Goal: Task Accomplishment & Management: Use online tool/utility

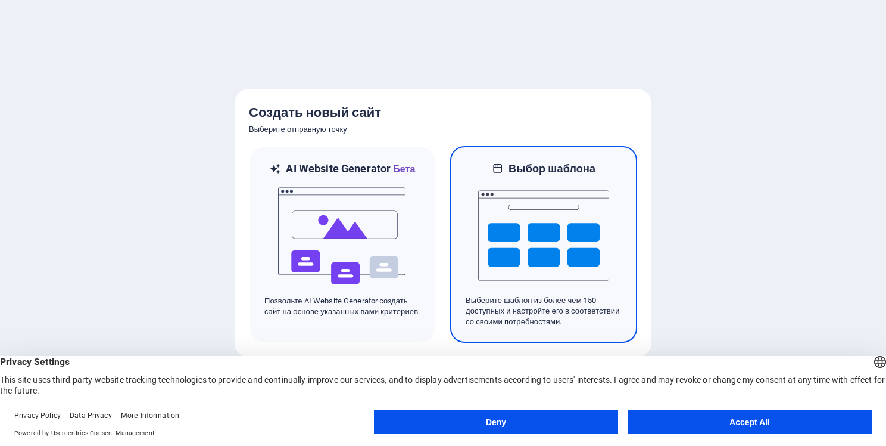
click at [473, 222] on div at bounding box center [544, 235] width 156 height 119
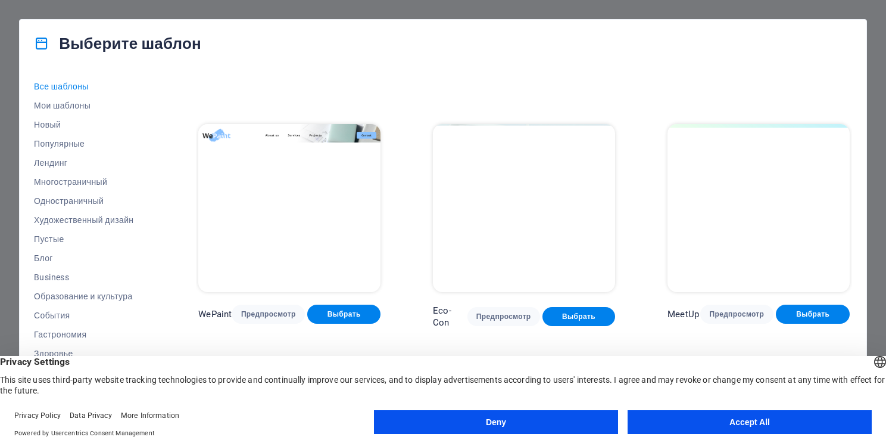
scroll to position [243, 0]
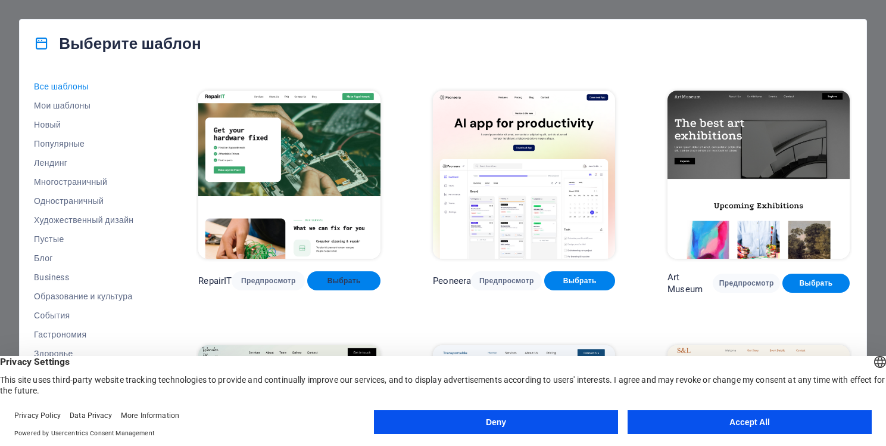
click at [343, 276] on span "Выбрать" at bounding box center [344, 281] width 54 height 10
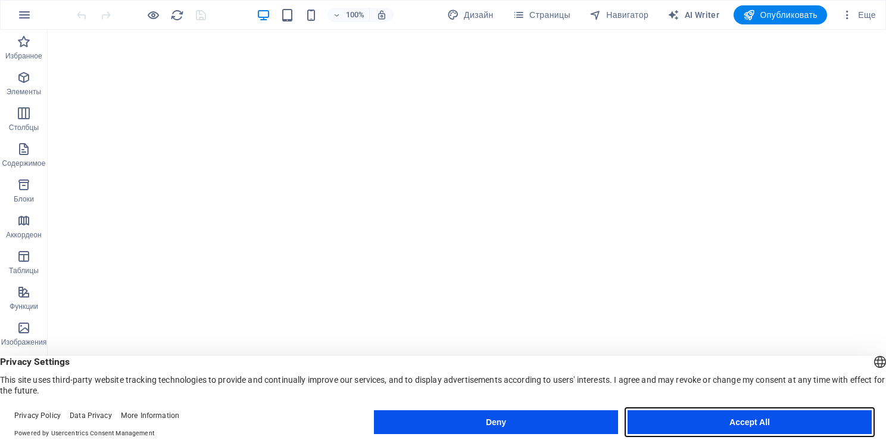
click at [658, 410] on button "Accept All" at bounding box center [750, 422] width 244 height 24
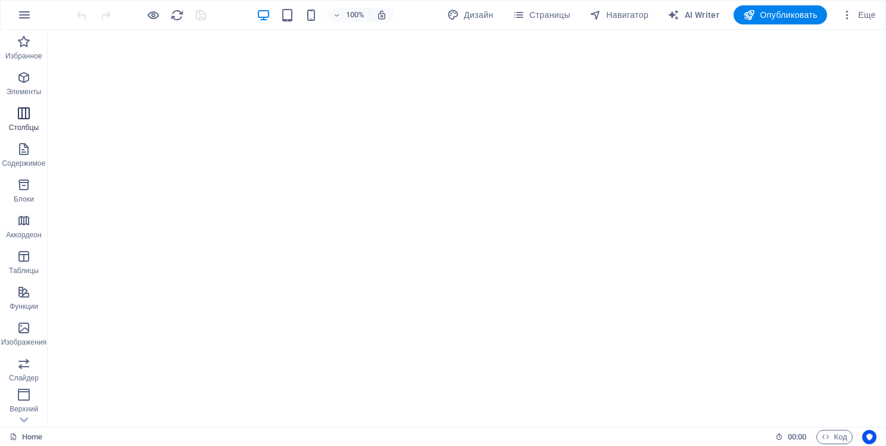
click at [28, 119] on icon "button" at bounding box center [24, 113] width 14 height 14
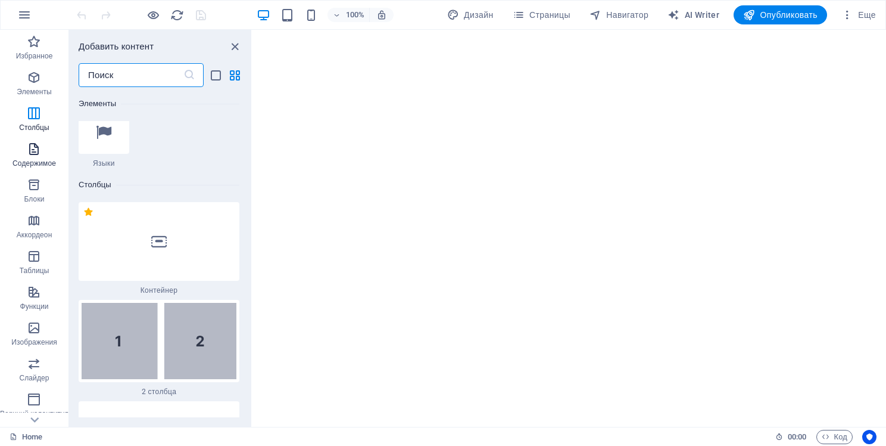
scroll to position [811, 0]
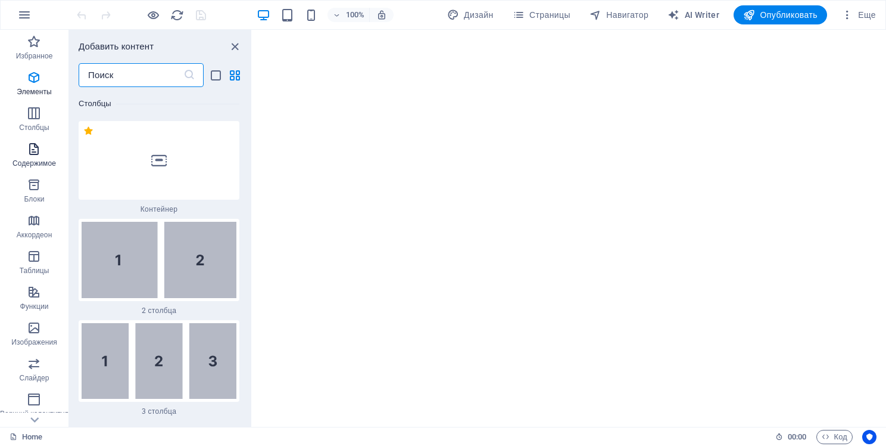
click at [35, 149] on icon "button" at bounding box center [34, 149] width 14 height 14
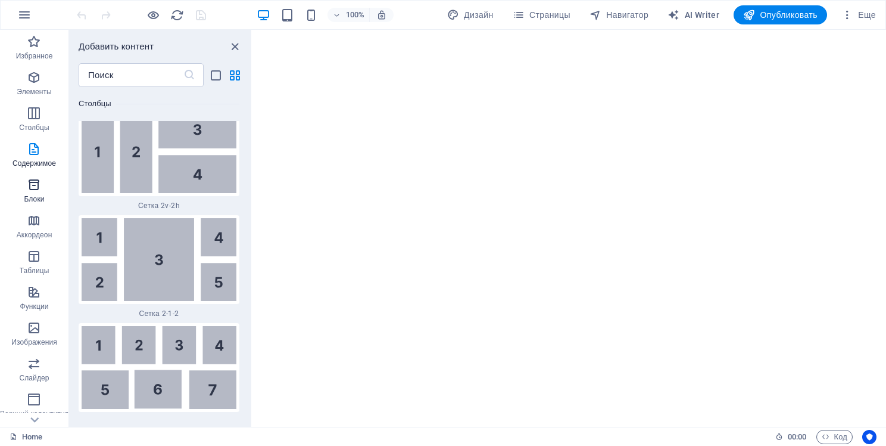
scroll to position [4008, 0]
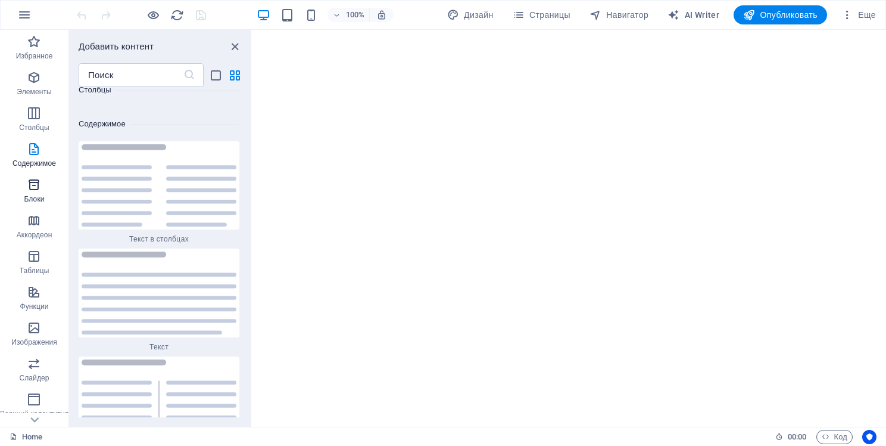
click at [42, 186] on span "Блоки" at bounding box center [34, 192] width 69 height 29
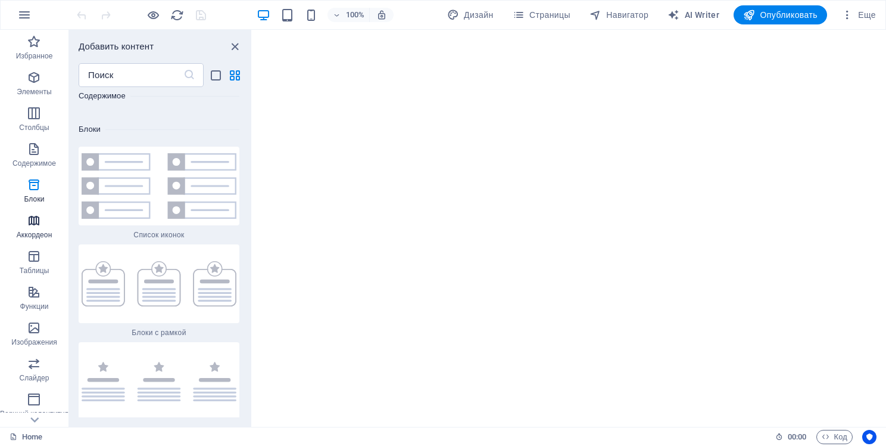
click at [44, 224] on span "Аккордеон" at bounding box center [34, 227] width 69 height 29
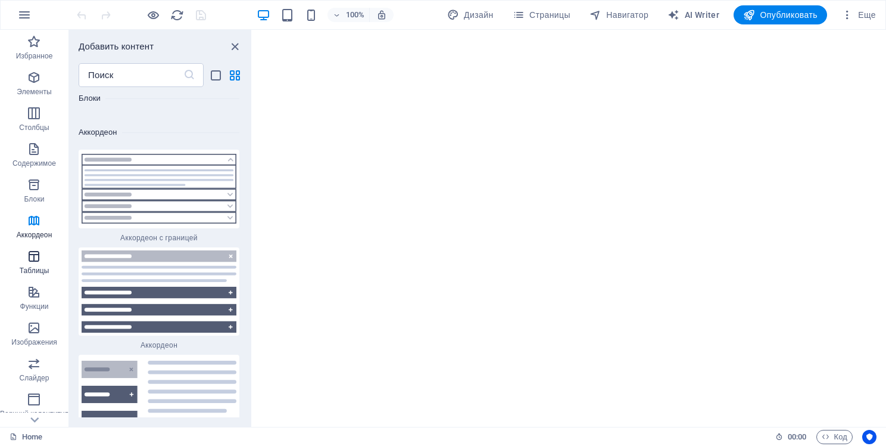
click at [45, 257] on span "Таблицы" at bounding box center [34, 263] width 69 height 29
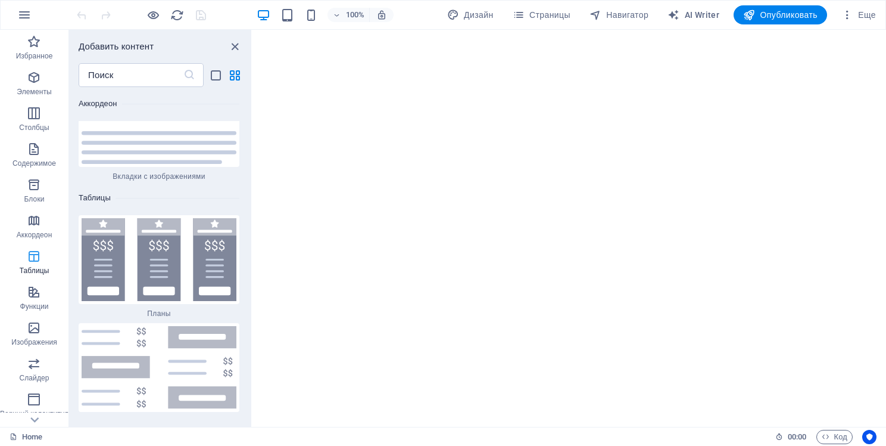
scroll to position [7949, 0]
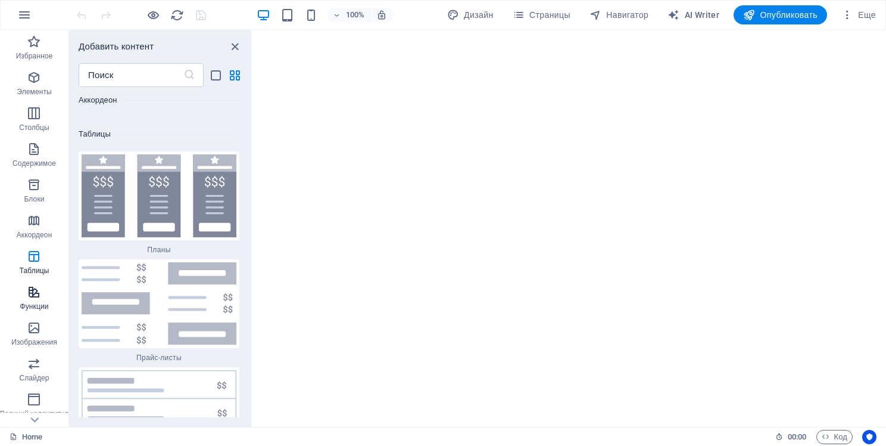
click at [41, 295] on icon "button" at bounding box center [34, 292] width 14 height 14
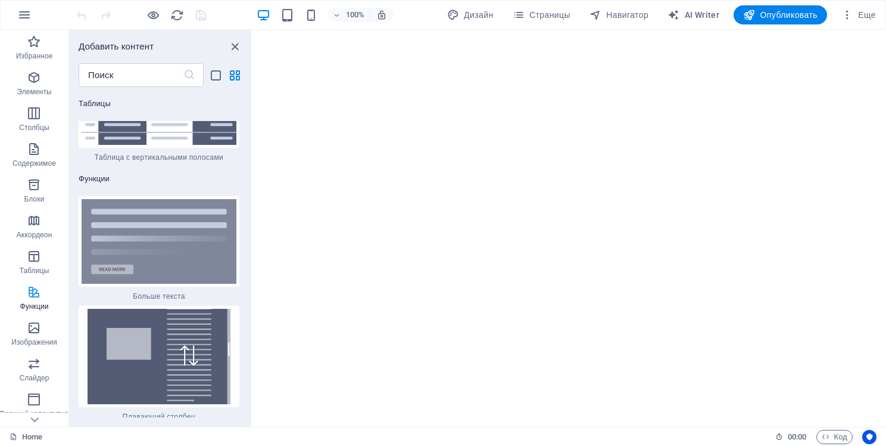
scroll to position [8919, 0]
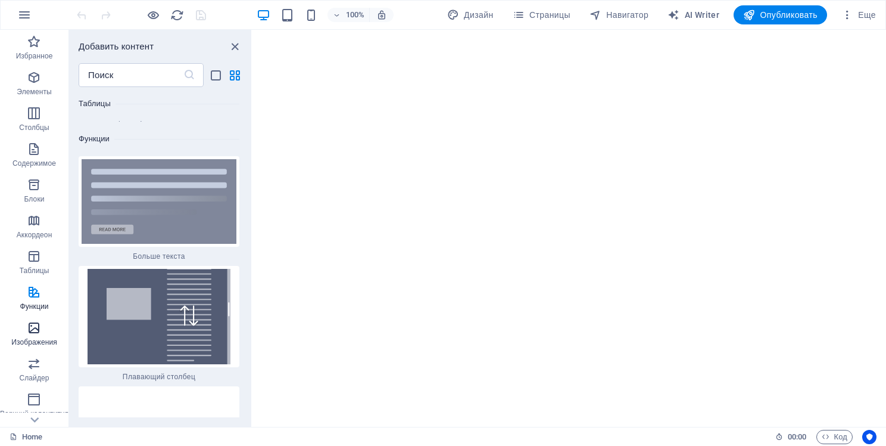
click at [35, 317] on button "Изображения" at bounding box center [34, 334] width 69 height 36
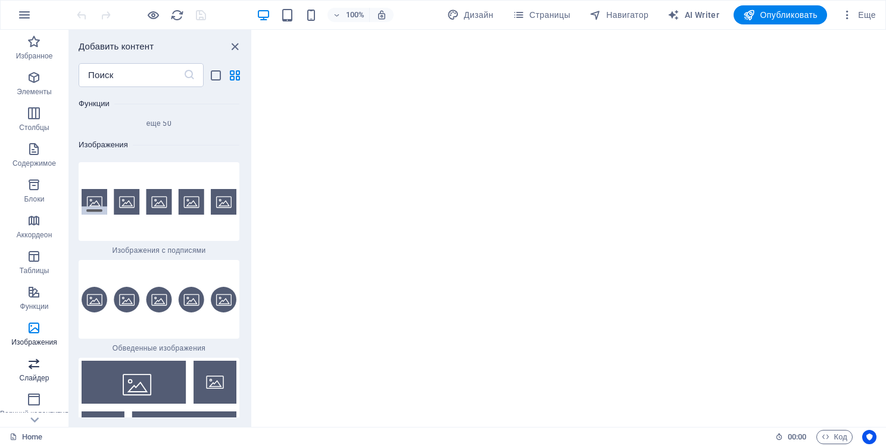
click at [45, 365] on span "Слайдер" at bounding box center [34, 370] width 69 height 29
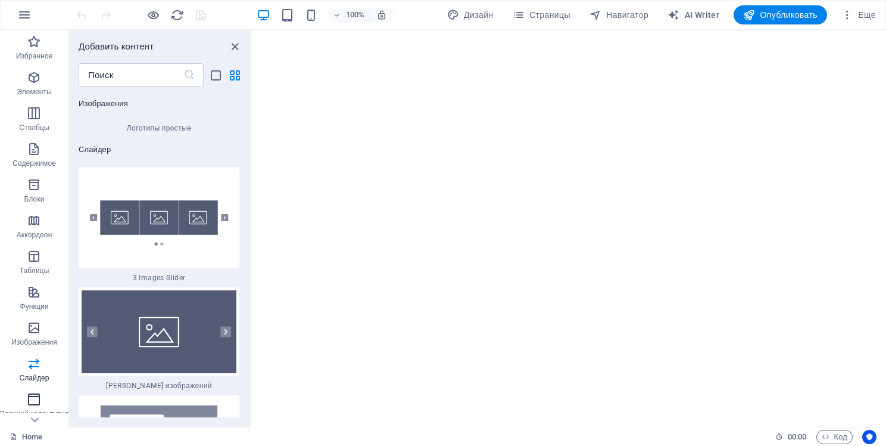
click at [41, 396] on icon "button" at bounding box center [34, 399] width 14 height 14
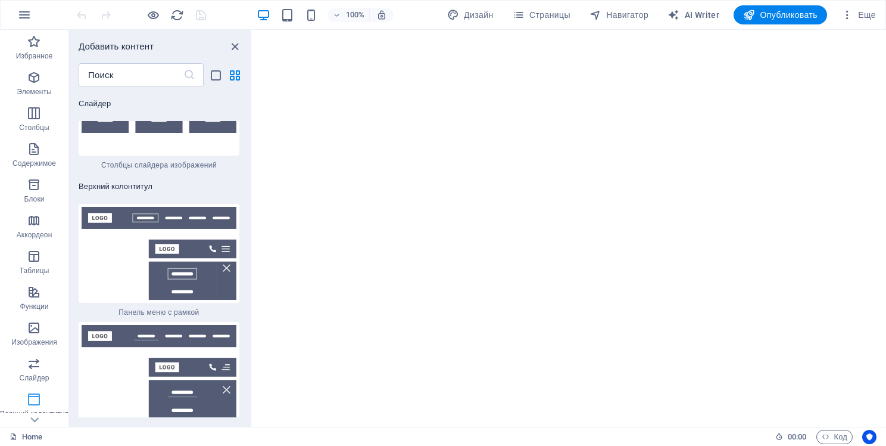
scroll to position [14182, 0]
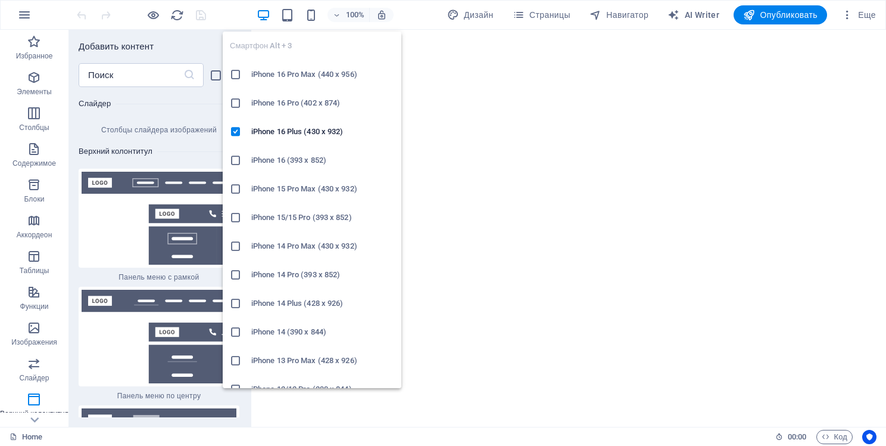
click at [314, 75] on h6 "iPhone 16 Pro Max (440 x 956)" at bounding box center [322, 74] width 143 height 14
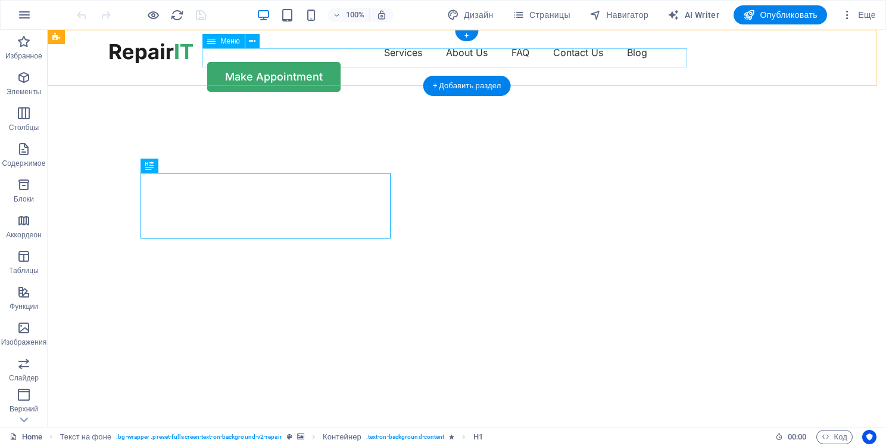
click at [340, 57] on nav "Services About Us FAQ Contact Us Blog" at bounding box center [467, 52] width 715 height 19
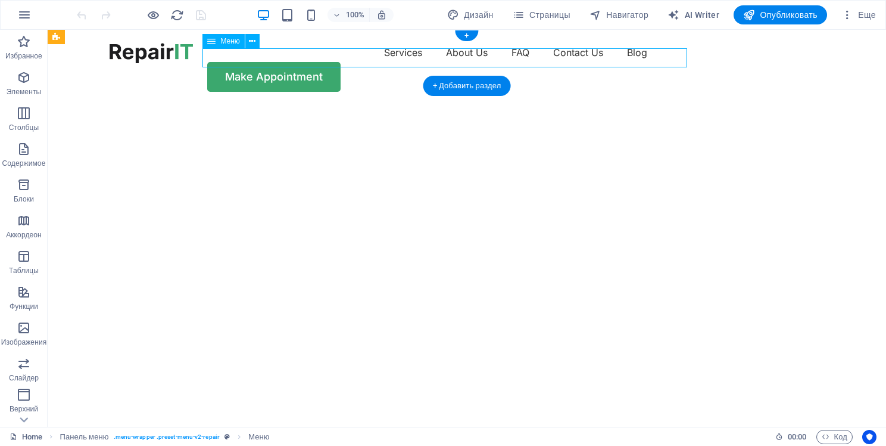
click at [340, 57] on nav "Services About Us FAQ Contact Us Blog" at bounding box center [467, 52] width 715 height 19
select select "1"
select select
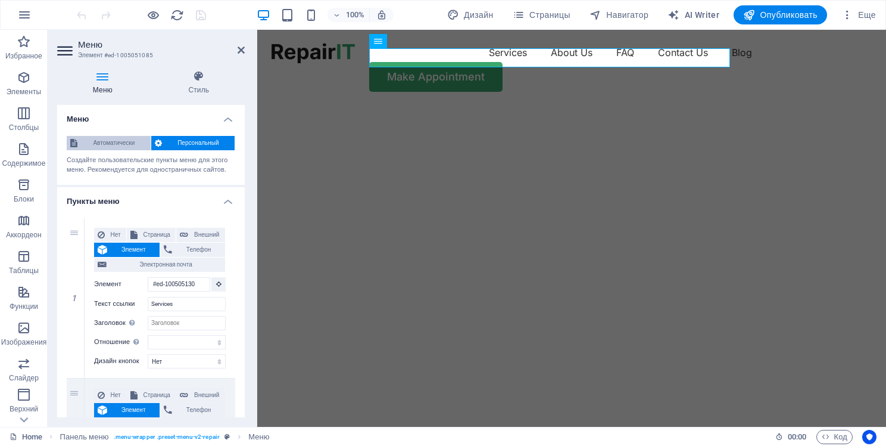
click at [130, 141] on span "Автоматически" at bounding box center [114, 143] width 66 height 14
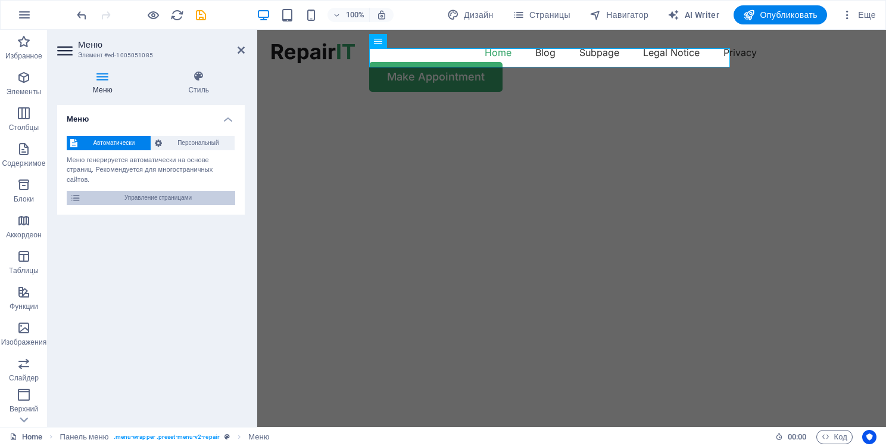
click at [174, 203] on span "Управление страницами" at bounding box center [158, 198] width 147 height 14
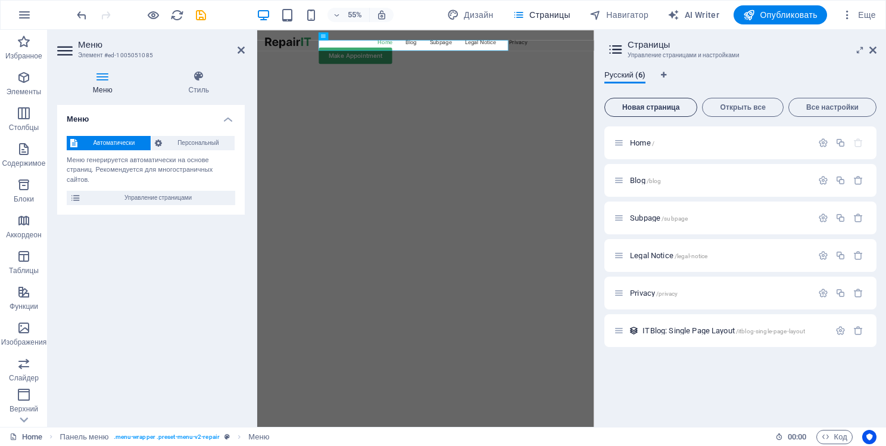
click at [664, 108] on span "Новая страница" at bounding box center [651, 107] width 82 height 7
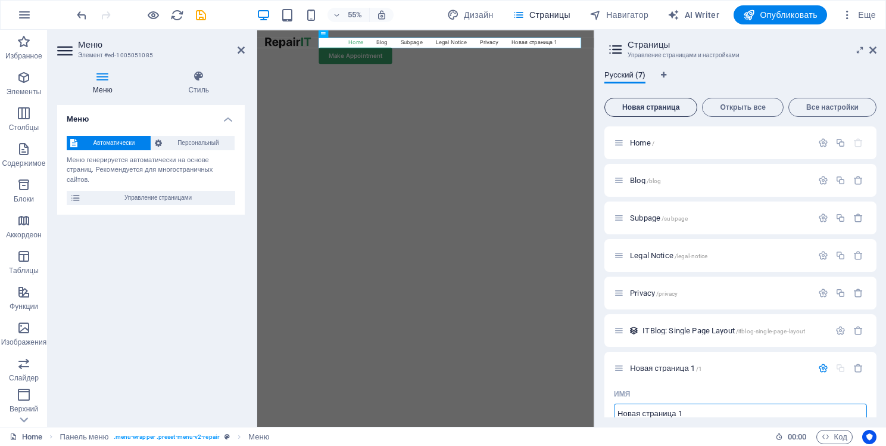
scroll to position [5, 0]
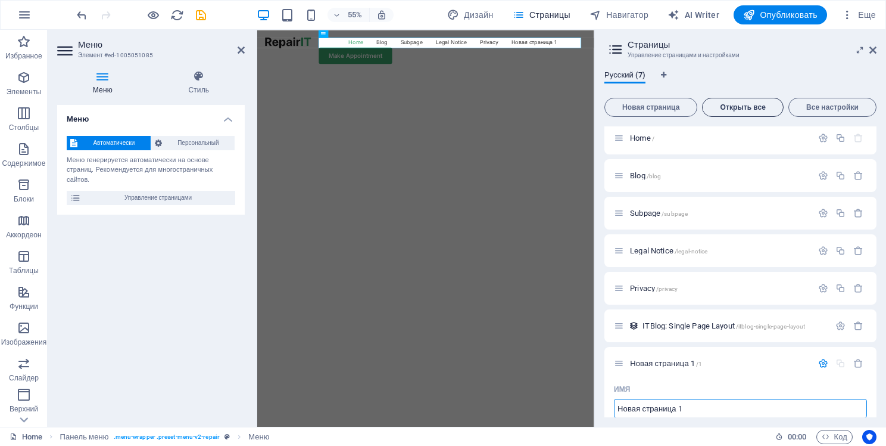
click at [748, 104] on span "Открыть все" at bounding box center [743, 107] width 70 height 7
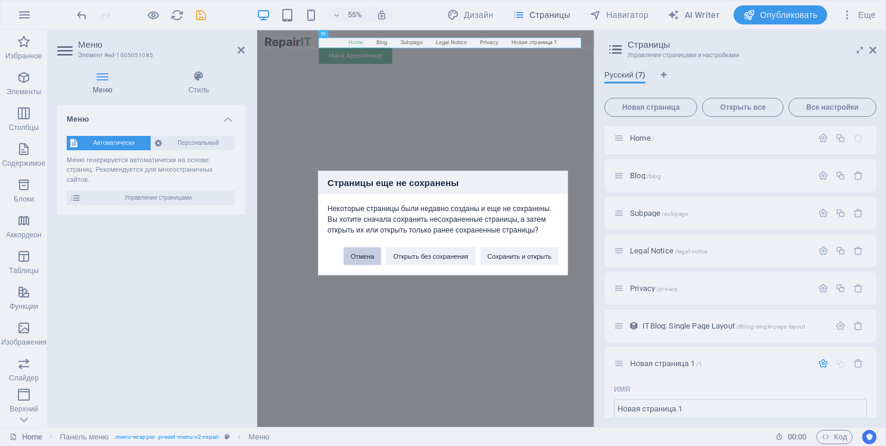
click at [371, 255] on button "Отмена" at bounding box center [363, 256] width 38 height 18
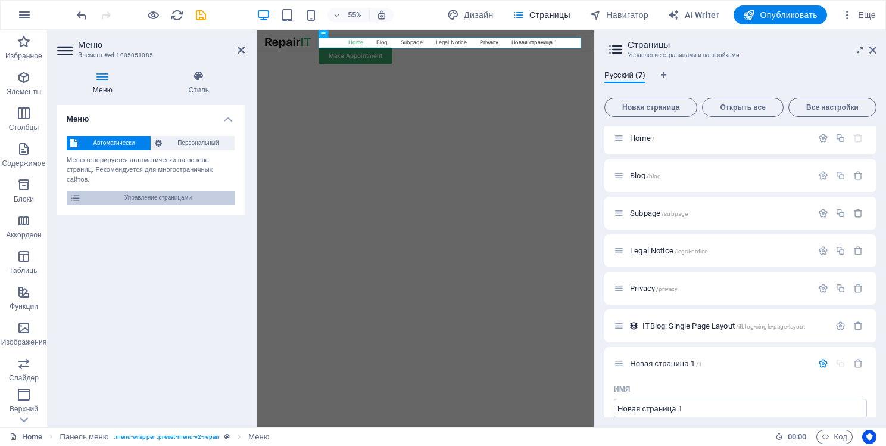
click at [186, 197] on span "Управление страницами" at bounding box center [158, 198] width 147 height 14
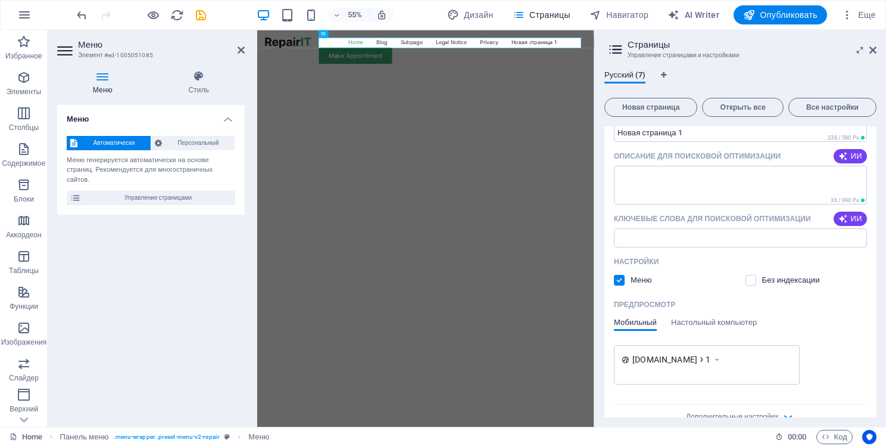
scroll to position [387, 0]
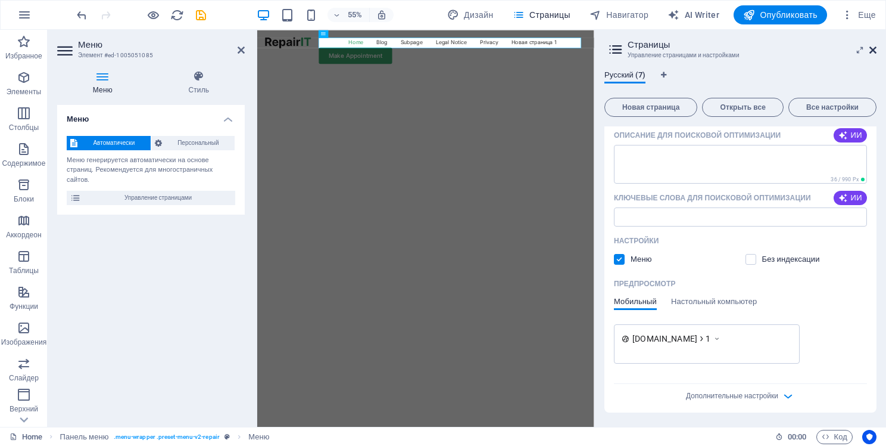
click at [873, 51] on icon at bounding box center [873, 50] width 7 height 10
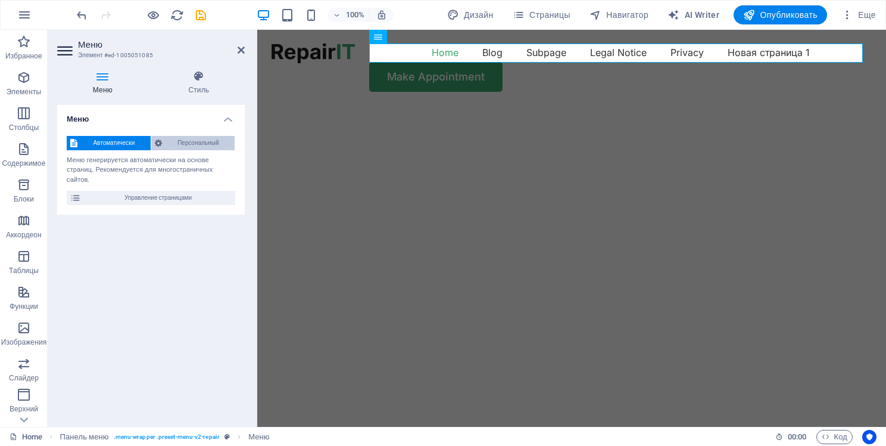
click at [174, 147] on span "Персональный" at bounding box center [199, 143] width 66 height 14
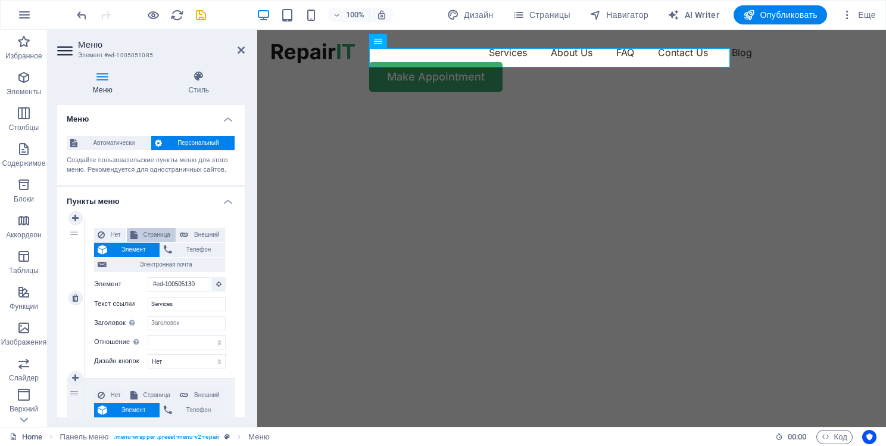
click at [143, 238] on span "Страница" at bounding box center [156, 235] width 31 height 14
select select
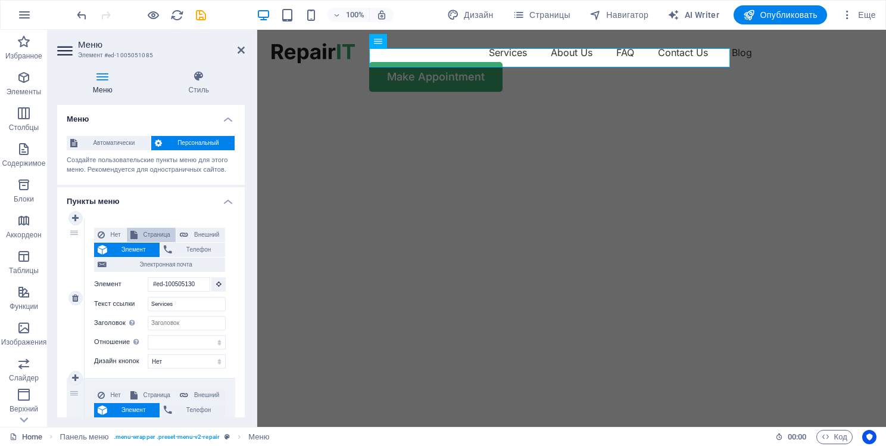
select select
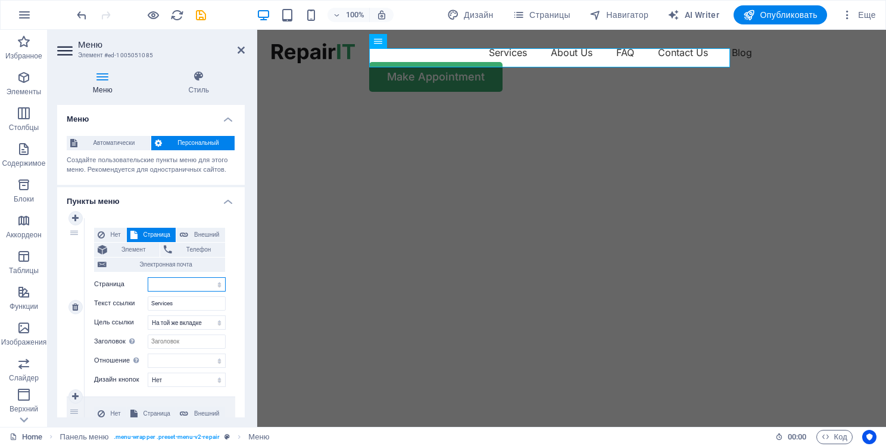
click at [173, 286] on select "Home Blog Subpage Legal Notice Privacy Новая страница 1" at bounding box center [187, 284] width 78 height 14
click at [195, 277] on select "Home Blog Subpage Legal Notice Privacy Новая страница 1" at bounding box center [187, 284] width 78 height 14
click at [35, 338] on p "Изображения" at bounding box center [24, 342] width 46 height 10
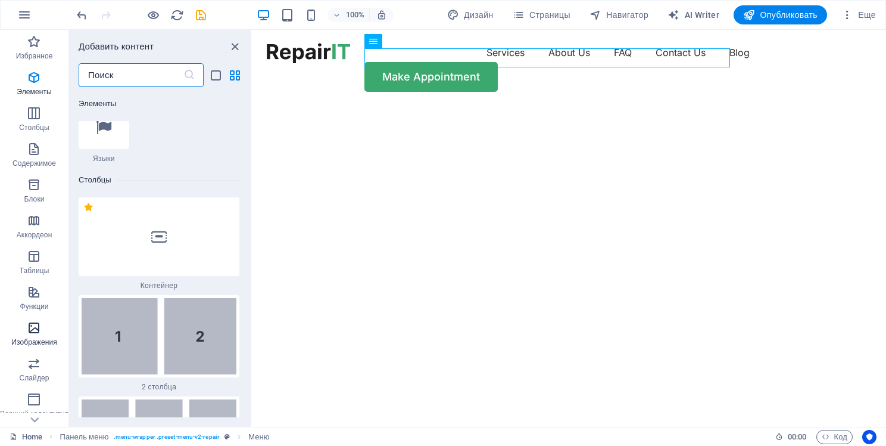
scroll to position [11460, 0]
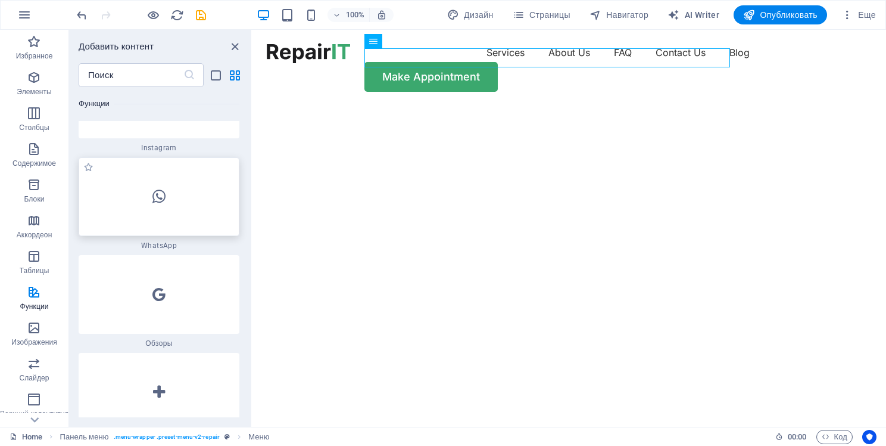
click at [197, 181] on div at bounding box center [159, 196] width 161 height 79
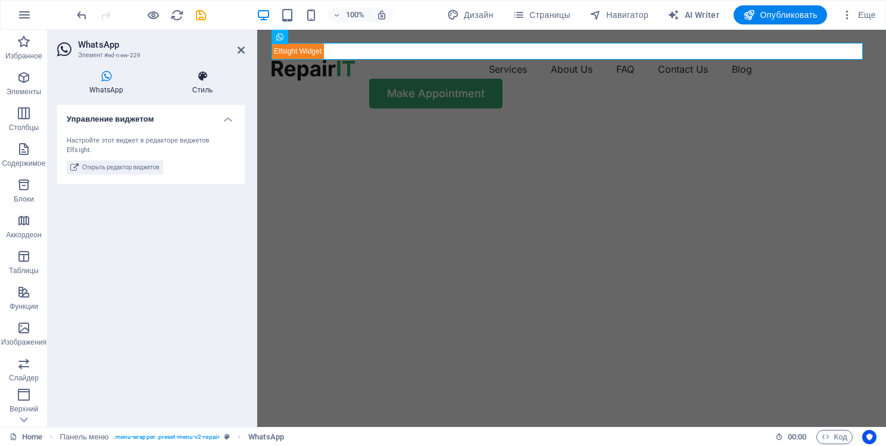
click at [195, 80] on icon at bounding box center [202, 76] width 85 height 12
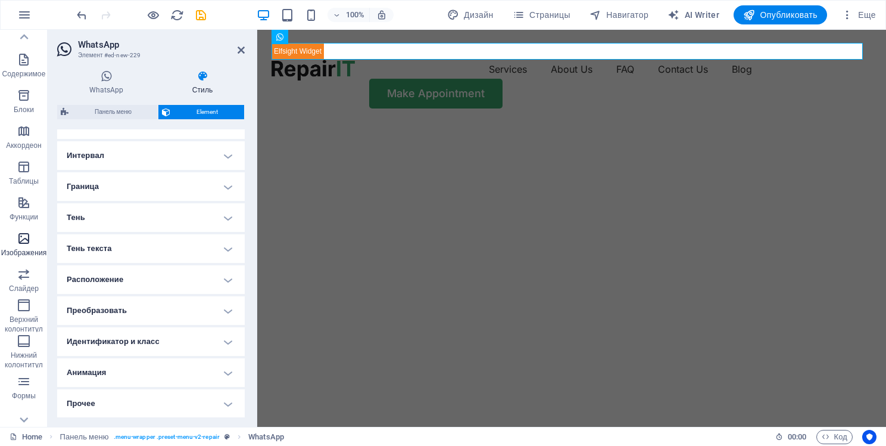
scroll to position [139, 0]
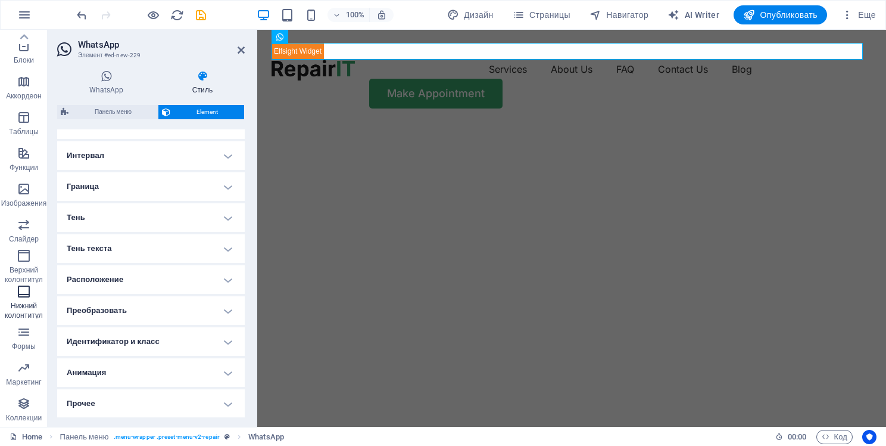
click at [31, 309] on p "Нижний колонтитул" at bounding box center [24, 310] width 48 height 19
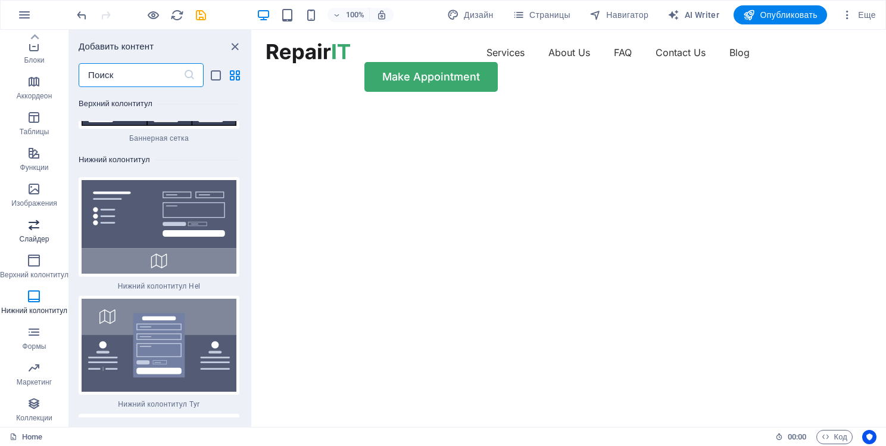
scroll to position [0, 0]
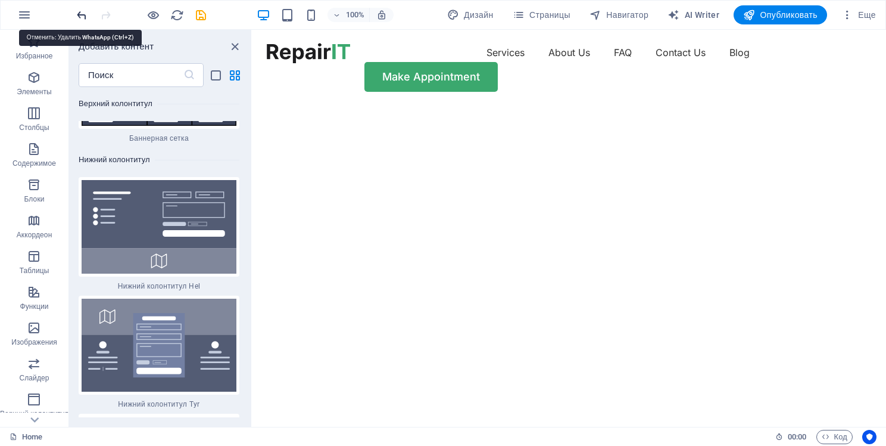
click at [81, 10] on icon "undo" at bounding box center [82, 15] width 14 height 14
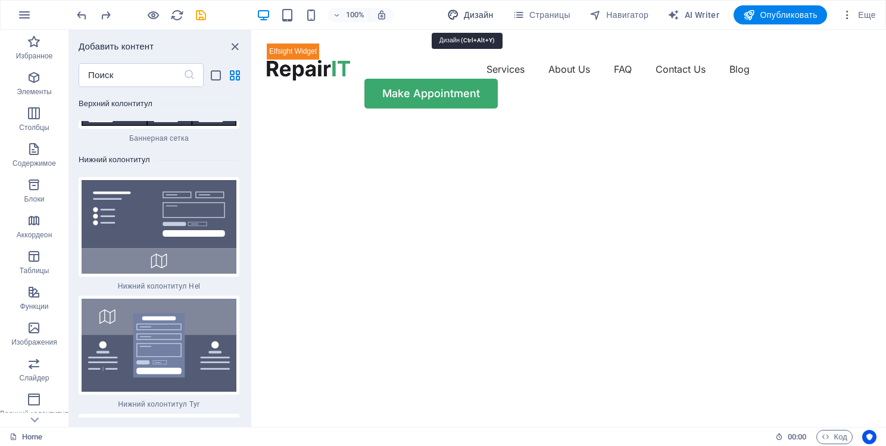
click at [474, 13] on span "Дизайн" at bounding box center [470, 15] width 46 height 12
select select "px"
select select "400"
select select "px"
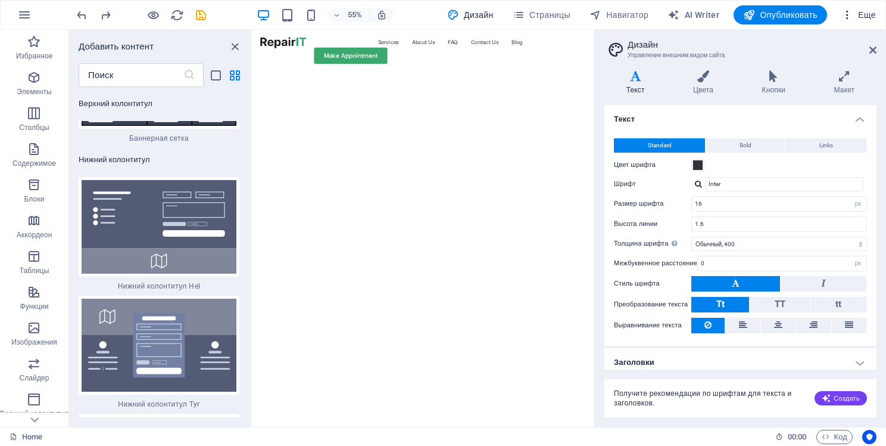
click at [861, 11] on span "Еще" at bounding box center [859, 15] width 35 height 12
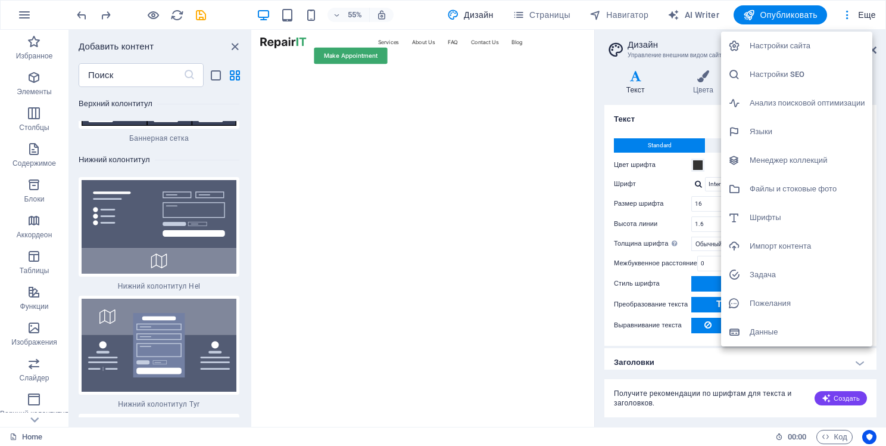
click at [802, 251] on h6 "Импорт контента" at bounding box center [808, 246] width 116 height 14
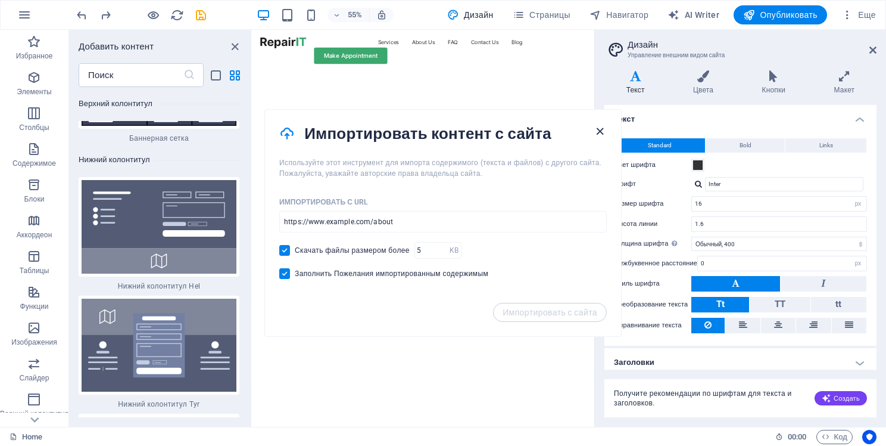
click at [604, 135] on icon "button" at bounding box center [600, 131] width 14 height 14
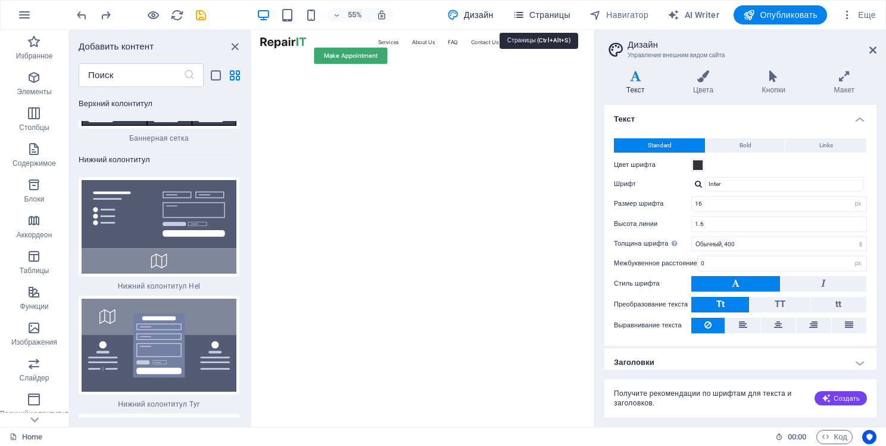
click at [514, 12] on icon "button" at bounding box center [519, 15] width 12 height 12
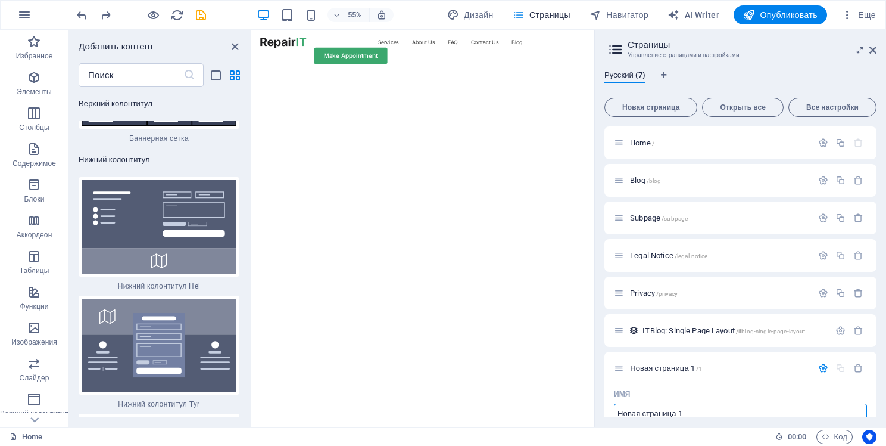
scroll to position [5, 0]
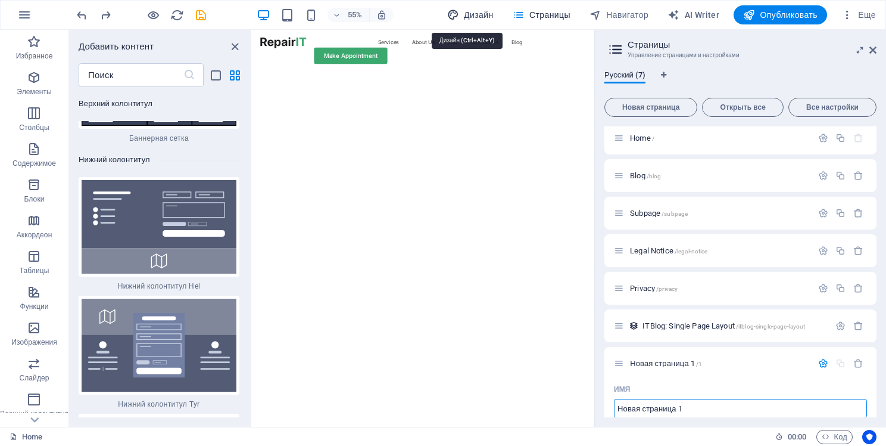
click at [465, 13] on span "Дизайн" at bounding box center [470, 15] width 46 height 12
select select "px"
select select "400"
select select "px"
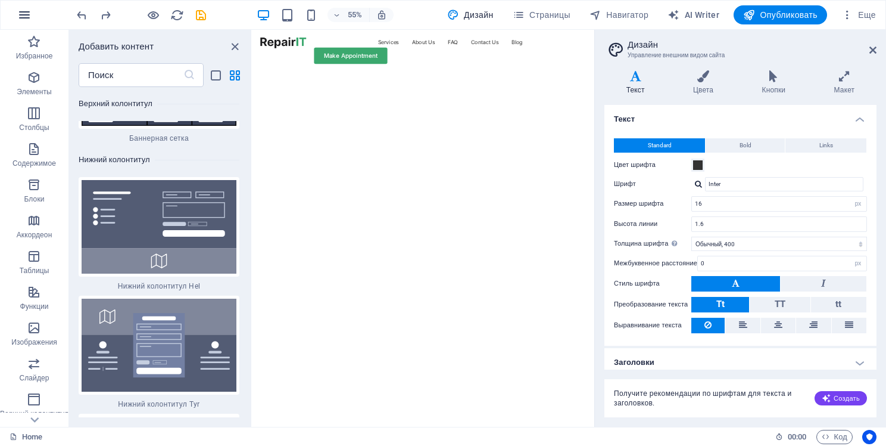
click at [29, 20] on icon "button" at bounding box center [24, 15] width 14 height 14
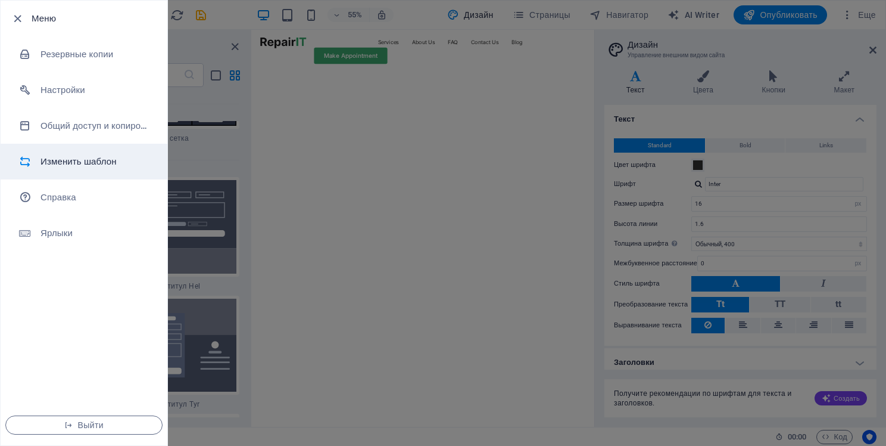
click at [72, 163] on h6 "Изменить шаблон" at bounding box center [96, 161] width 110 height 14
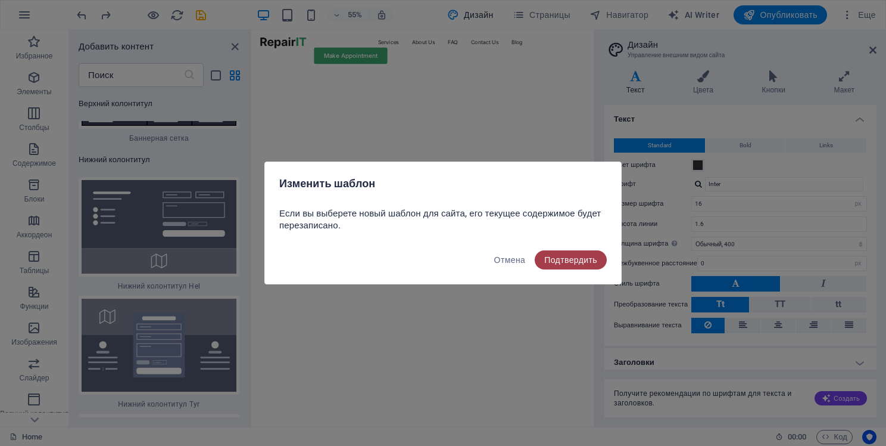
click at [555, 259] on span "Подтвердить" at bounding box center [570, 260] width 53 height 10
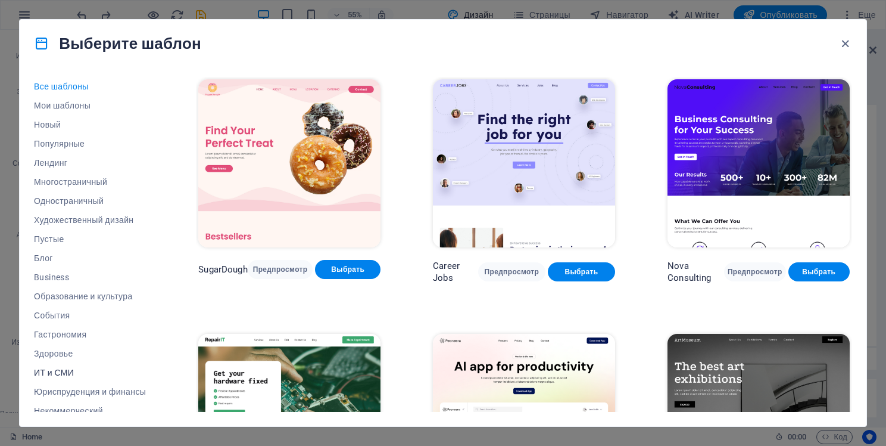
click at [69, 371] on span "ИТ и СМИ" at bounding box center [90, 373] width 112 height 10
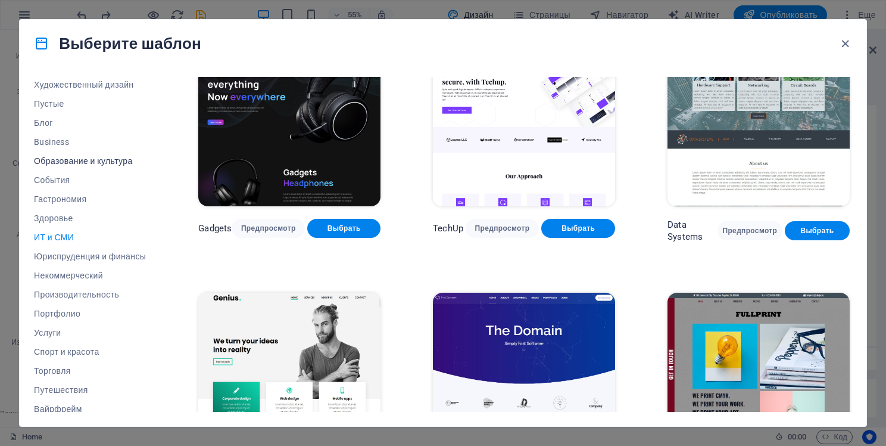
scroll to position [141, 0]
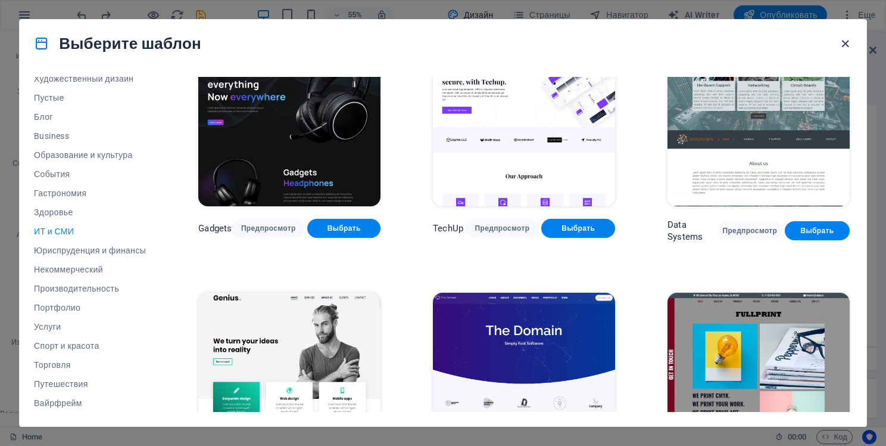
click at [851, 45] on icon "button" at bounding box center [846, 44] width 14 height 14
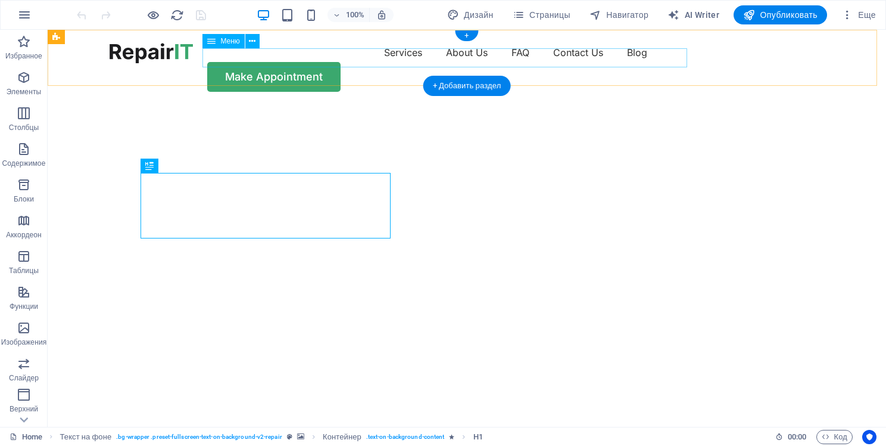
click at [327, 62] on nav "Services About Us FAQ Contact Us Blog" at bounding box center [467, 52] width 715 height 19
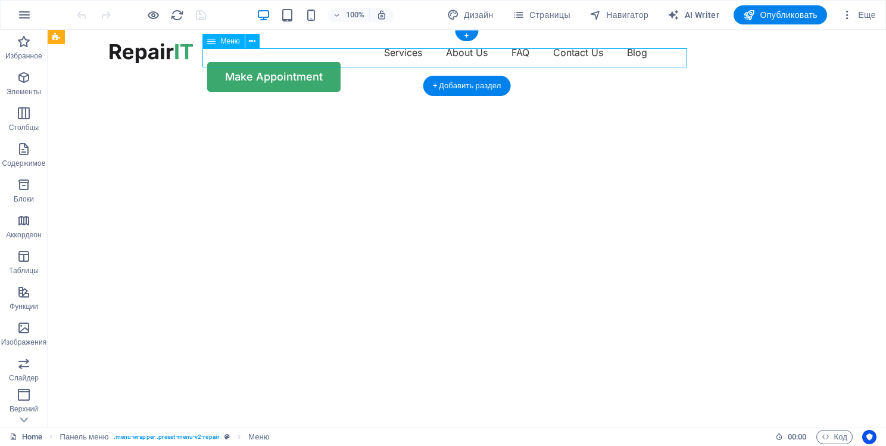
click at [327, 62] on nav "Services About Us FAQ Contact Us Blog" at bounding box center [467, 52] width 715 height 19
select select "1"
select select
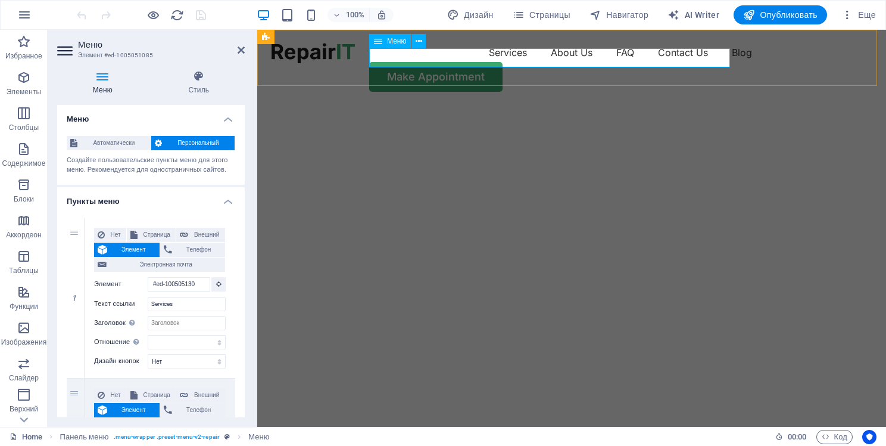
click at [450, 61] on nav "Services About Us FAQ Contact Us Blog" at bounding box center [572, 52] width 600 height 19
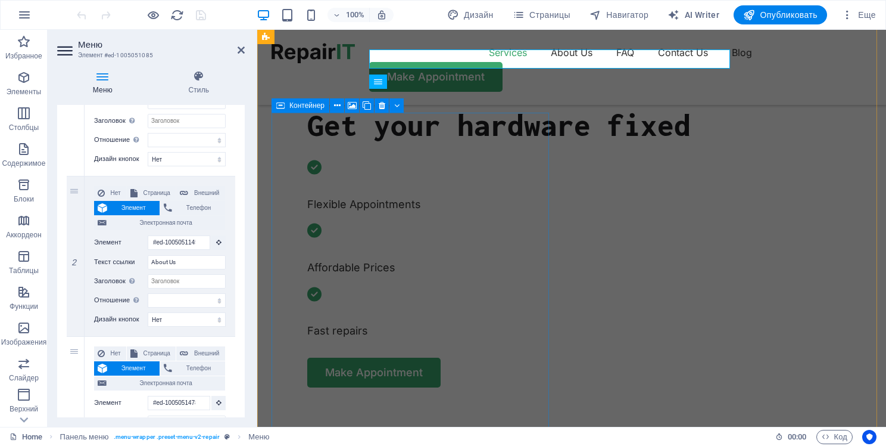
scroll to position [386, 0]
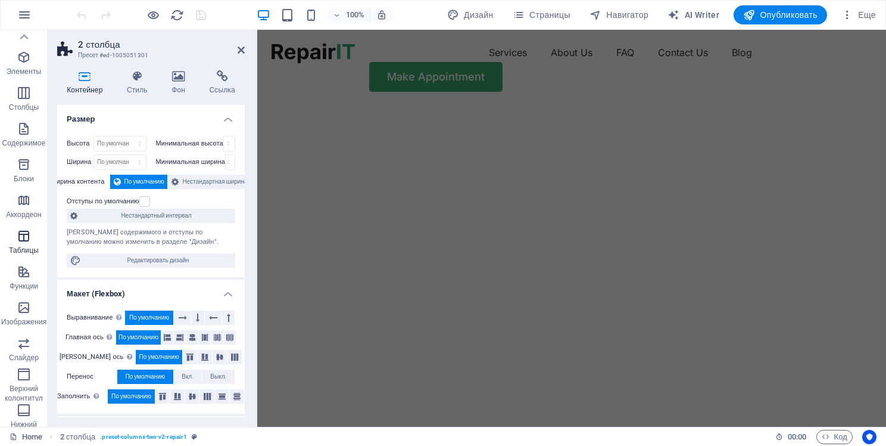
scroll to position [0, 0]
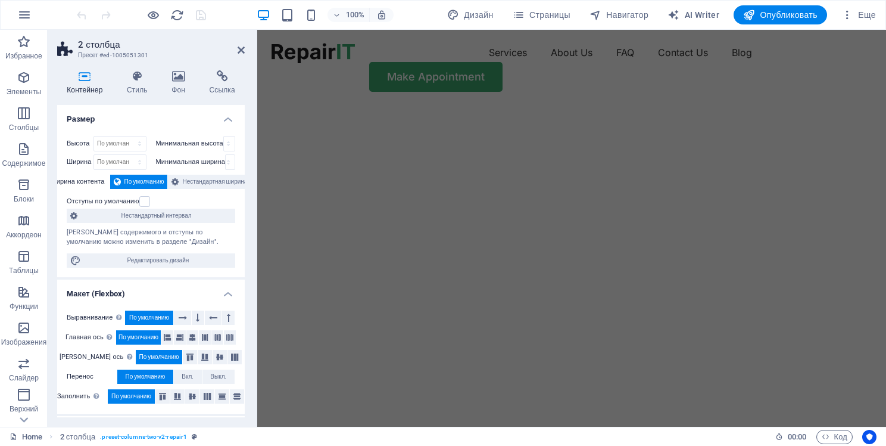
click at [598, 105] on img "1/2" at bounding box center [567, 105] width 620 height 0
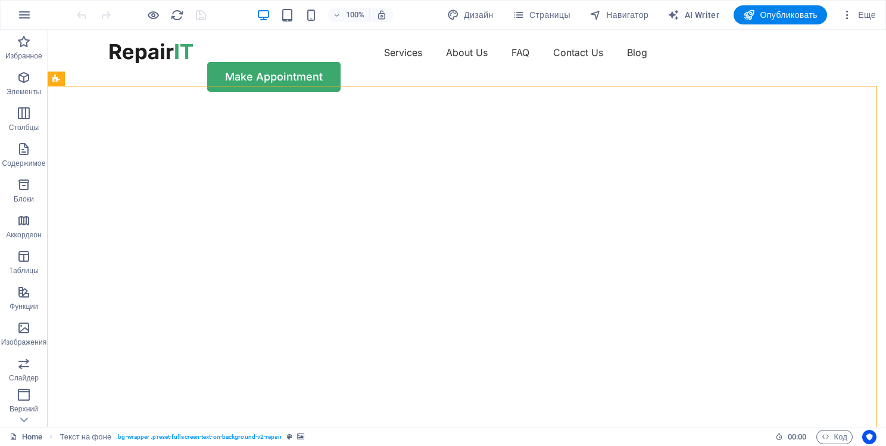
click at [598, 105] on img "1/2" at bounding box center [463, 105] width 830 height 0
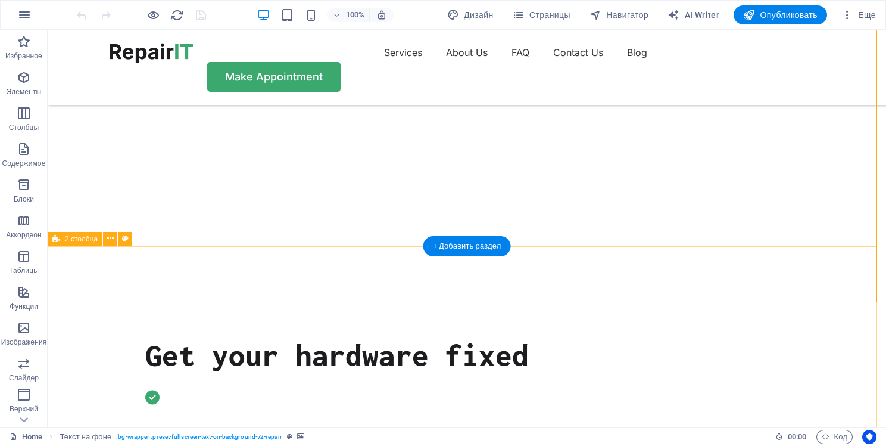
scroll to position [160, 0]
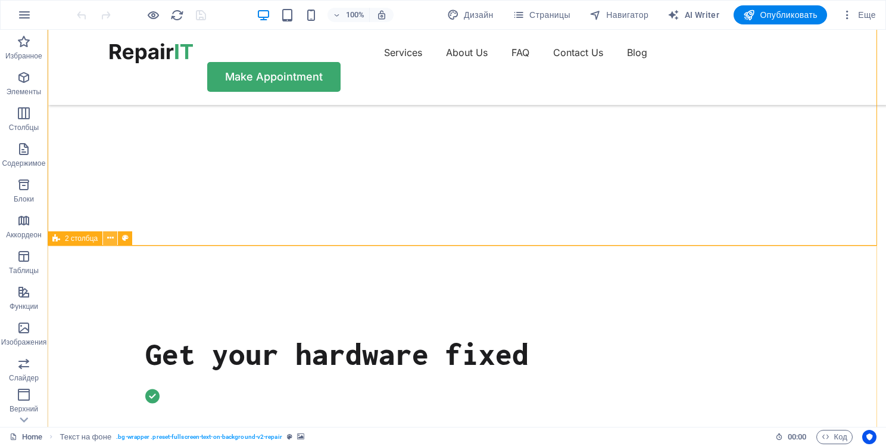
click at [110, 236] on icon at bounding box center [110, 238] width 7 height 13
click at [108, 241] on icon at bounding box center [110, 238] width 7 height 13
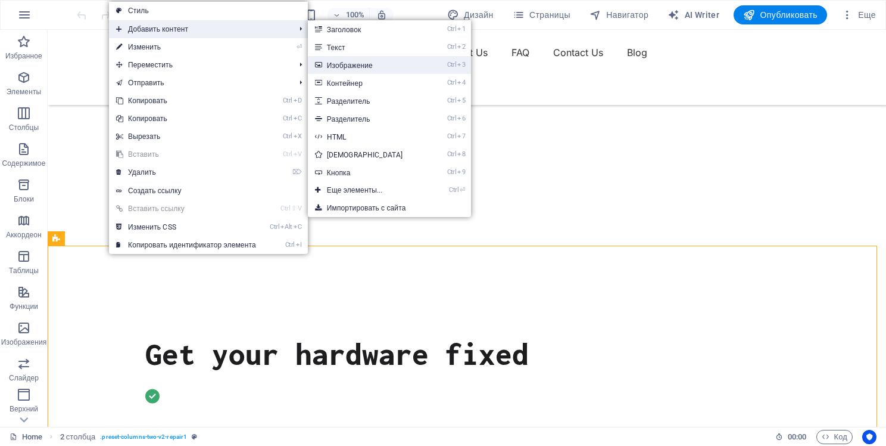
click at [363, 62] on link "Ctrl 3 Изображение" at bounding box center [367, 65] width 119 height 18
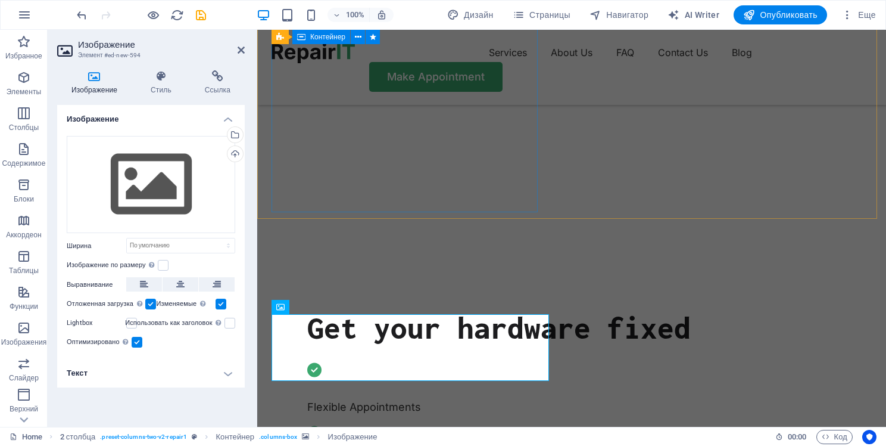
scroll to position [0, 0]
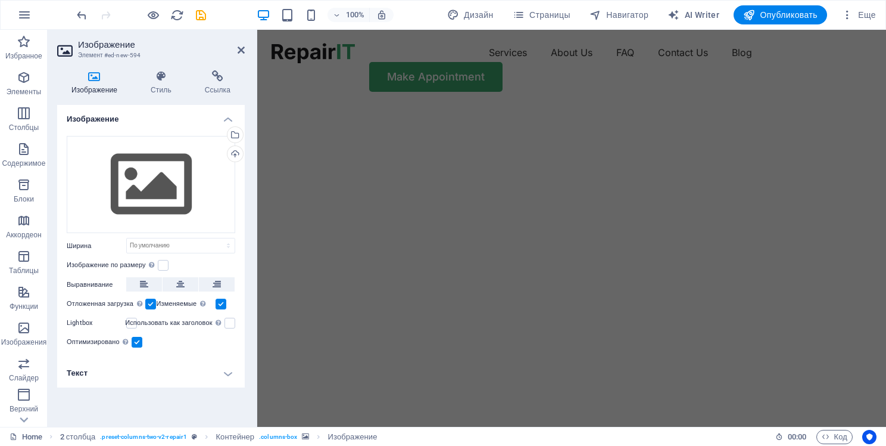
select select "vh"
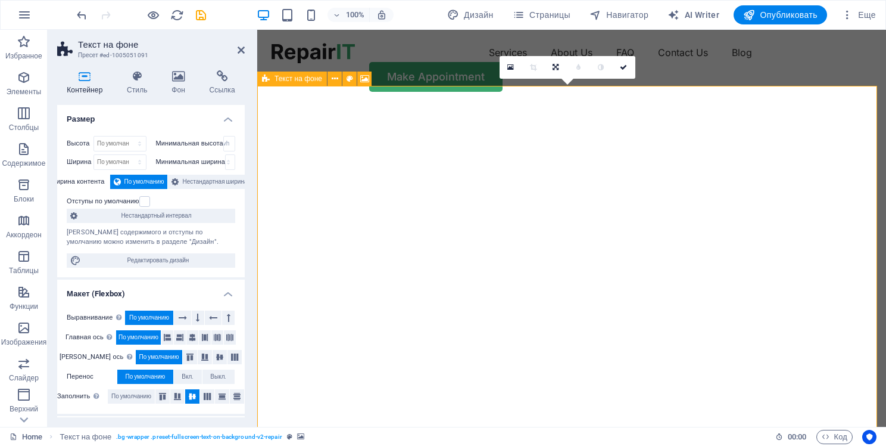
click at [265, 81] on icon at bounding box center [266, 78] width 8 height 14
click at [297, 81] on span "Текст на фоне" at bounding box center [299, 78] width 48 height 7
click at [366, 77] on icon at bounding box center [364, 79] width 9 height 13
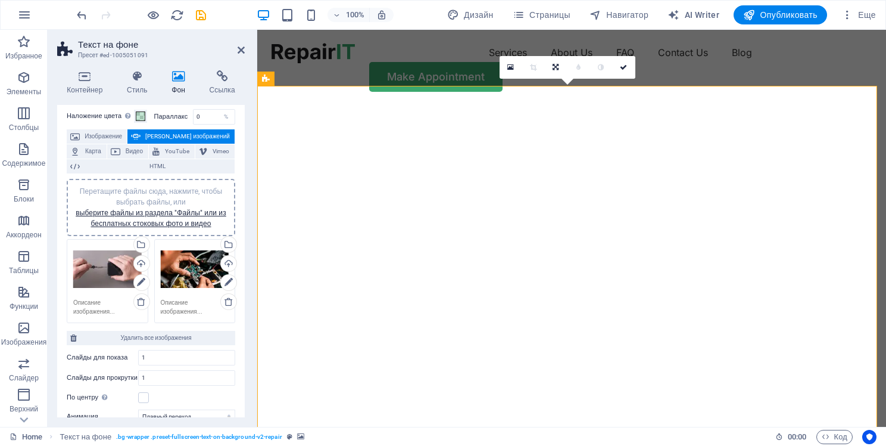
scroll to position [41, 0]
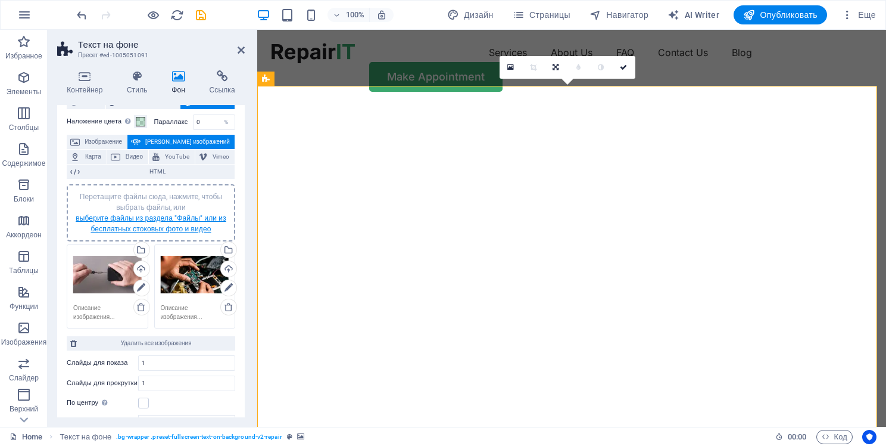
click at [162, 223] on link "выберите файлы из раздела "Файлы" или из бесплатных стоковых фото и видео" at bounding box center [151, 223] width 151 height 19
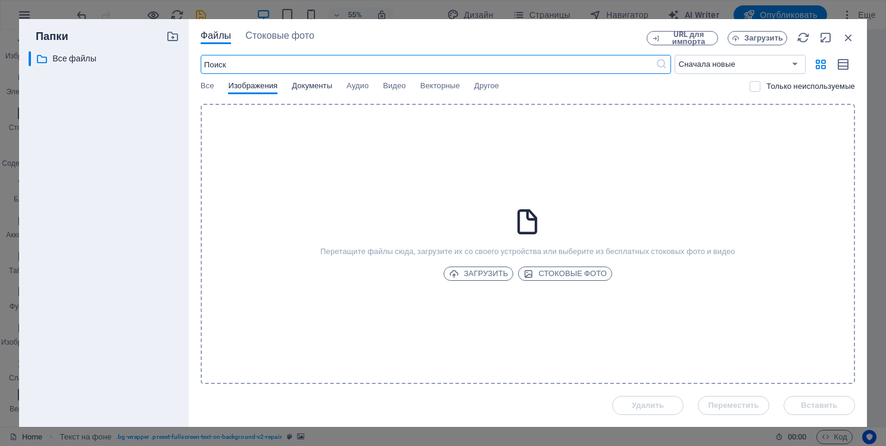
click at [319, 91] on span "Документы" at bounding box center [312, 87] width 41 height 17
click at [254, 79] on div "​ Сначала новые Сначала старые Имя (A-Z) Имя (Z-A) Размер (0-9) Размер (9-0) Ра…" at bounding box center [528, 79] width 655 height 49
click at [254, 83] on span "Изображения" at bounding box center [252, 87] width 49 height 17
click at [847, 34] on icon "button" at bounding box center [848, 37] width 13 height 13
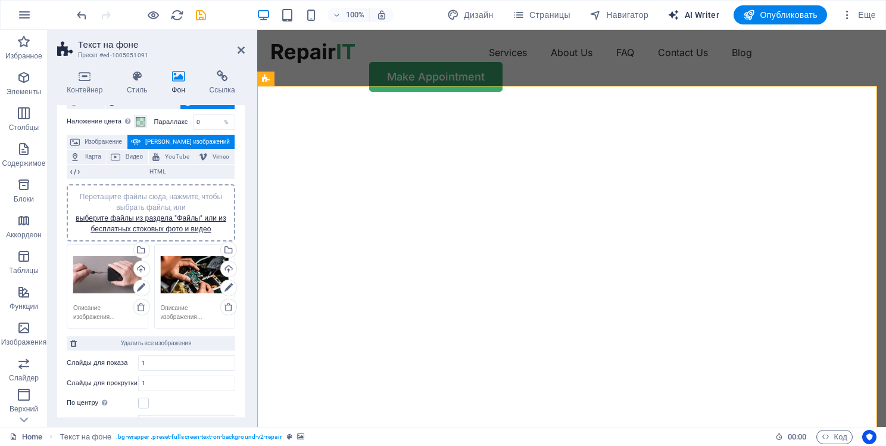
click at [674, 21] on button "AI Writer" at bounding box center [693, 14] width 61 height 19
select select "English"
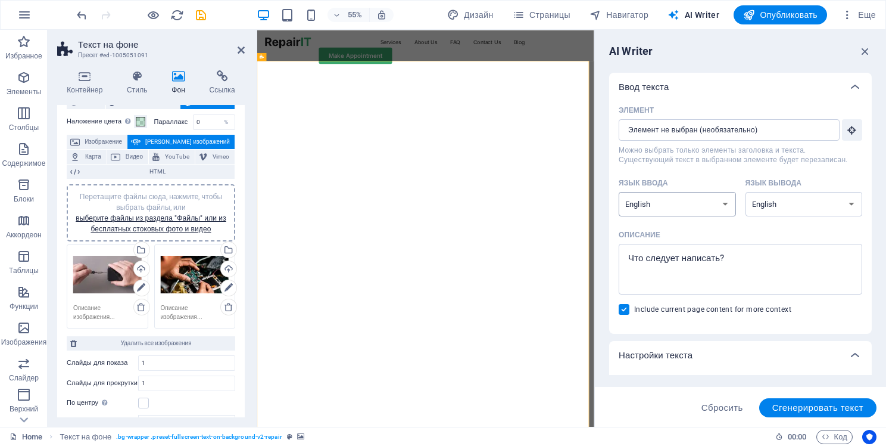
click at [692, 198] on select "Albanian Arabic Armenian Awadhi Azerbaijani Bashkir Basque Belarusian Bengali B…" at bounding box center [677, 204] width 117 height 24
select select "Russian"
click at [619, 192] on select "Albanian Arabic Armenian Awadhi Azerbaijani Bashkir Basque Belarusian Bengali B…" at bounding box center [677, 204] width 117 height 24
click at [761, 200] on select "Albanian Arabic Armenian Awadhi Azerbaijani Bashkir Basque Belarusian Bengali B…" at bounding box center [804, 204] width 117 height 24
select select "Russian"
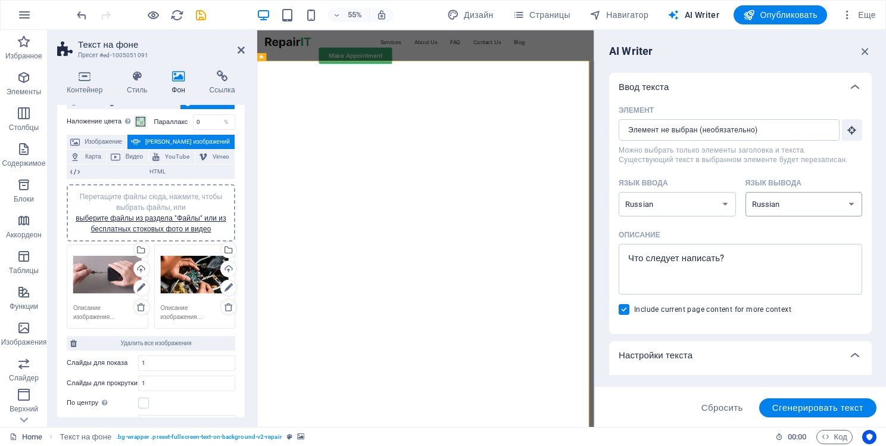
click at [746, 192] on select "Albanian Arabic Armenian Awadhi Azerbaijani Bashkir Basque Belarusian Bengali B…" at bounding box center [804, 204] width 117 height 24
click at [714, 133] on input "Элемент ​ Можно выбрать только элементы заголовка и текста. Существующий текст …" at bounding box center [725, 129] width 213 height 21
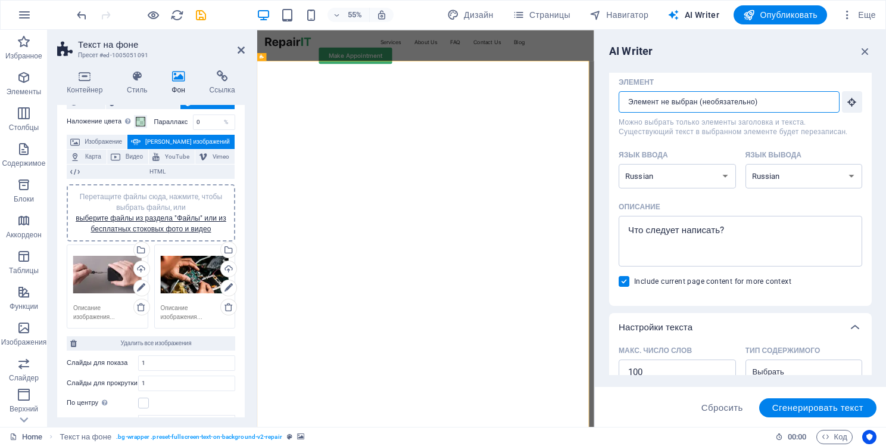
scroll to position [27, 0]
type textarea "x"
click at [715, 229] on textarea "Описание x ​" at bounding box center [741, 241] width 232 height 39
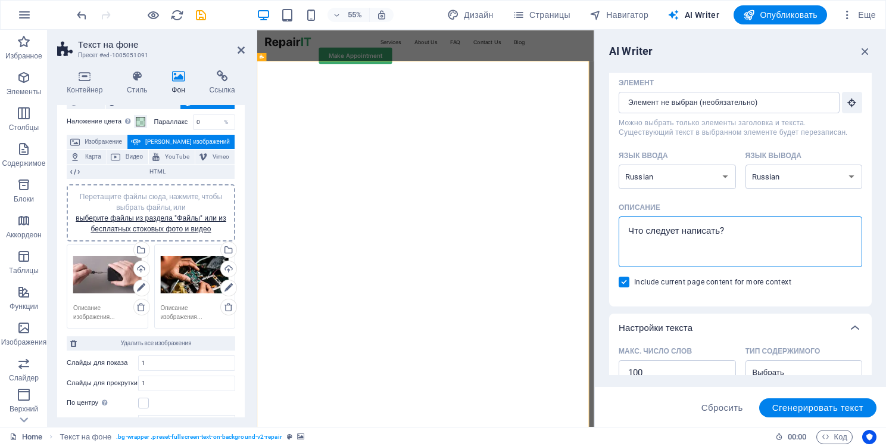
type textarea "n"
type textarea "x"
type textarea "nb"
type textarea "x"
type textarea "nbg"
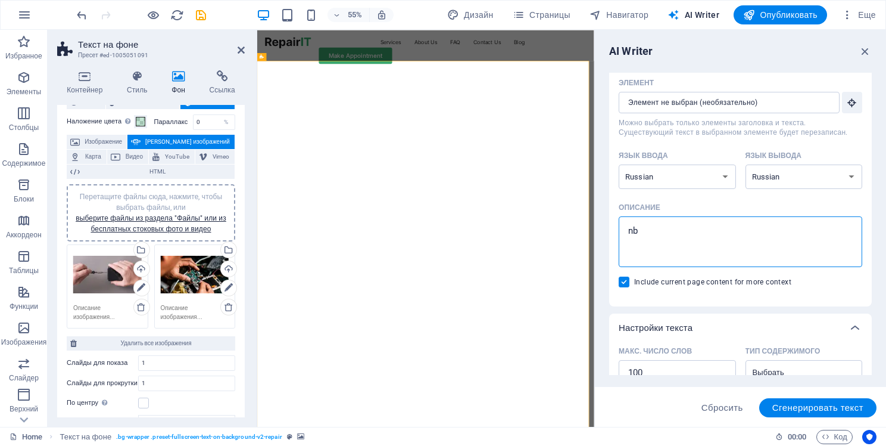
type textarea "x"
type textarea "nbgj"
type textarea "x"
type textarea "nbg"
type textarea "x"
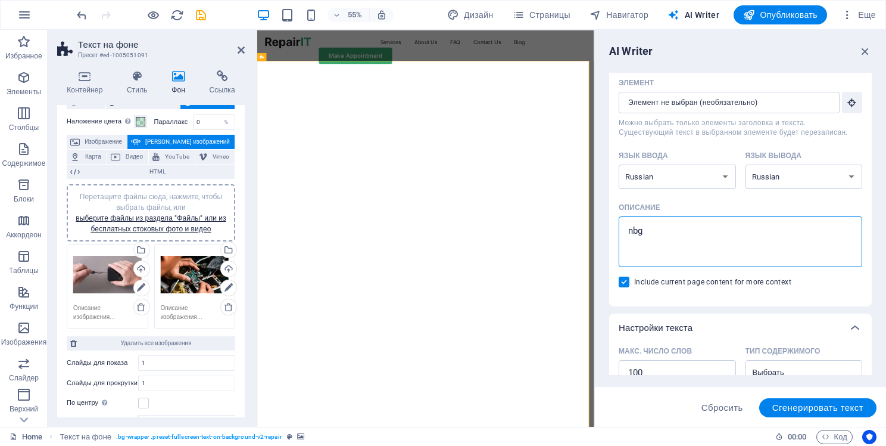
type textarea "nb"
type textarea "x"
type textarea "n"
type textarea "x"
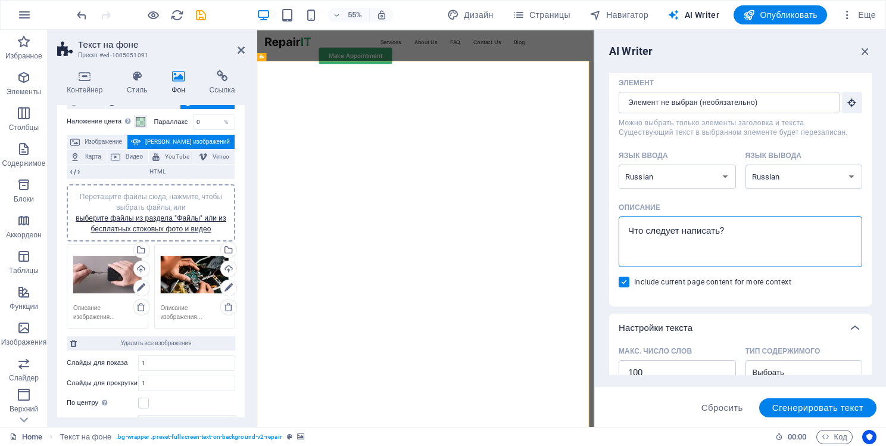
type textarea "о"
type textarea "x"
type textarea "з"
type textarea "x"
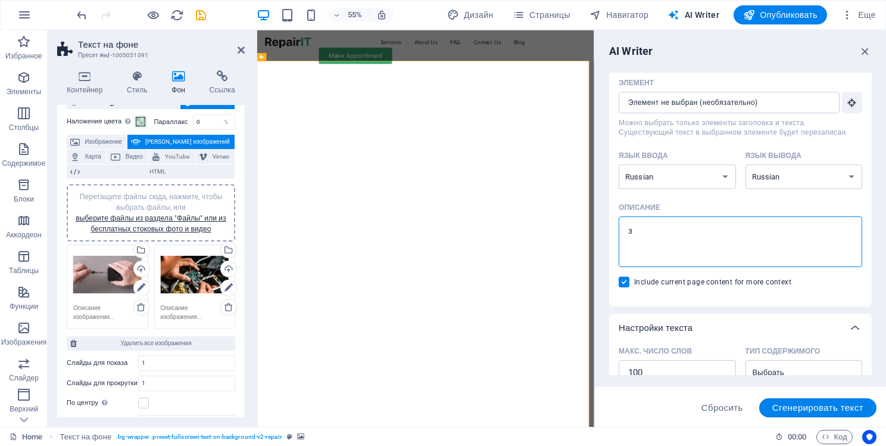
type textarea "за"
type textarea "x"
type textarea "зан"
type textarea "x"
type textarea "зани"
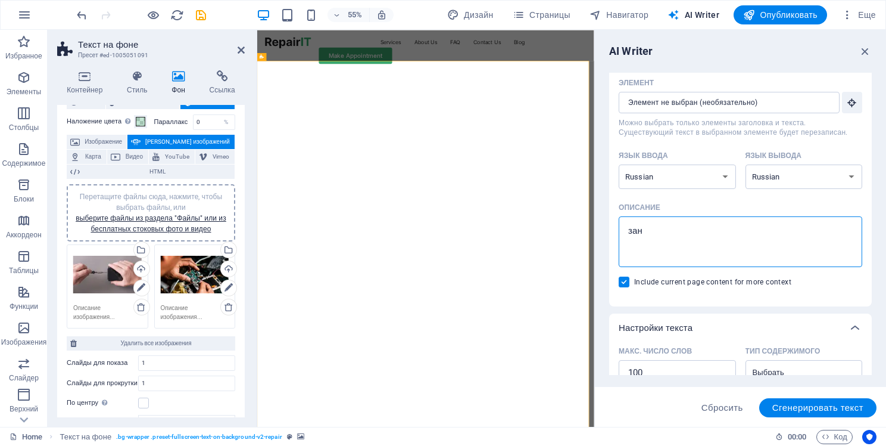
type textarea "x"
type textarea "заним"
type textarea "x"
type textarea "занима"
type textarea "x"
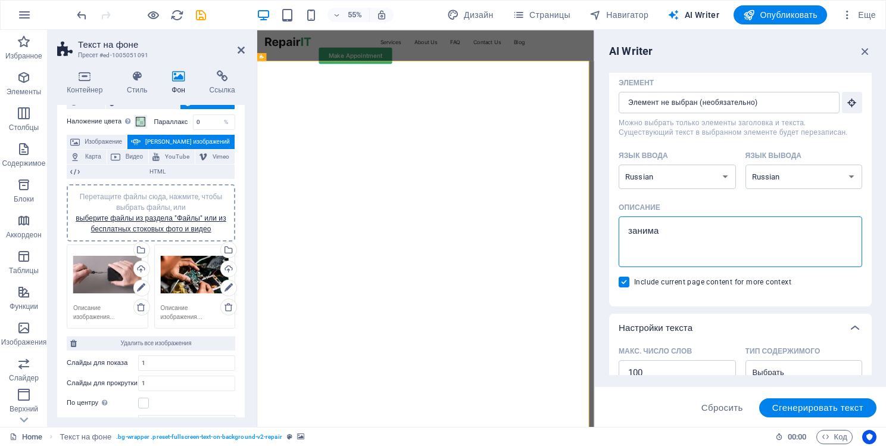
type textarea "занимае"
type textarea "x"
type textarea "занимаем"
type textarea "x"
type textarea "занимаемс"
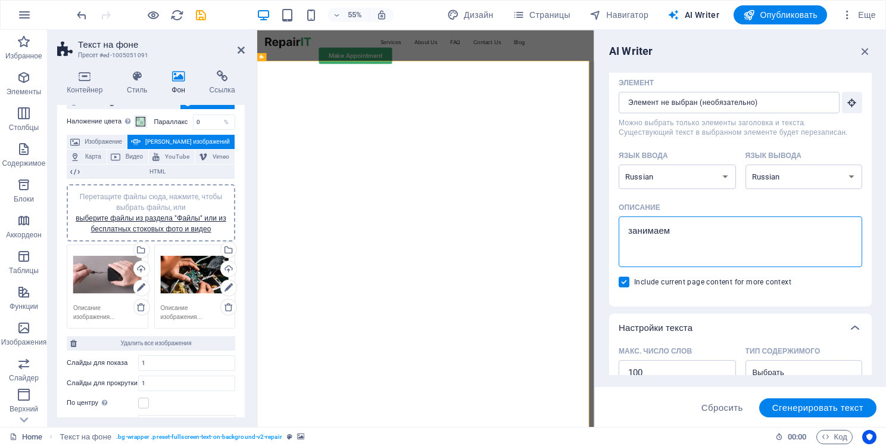
type textarea "x"
type textarea "занимаемся"
type textarea "x"
type textarea "занимаемся"
type textarea "x"
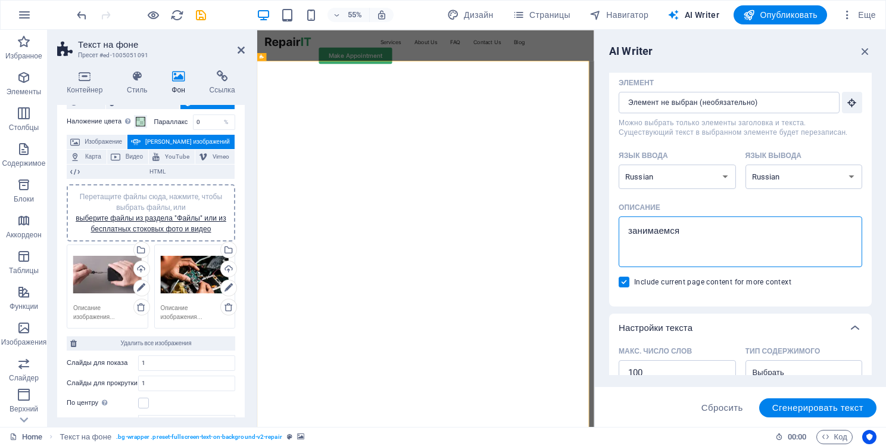
type textarea "занимаемся п"
type textarea "x"
type textarea "занимаемся пр"
type textarea "x"
type textarea "занимаемся про"
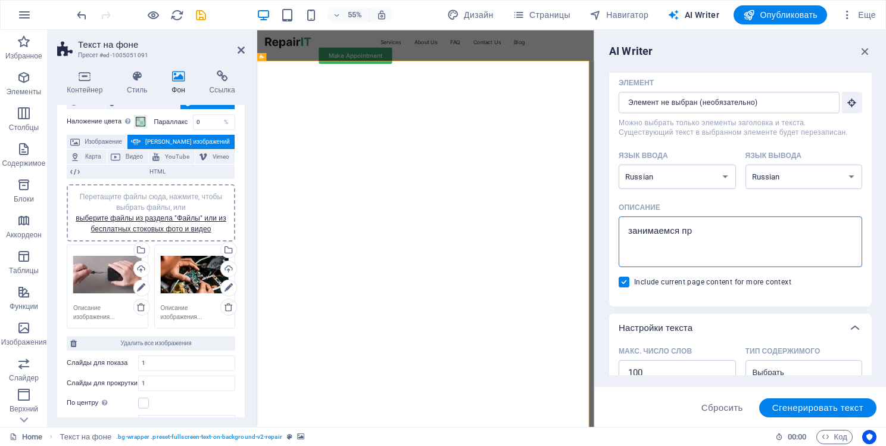
type textarea "x"
type textarea "занимаемся прот"
type textarea "x"
type textarea "занимаемся протя"
type textarea "x"
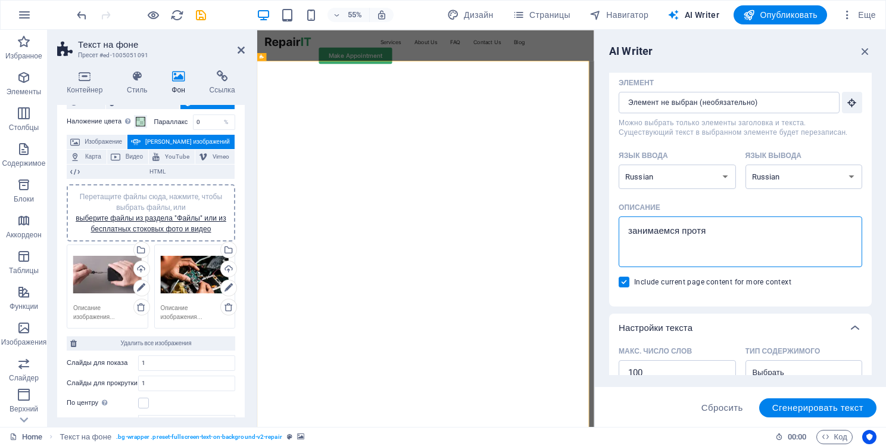
type textarea "занимаемся протяж"
type textarea "x"
type textarea "занимаемся протяжк"
type textarea "x"
type textarea "занимаемся протяжко"
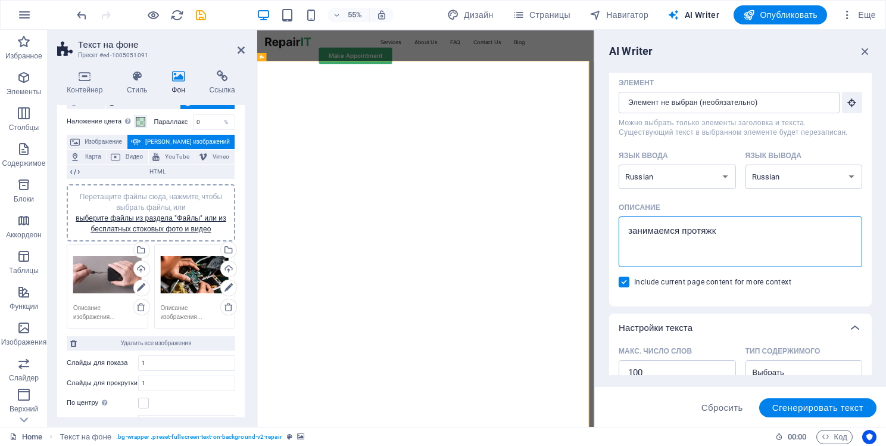
type textarea "x"
type textarea "занимаемся протяжкой"
type textarea "x"
type textarea "занимаемся протяжкой"
type textarea "x"
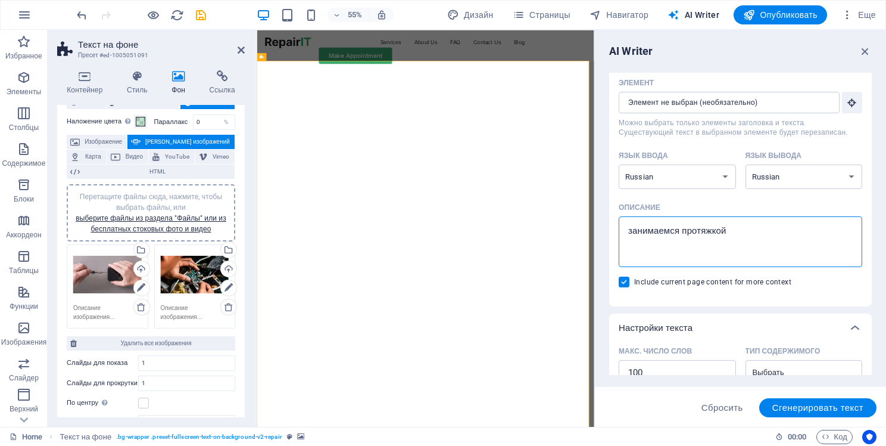
type textarea "занимаемся протяжкой в"
type textarea "x"
type textarea "занимаемся протяжкой во"
type textarea "x"
type textarea "занимаемся протяжкой вол"
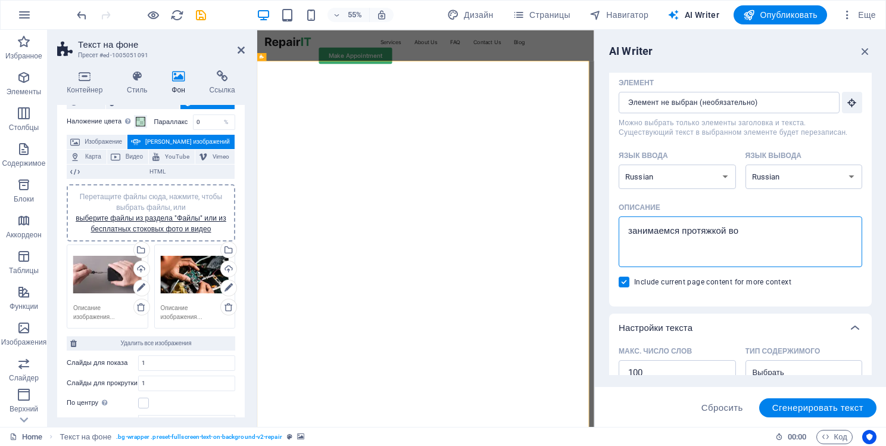
type textarea "x"
type textarea "занимаемся протяжкой волс"
type textarea "x"
type textarea "занимаемся протяжкой волс"
click at [822, 409] on span "Сгенерировать текст" at bounding box center [818, 408] width 91 height 10
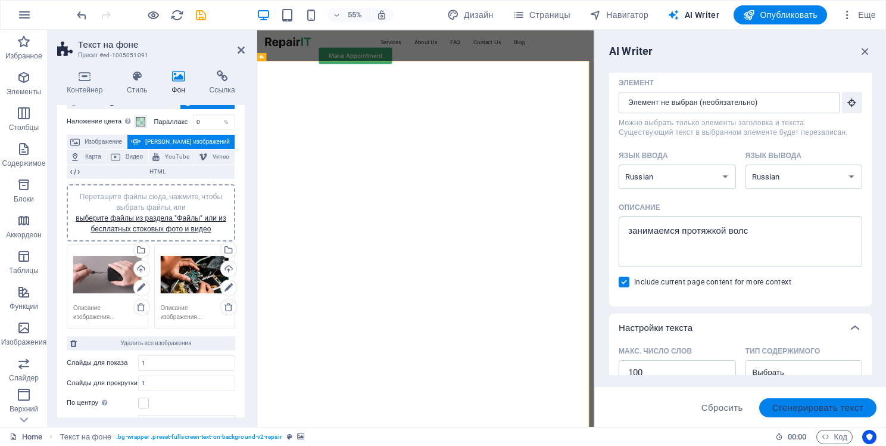
type textarea "x"
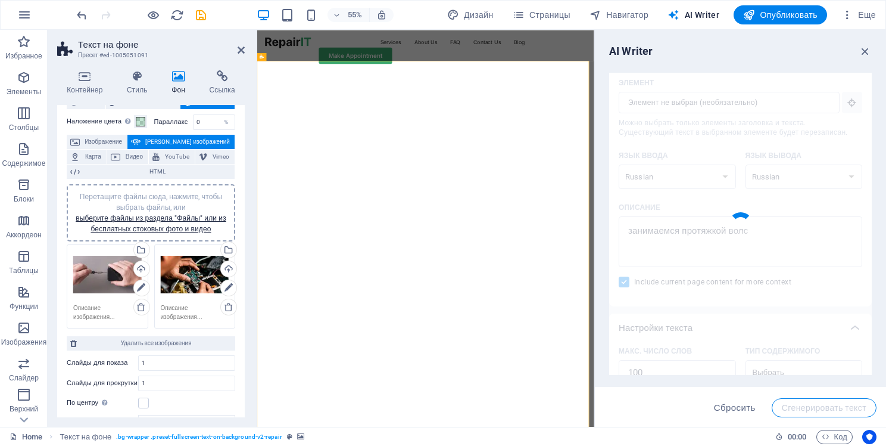
type textarea "x"
type textarea "Мы предлагаем услуги протяжки волокон с гибким графиком и доступными ценами. На…"
type textarea "x"
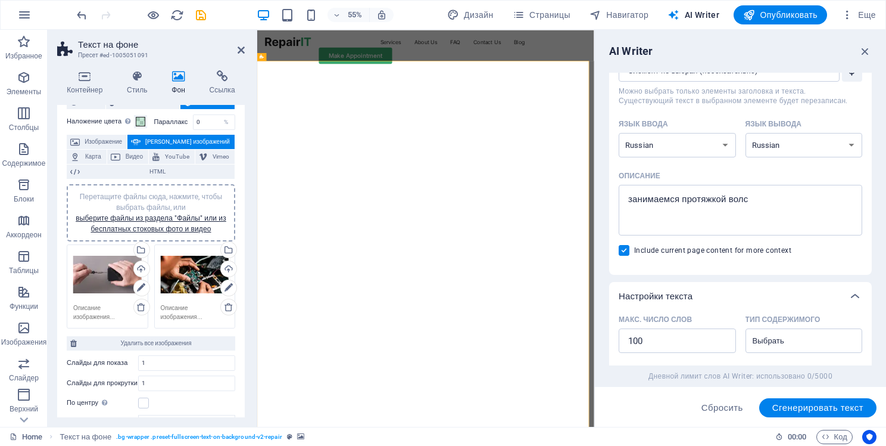
scroll to position [0, 0]
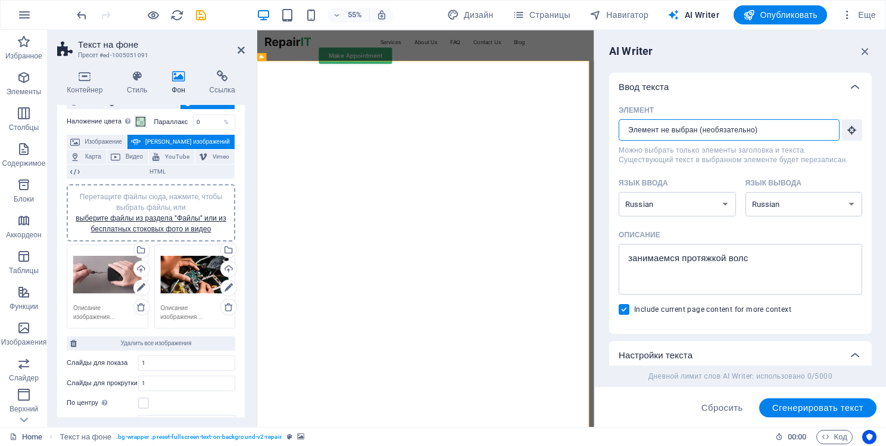
click at [731, 129] on input "Элемент ​ Можно выбрать только элементы заголовка и текста. Существующий текст …" at bounding box center [725, 129] width 213 height 21
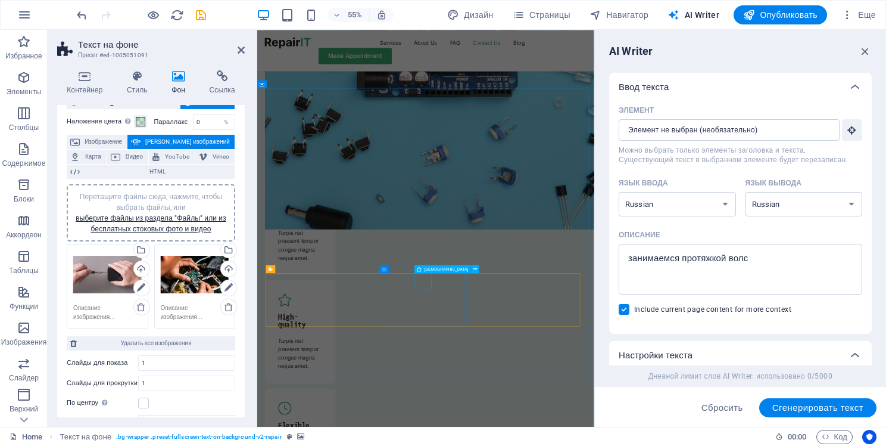
scroll to position [3974, 0]
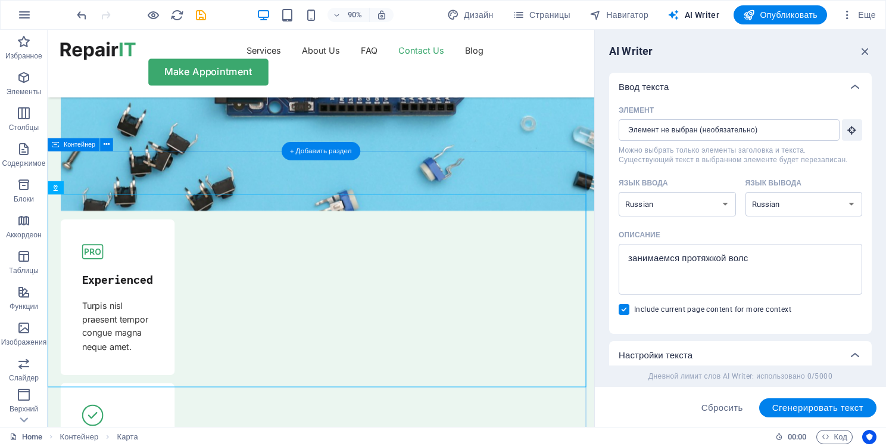
scroll to position [3708, 0]
click at [61, 189] on div "Карта" at bounding box center [67, 187] width 38 height 13
click at [56, 189] on icon at bounding box center [56, 187] width 8 height 13
click at [95, 185] on button at bounding box center [92, 187] width 13 height 13
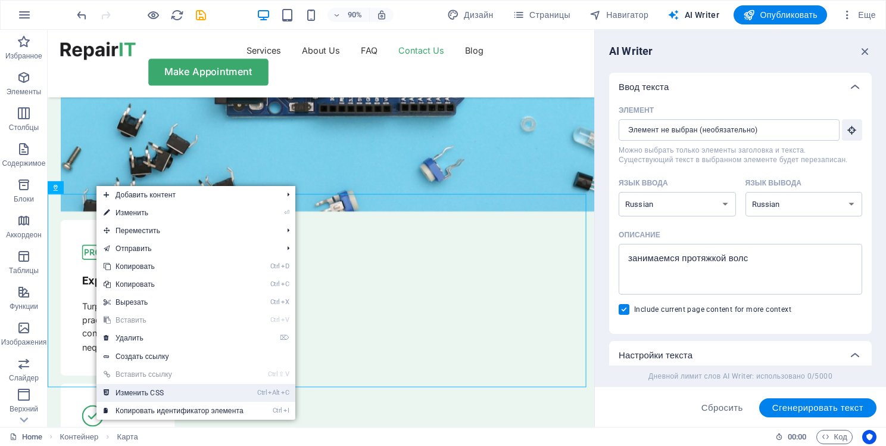
click at [167, 393] on link "Ctrl Alt C Изменить CSS" at bounding box center [174, 393] width 154 height 18
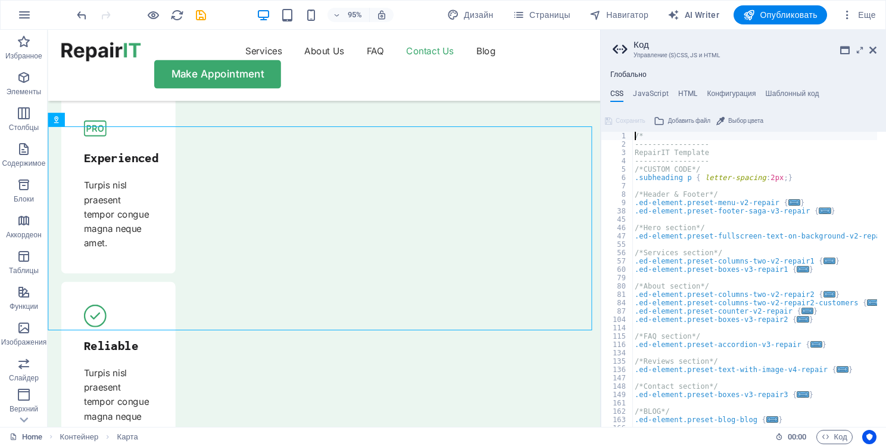
scroll to position [56, 0]
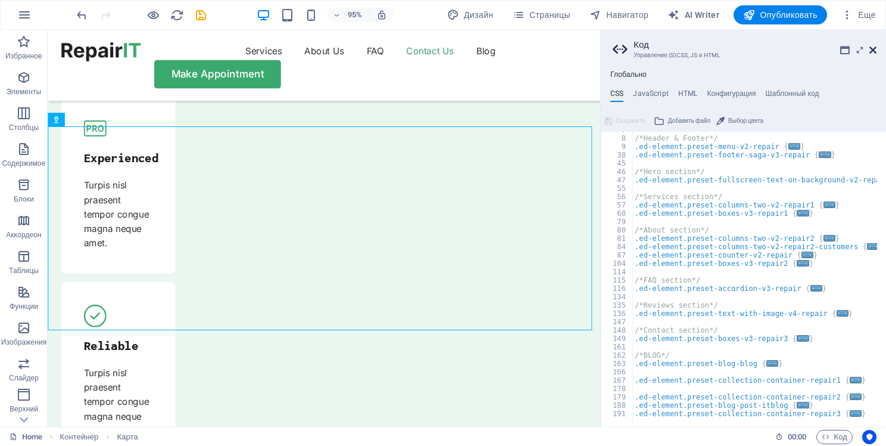
click at [871, 52] on icon at bounding box center [873, 50] width 7 height 10
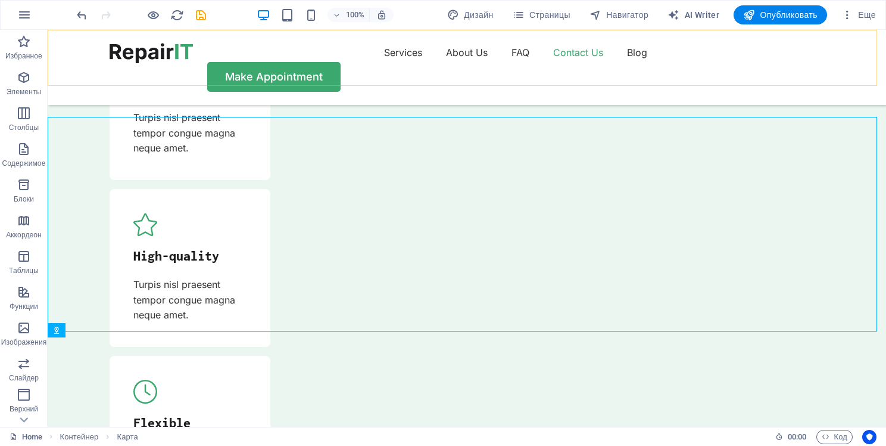
scroll to position [3653, 0]
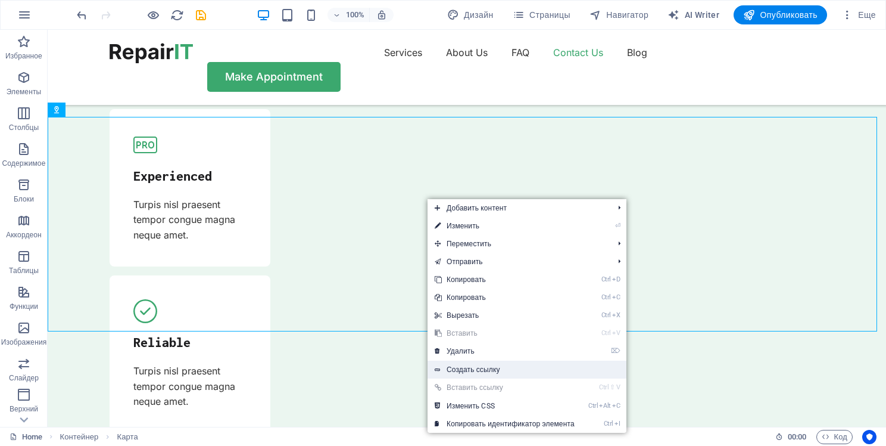
click at [500, 368] on link "Создать ссылку" at bounding box center [527, 369] width 199 height 18
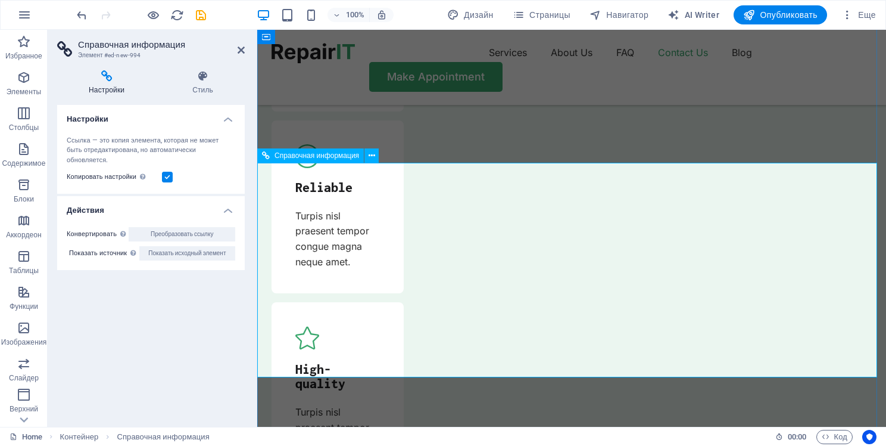
scroll to position [3917, 0]
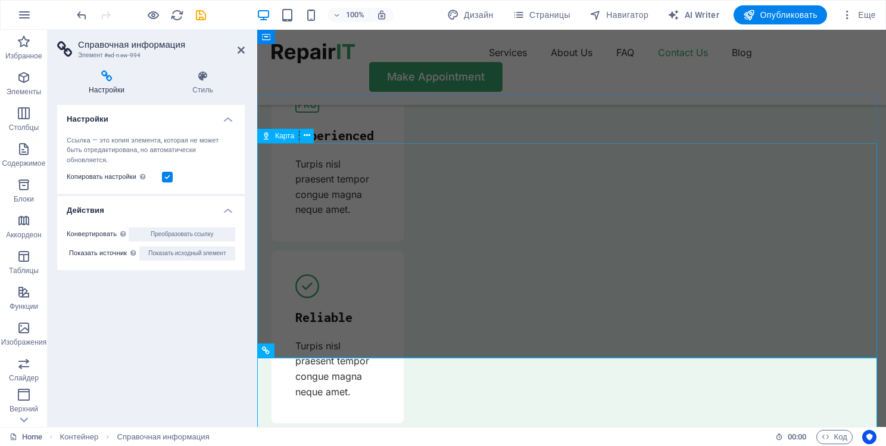
scroll to position [3721, 0]
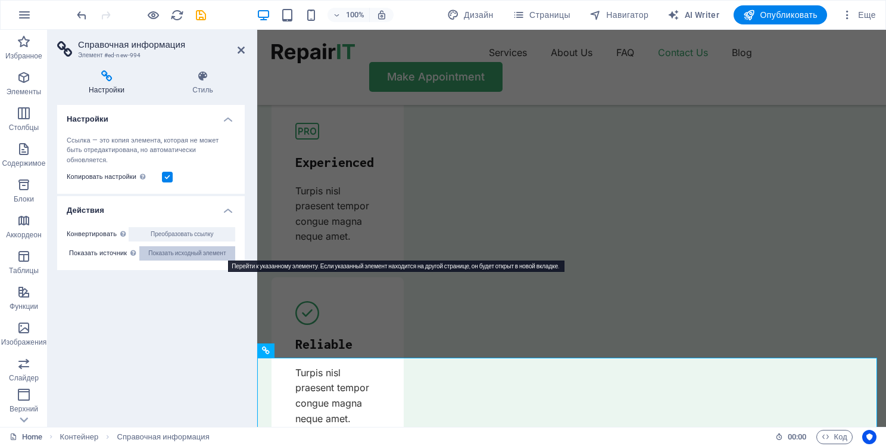
click at [204, 255] on span "Показать исходный элемент" at bounding box center [186, 253] width 77 height 14
select select "1"
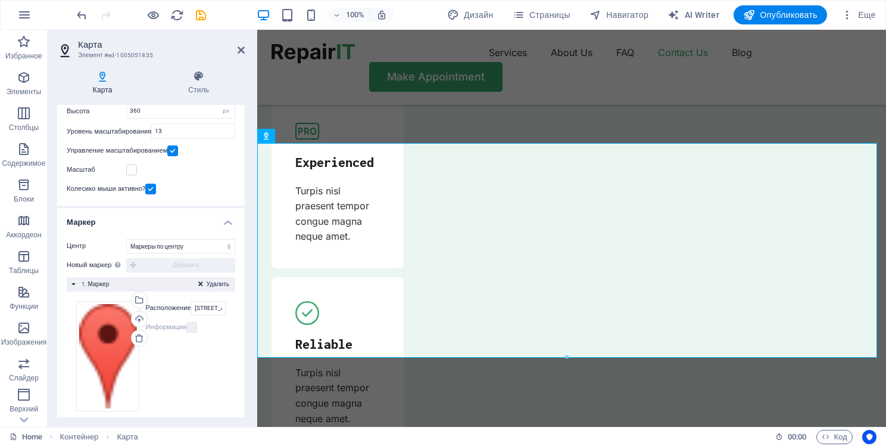
scroll to position [122, 0]
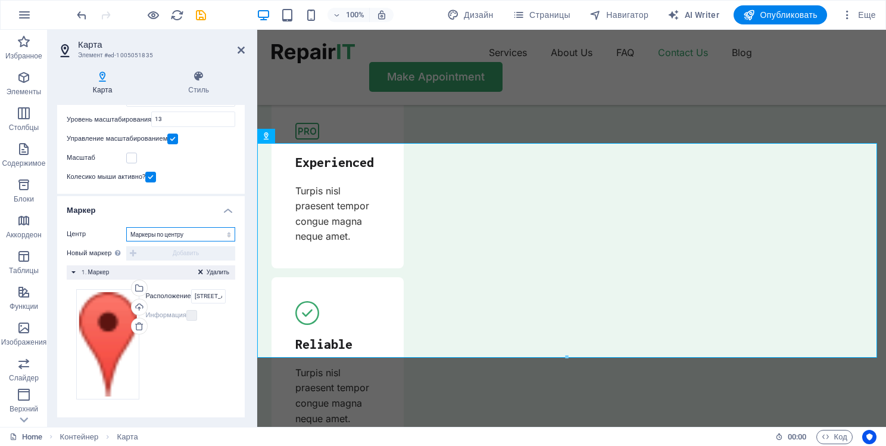
click at [169, 233] on select "Не по центру Маркеры по центру Маркеры по центру и масштабировать" at bounding box center [180, 234] width 109 height 14
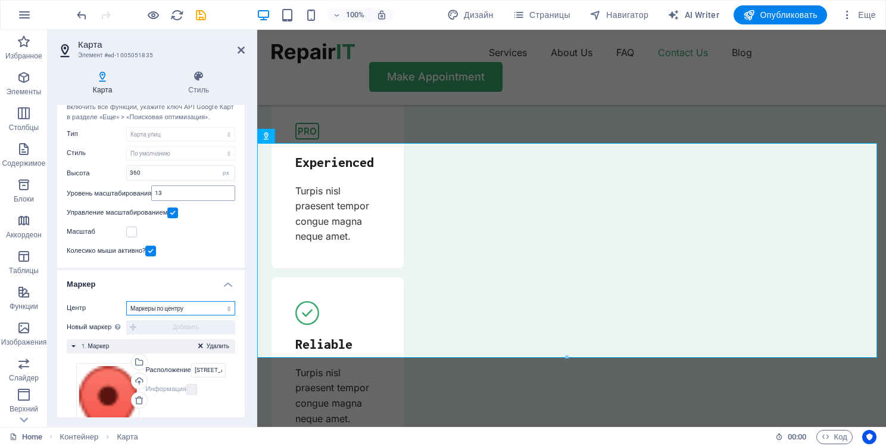
scroll to position [0, 0]
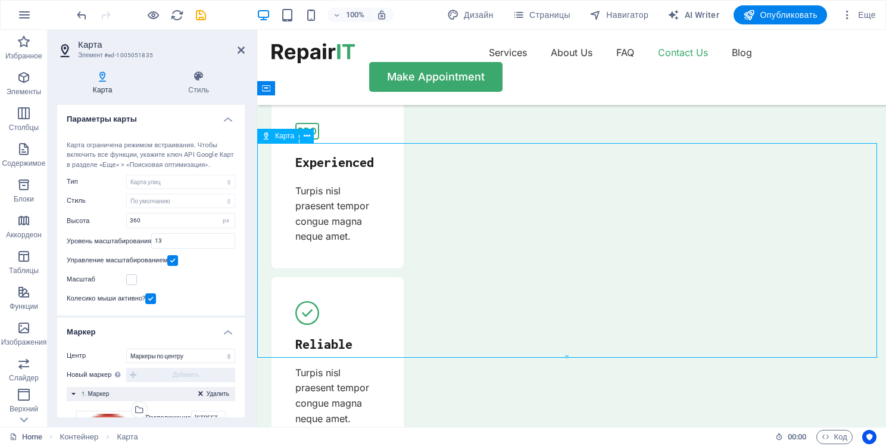
drag, startPoint x: 468, startPoint y: 246, endPoint x: 390, endPoint y: 208, distance: 86.8
click at [303, 138] on button at bounding box center [307, 136] width 14 height 14
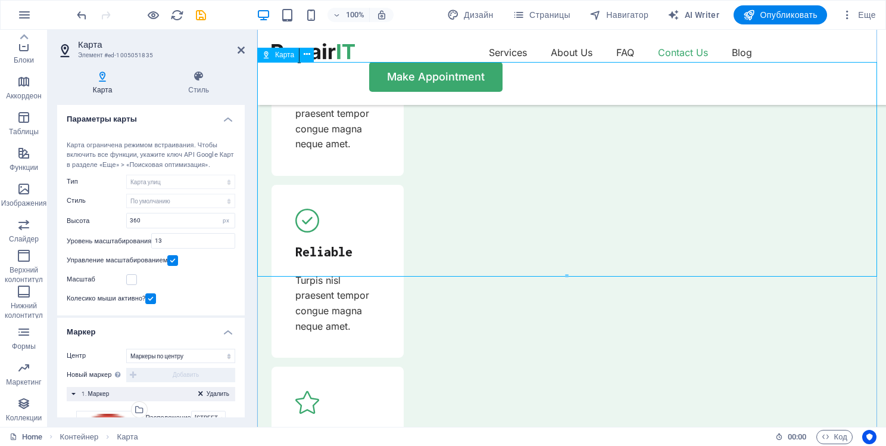
scroll to position [3828, 0]
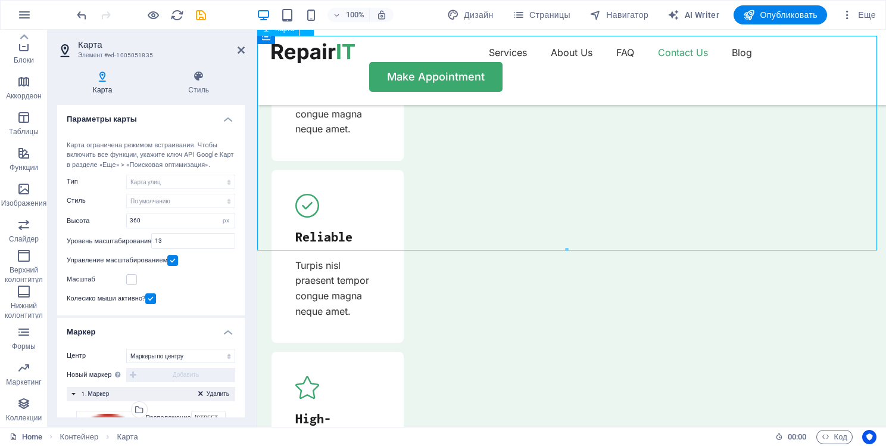
drag, startPoint x: 402, startPoint y: 205, endPoint x: 390, endPoint y: 157, distance: 49.1
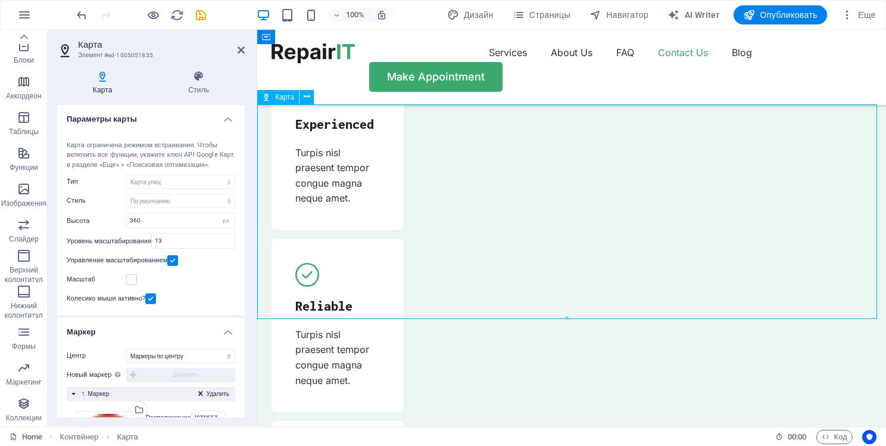
scroll to position [3756, 0]
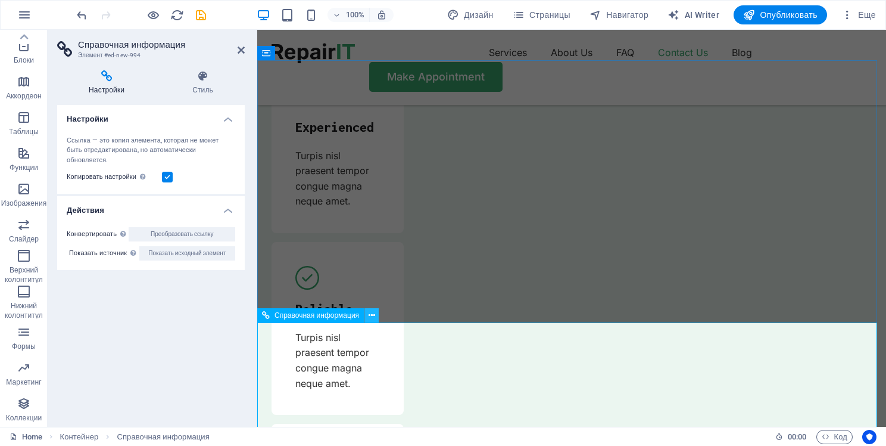
click at [371, 316] on icon at bounding box center [372, 315] width 7 height 13
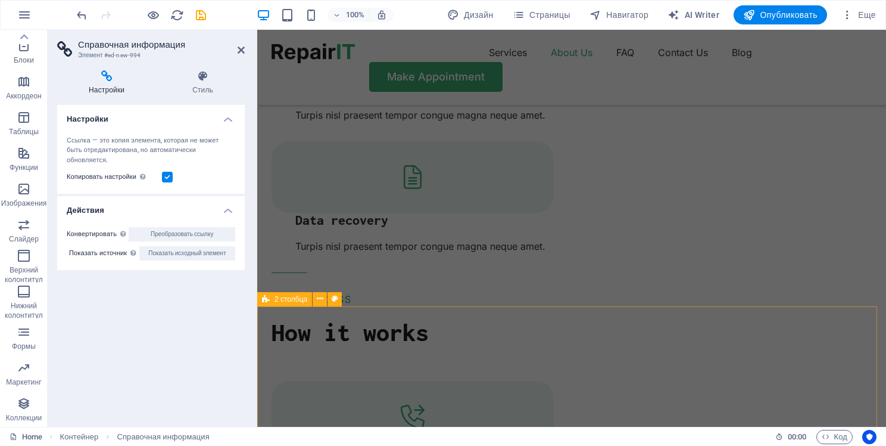
scroll to position [1697, 0]
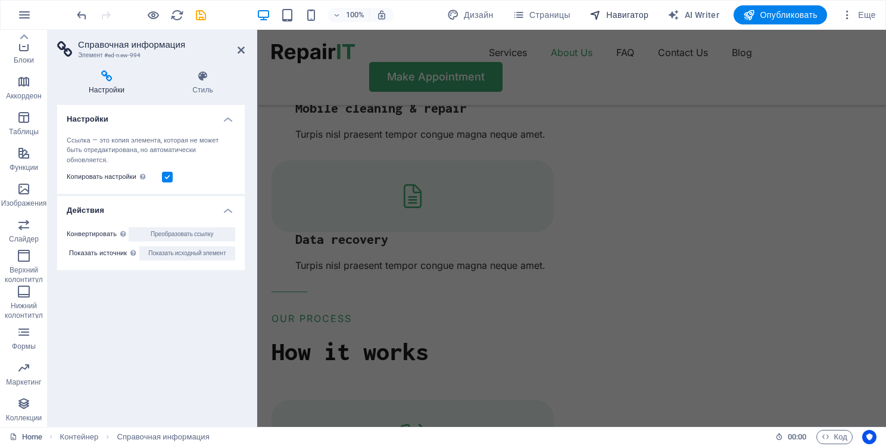
click at [615, 20] on span "Навигатор" at bounding box center [619, 15] width 59 height 12
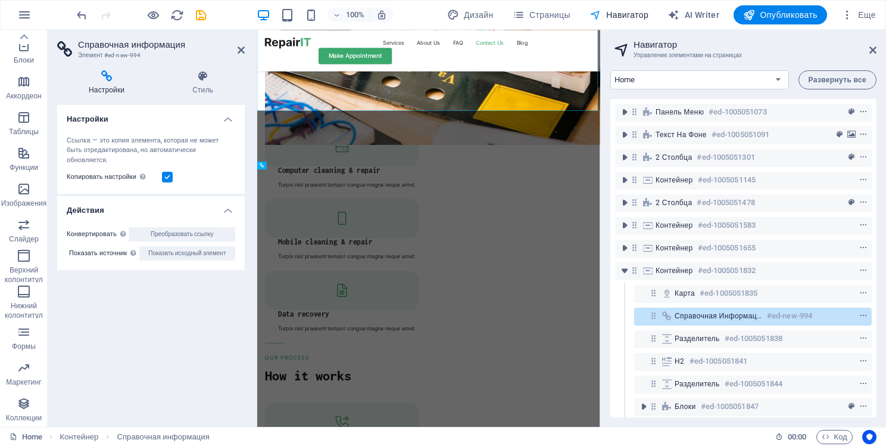
scroll to position [4117, 0]
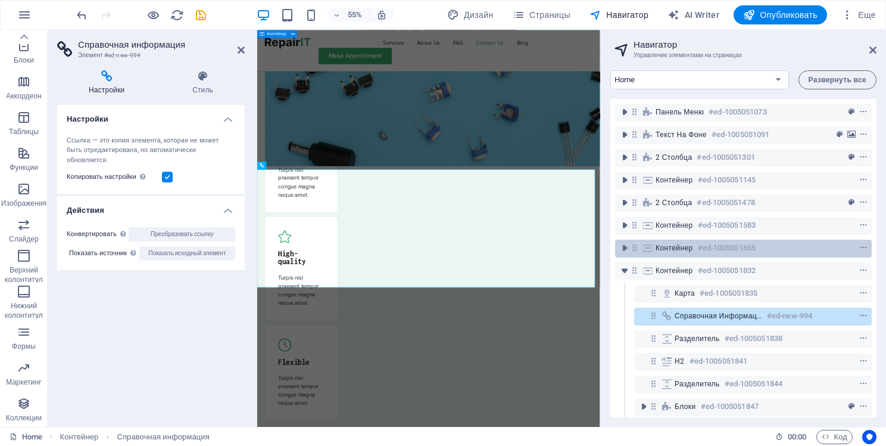
click at [701, 243] on h6 "#ed-1005051655" at bounding box center [727, 248] width 58 height 14
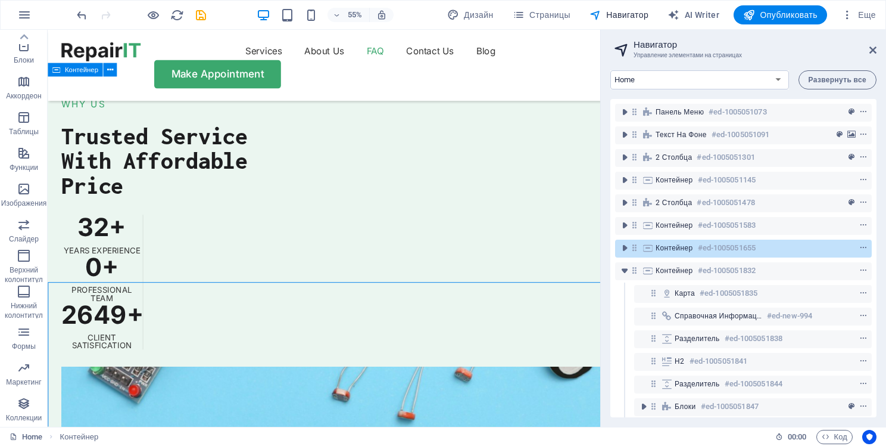
scroll to position [3219, 0]
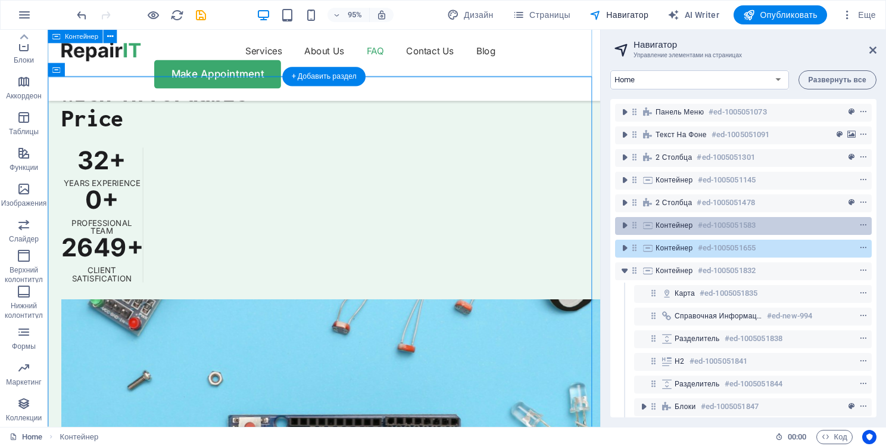
click at [698, 229] on h6 "#ed-1005051583" at bounding box center [727, 225] width 58 height 14
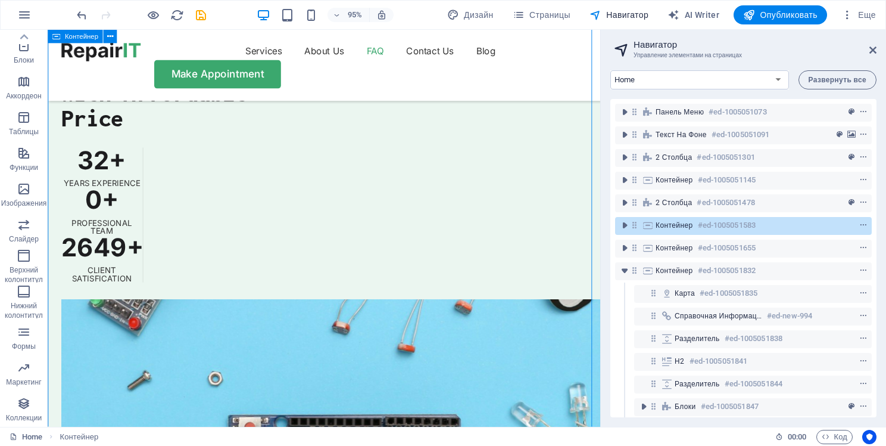
scroll to position [2784, 0]
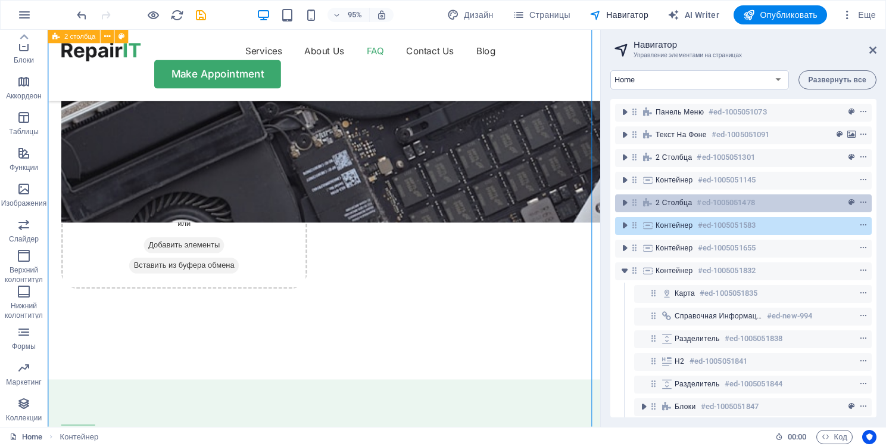
click at [754, 205] on h6 "#ed-1005051478" at bounding box center [726, 202] width 58 height 14
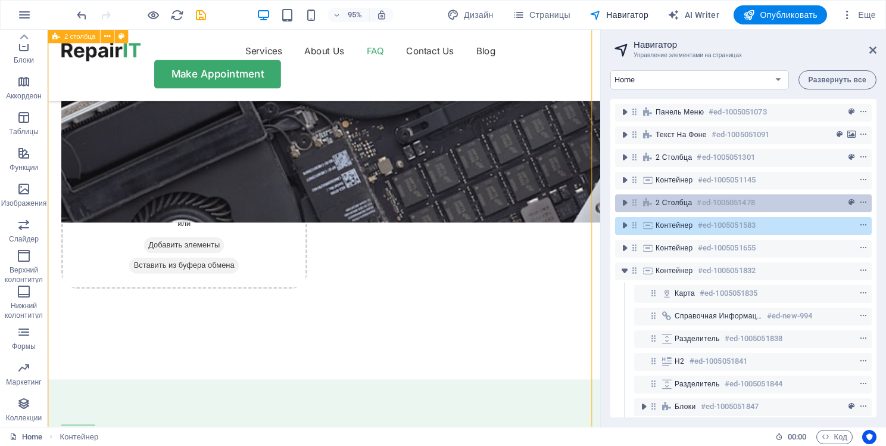
scroll to position [2174, 0]
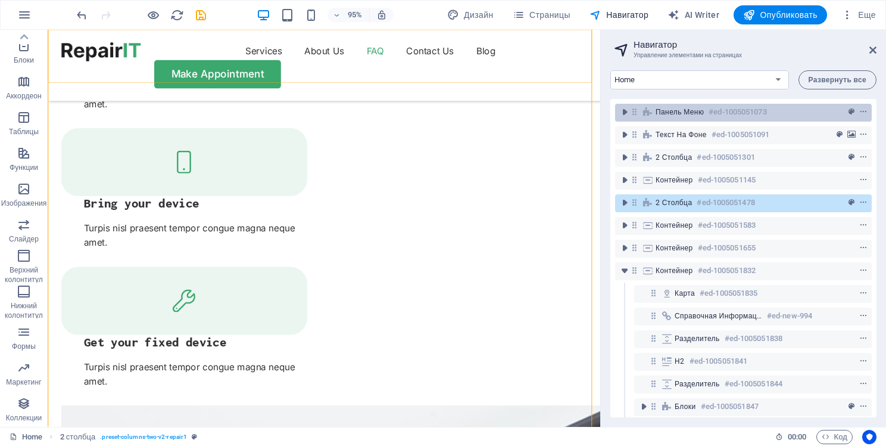
click at [721, 116] on h6 "#ed-1005051073" at bounding box center [738, 112] width 58 height 14
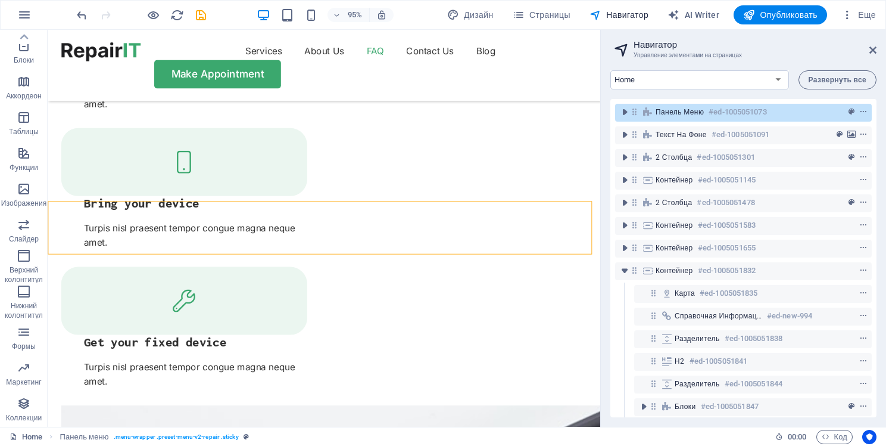
scroll to position [1993, 0]
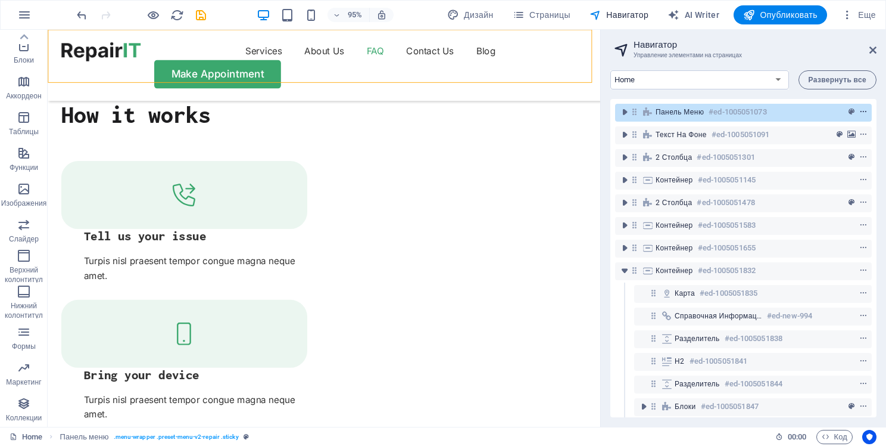
click at [866, 109] on span "context-menu" at bounding box center [864, 112] width 12 height 8
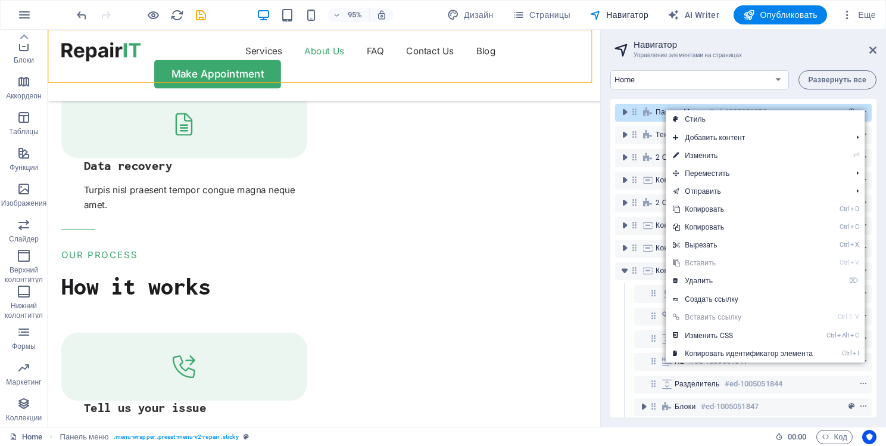
click at [804, 102] on div "Панель меню #ed-1005051073" at bounding box center [743, 112] width 257 height 23
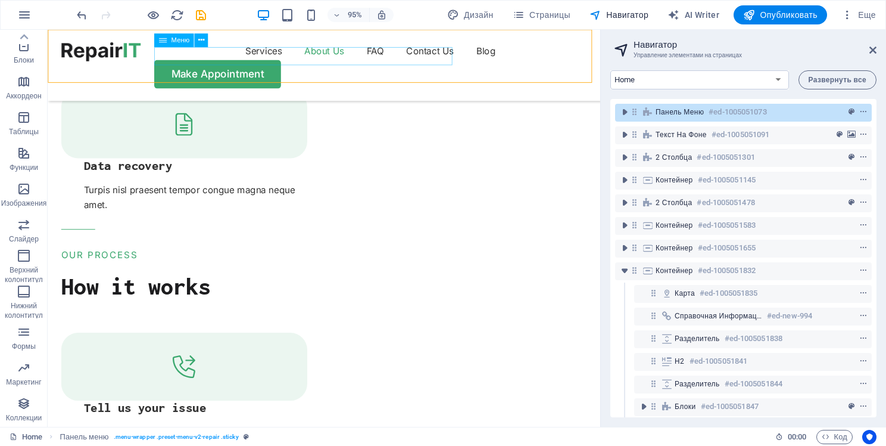
click at [269, 62] on nav "Services About Us FAQ Contact Us Blog" at bounding box center [338, 52] width 553 height 19
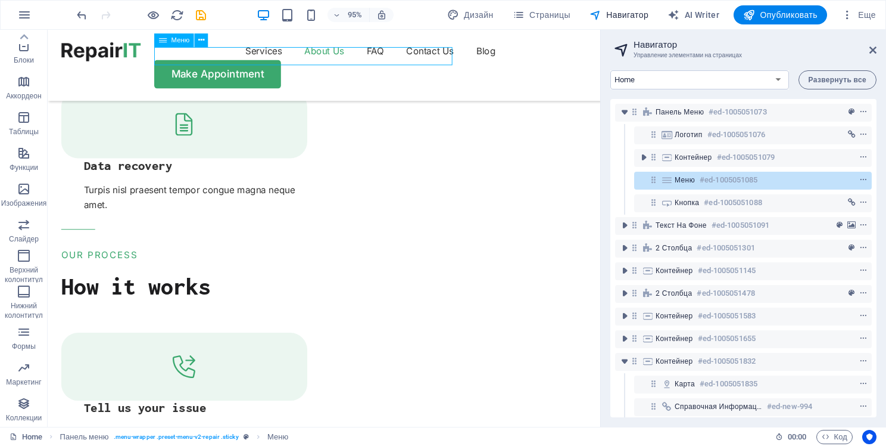
click at [269, 62] on nav "Services About Us FAQ Contact Us Blog" at bounding box center [338, 52] width 553 height 19
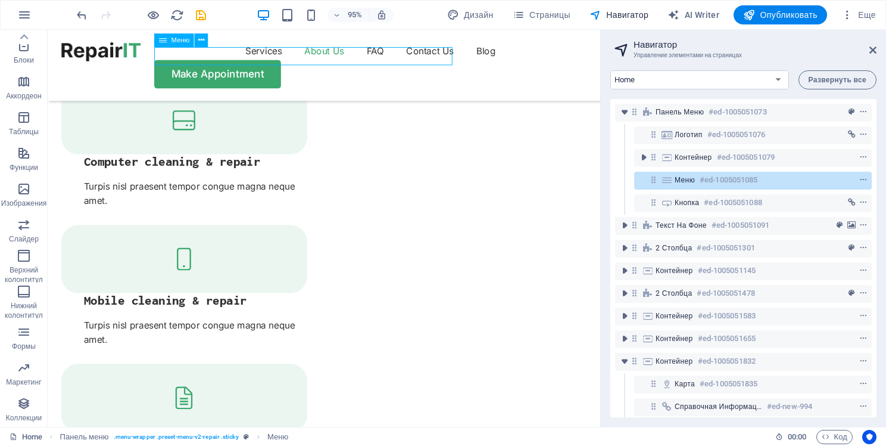
select select "1"
select select
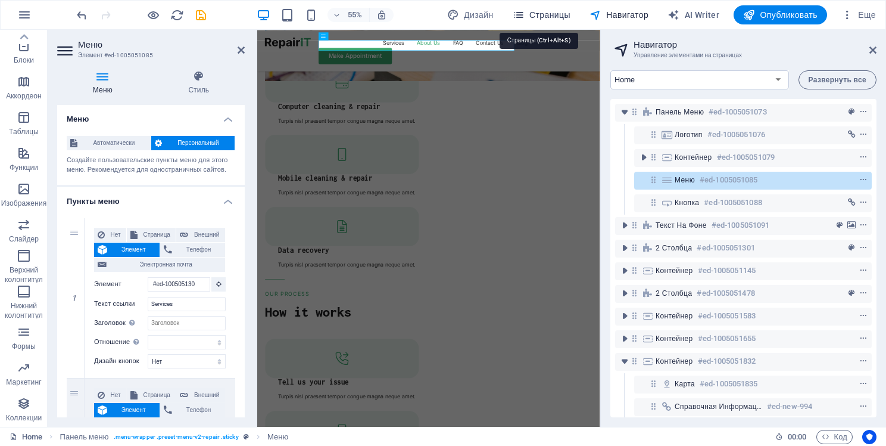
click at [549, 14] on span "Страницы" at bounding box center [542, 15] width 58 height 12
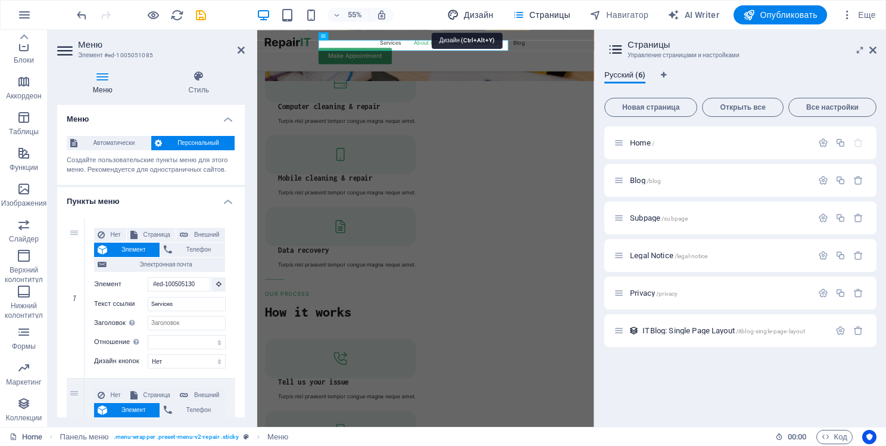
click at [481, 19] on span "Дизайн" at bounding box center [470, 15] width 46 height 12
select select "px"
select select "400"
select select "px"
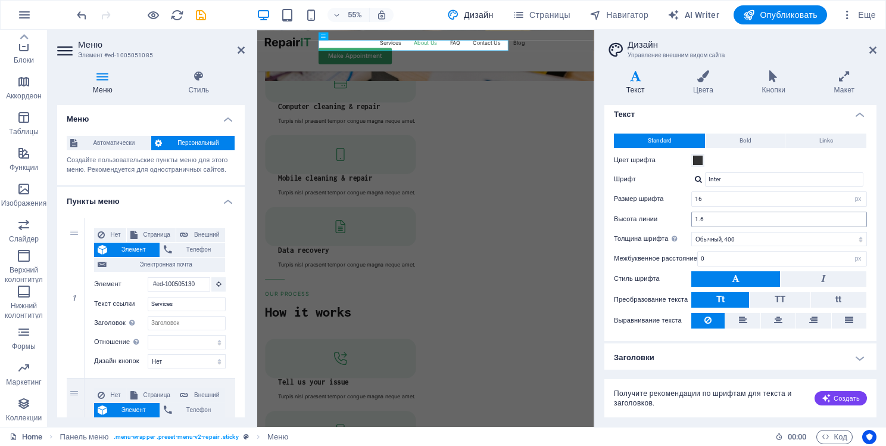
scroll to position [0, 0]
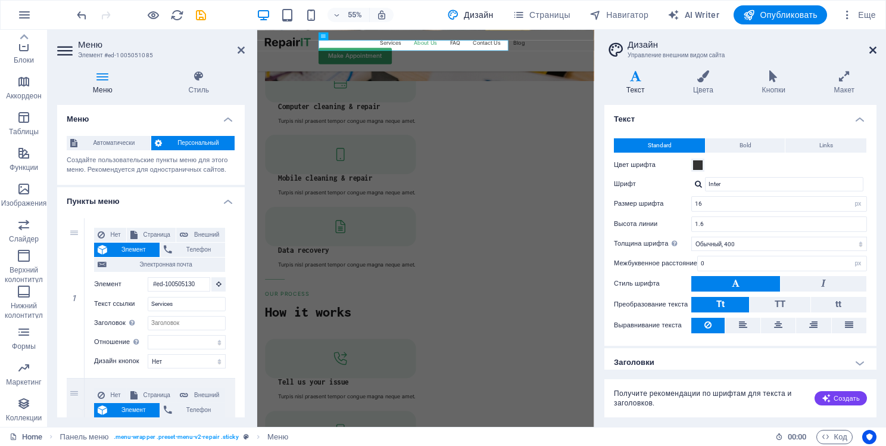
click at [873, 50] on icon at bounding box center [873, 50] width 7 height 10
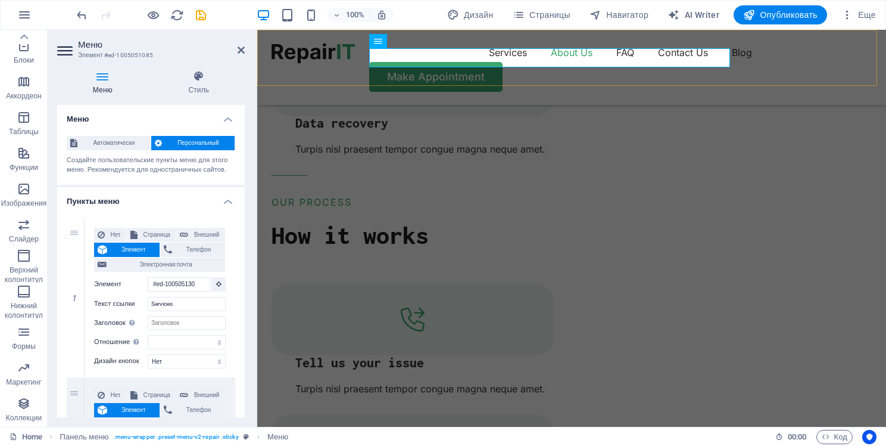
scroll to position [1506, 0]
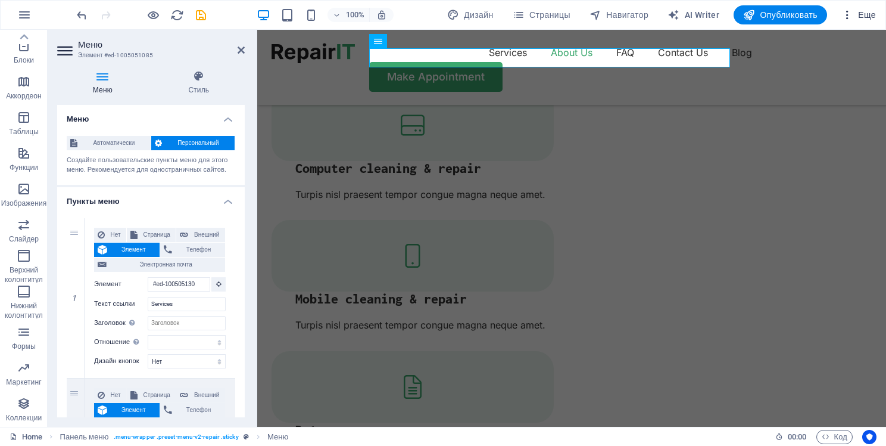
click at [855, 9] on span "Еще" at bounding box center [859, 15] width 35 height 12
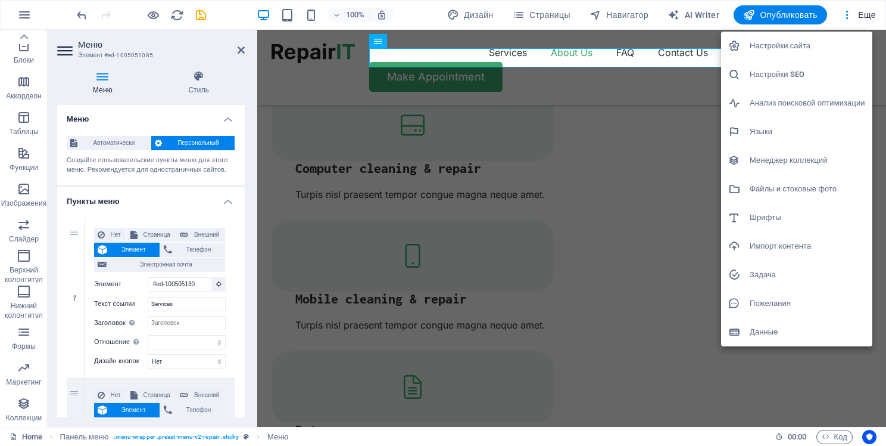
click at [21, 386] on div at bounding box center [443, 223] width 886 height 446
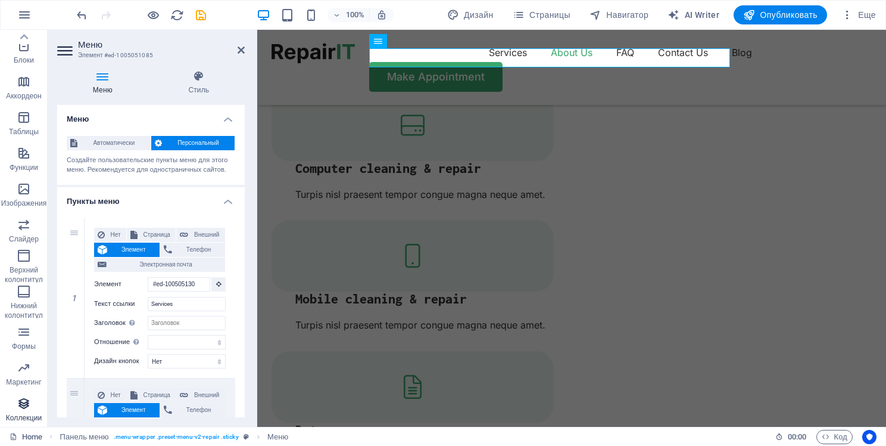
scroll to position [0, 0]
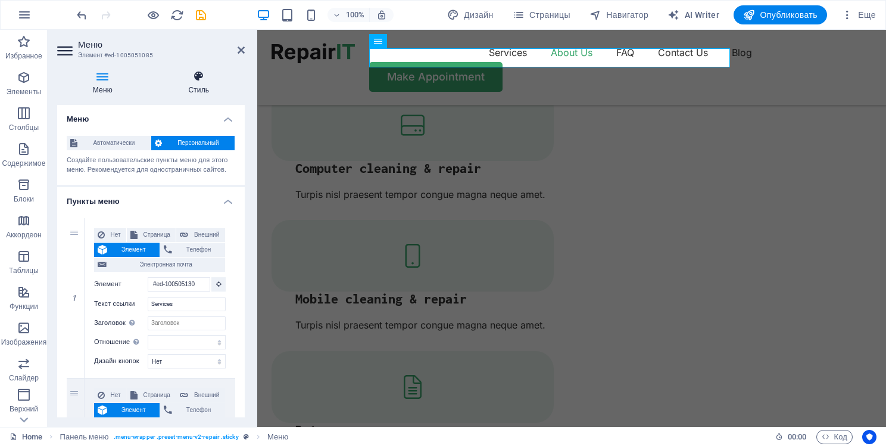
click at [208, 84] on h4 "Стиль" at bounding box center [199, 82] width 92 height 25
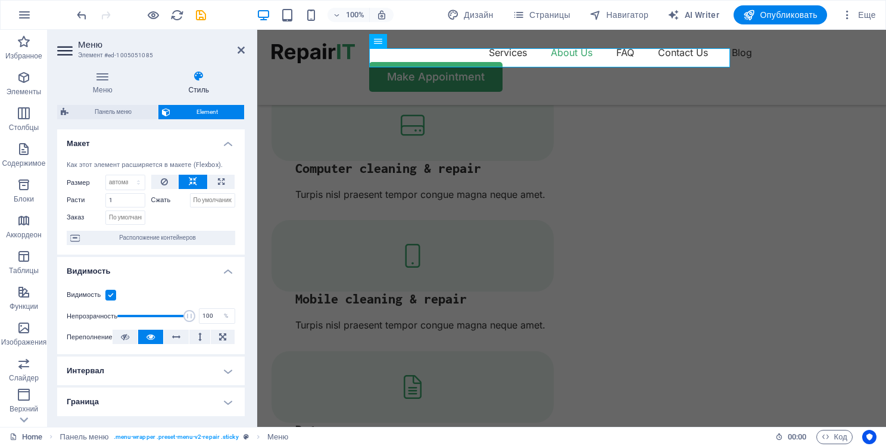
click at [69, 57] on icon at bounding box center [66, 50] width 18 height 19
click at [62, 45] on icon at bounding box center [66, 50] width 18 height 19
click at [472, 17] on span "Дизайн" at bounding box center [470, 15] width 46 height 12
select select "px"
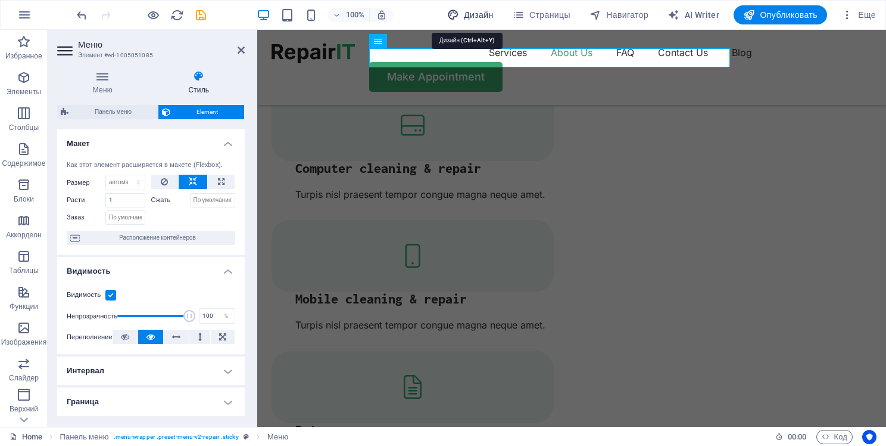
select select "400"
select select "px"
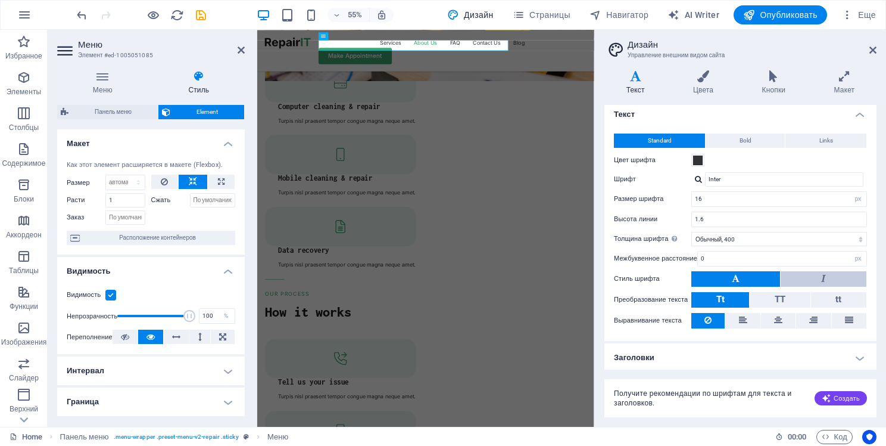
scroll to position [0, 0]
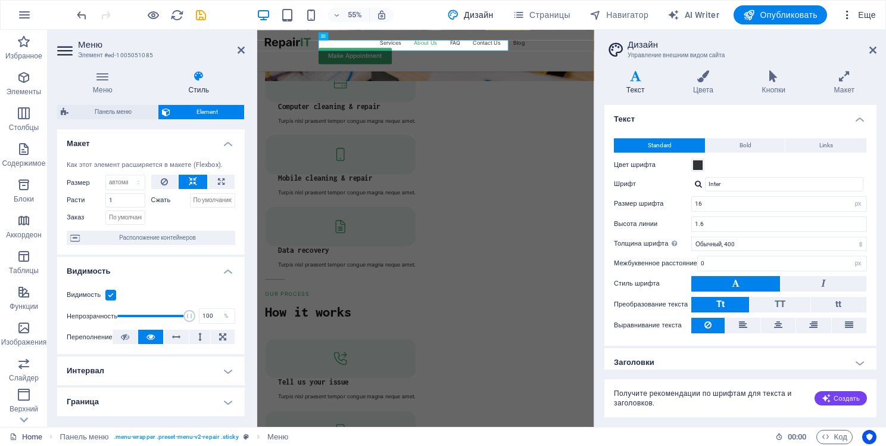
click at [852, 14] on icon "button" at bounding box center [848, 15] width 12 height 12
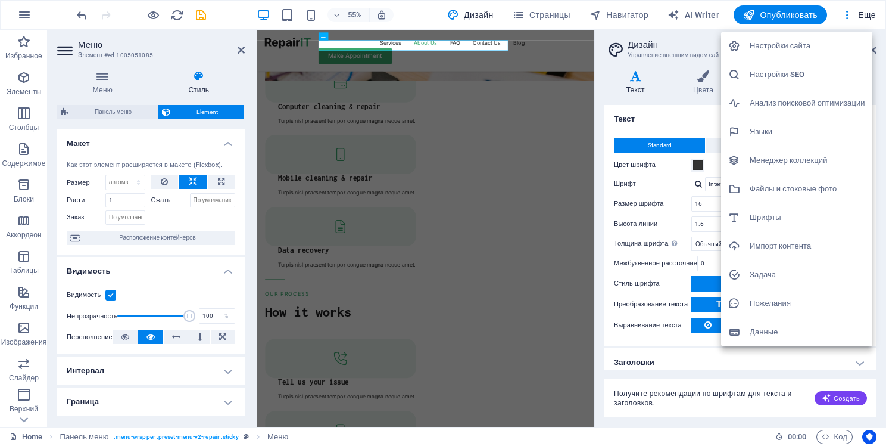
click at [673, 351] on div at bounding box center [443, 223] width 886 height 446
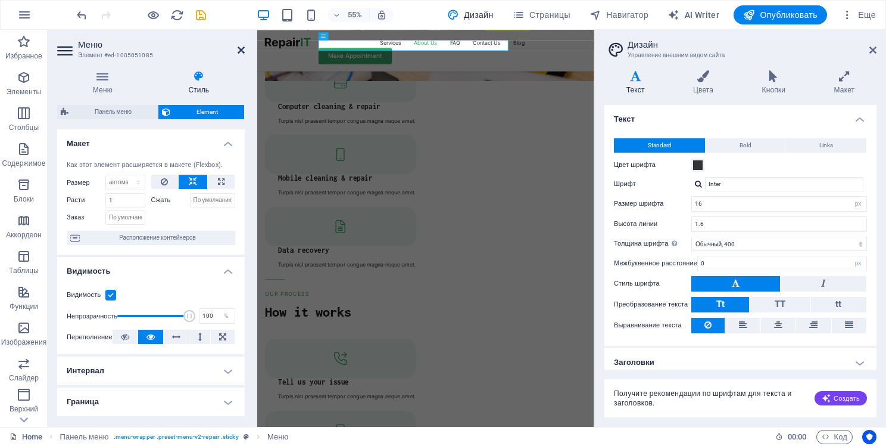
click at [242, 48] on icon at bounding box center [241, 50] width 7 height 10
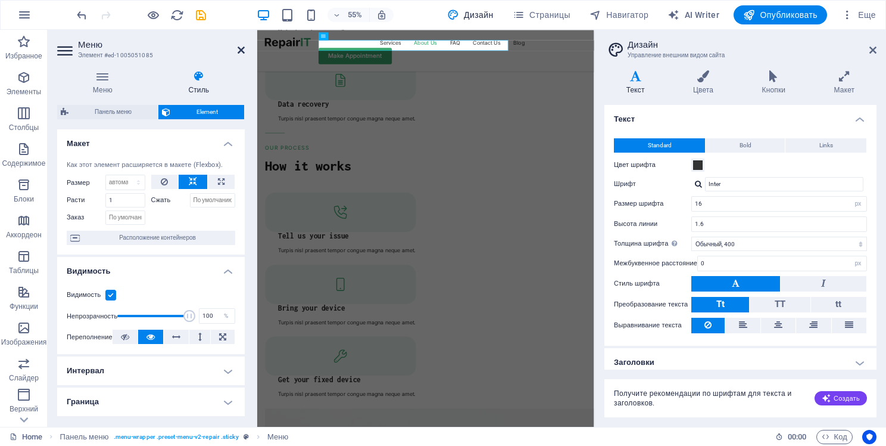
scroll to position [1547, 0]
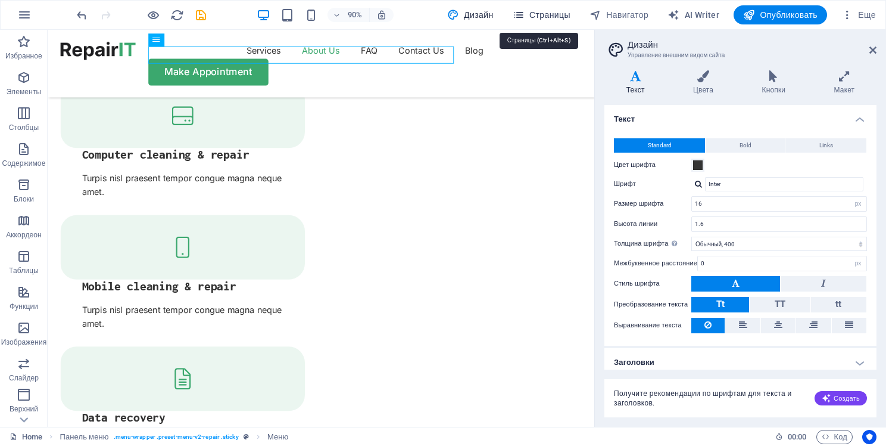
click at [527, 16] on span "Страницы" at bounding box center [542, 15] width 58 height 12
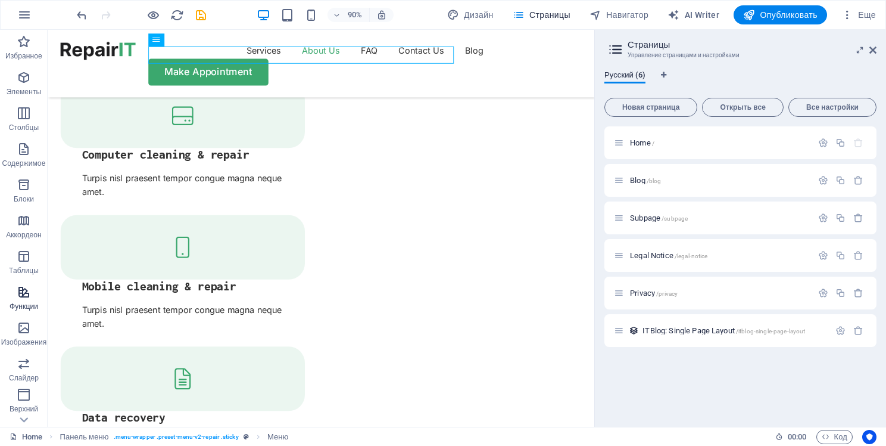
click at [21, 294] on icon "button" at bounding box center [24, 292] width 14 height 14
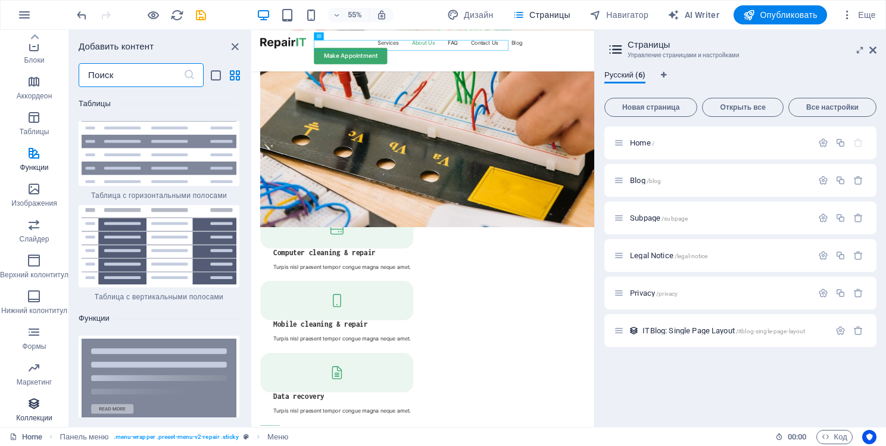
scroll to position [8919, 0]
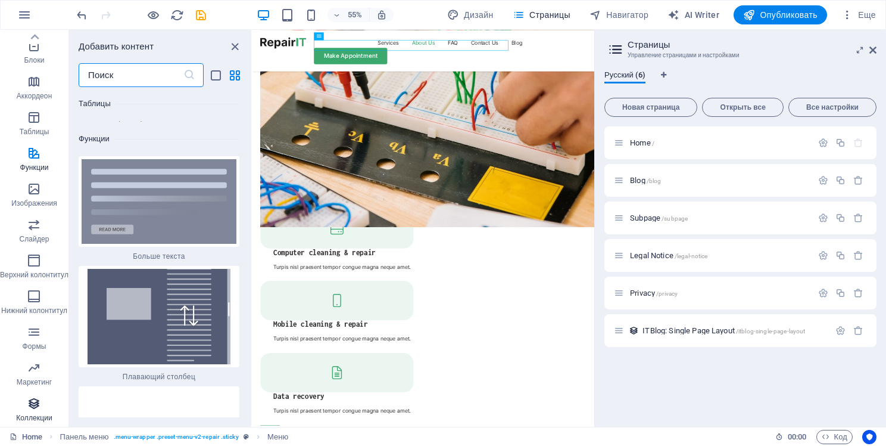
click at [43, 400] on span "Коллекции" at bounding box center [34, 410] width 69 height 29
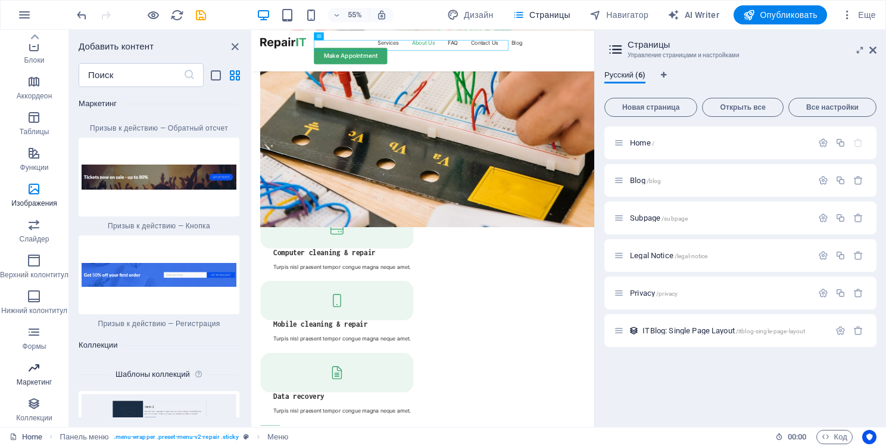
scroll to position [21806, 0]
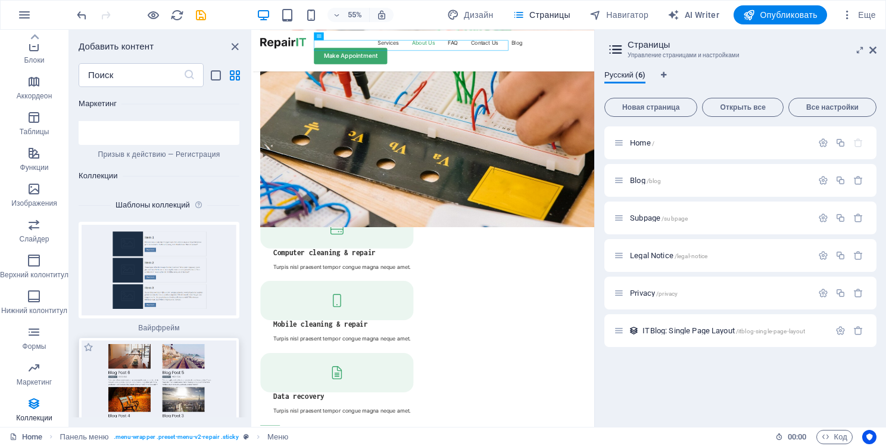
click at [173, 340] on img at bounding box center [159, 385] width 155 height 91
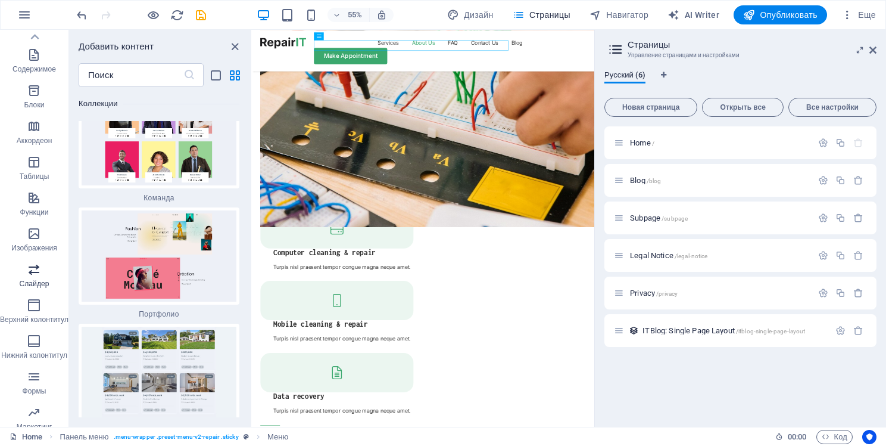
scroll to position [94, 0]
click at [40, 278] on span "Слайдер" at bounding box center [34, 277] width 69 height 29
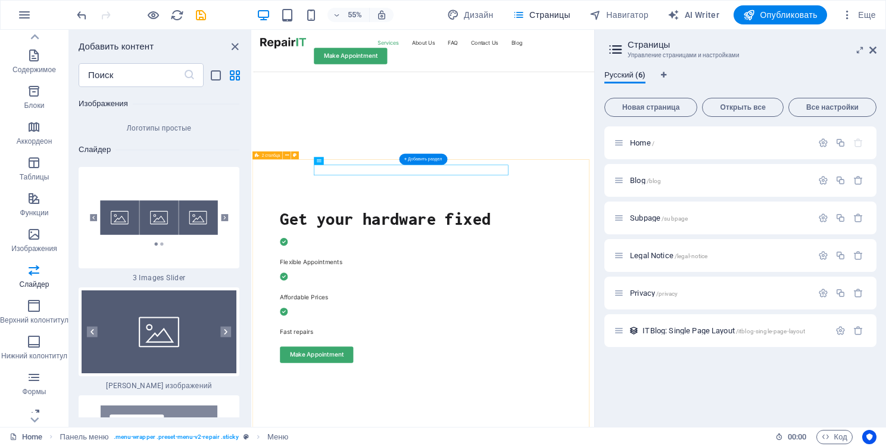
scroll to position [446, 0]
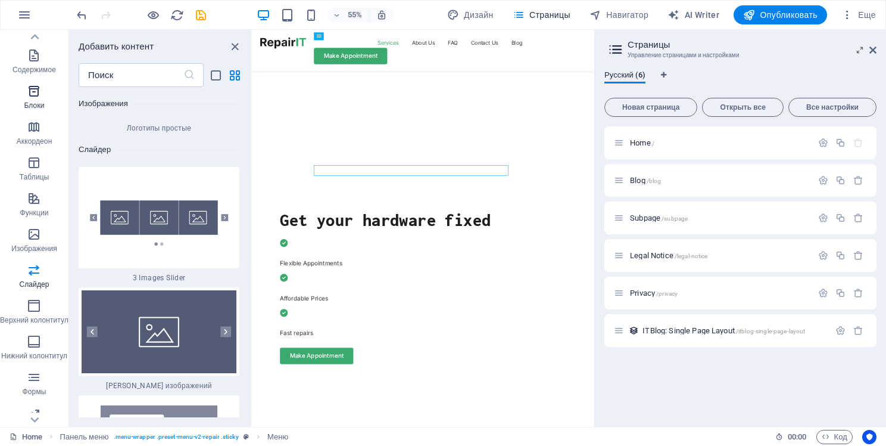
click at [35, 101] on p "Блоки" at bounding box center [34, 106] width 20 height 10
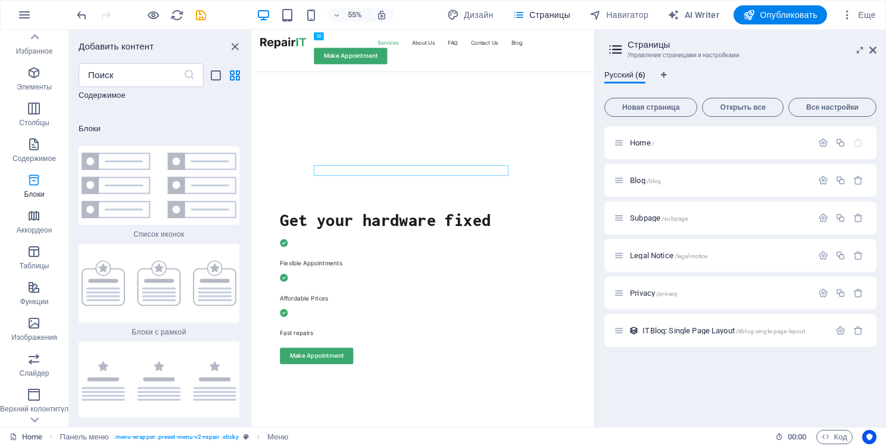
scroll to position [0, 0]
click at [38, 151] on icon "button" at bounding box center [34, 149] width 14 height 14
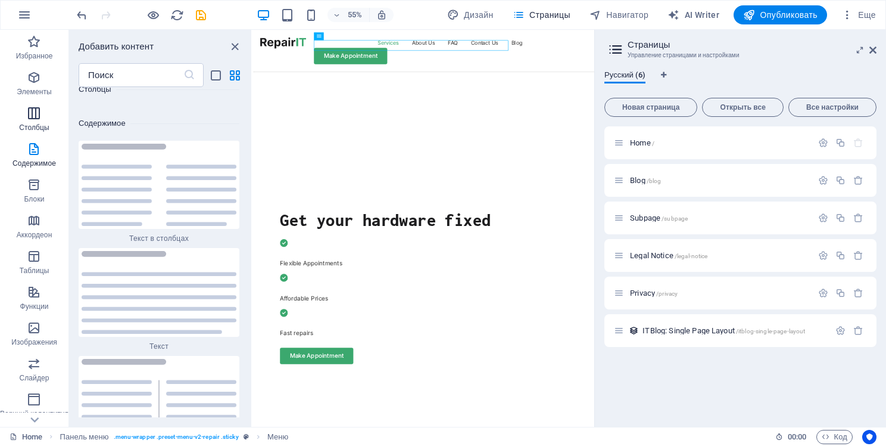
scroll to position [4008, 0]
click at [38, 122] on span "Столбцы" at bounding box center [34, 120] width 69 height 29
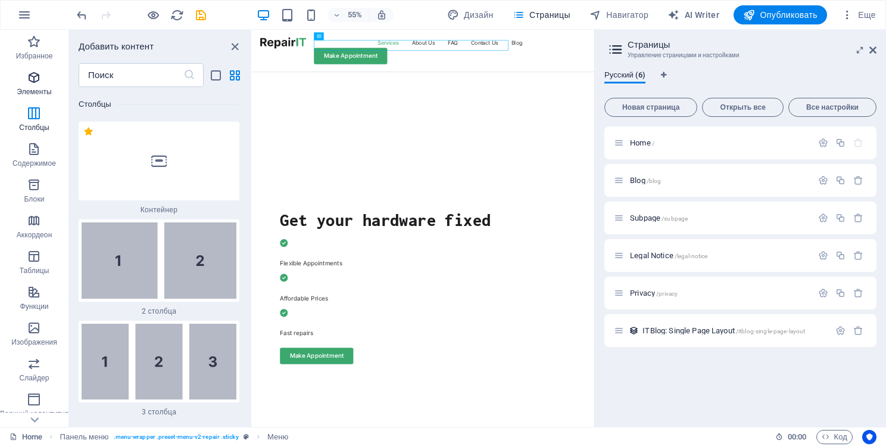
click at [36, 84] on icon "button" at bounding box center [34, 77] width 14 height 14
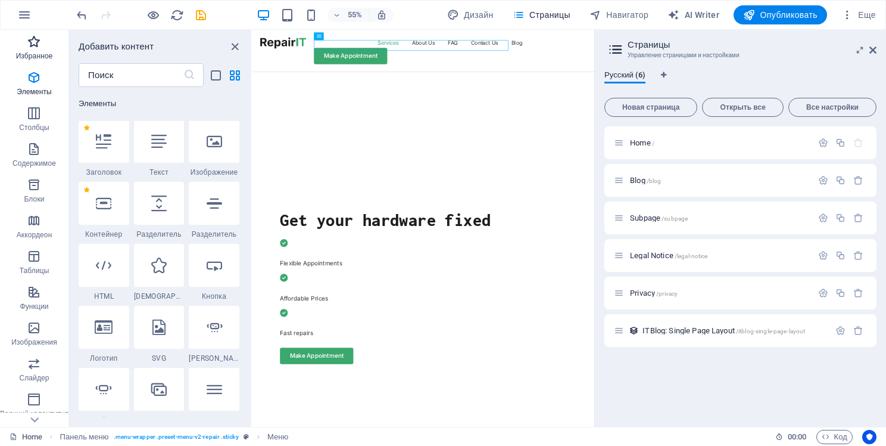
scroll to position [224, 0]
click at [236, 48] on icon "close panel" at bounding box center [235, 47] width 14 height 14
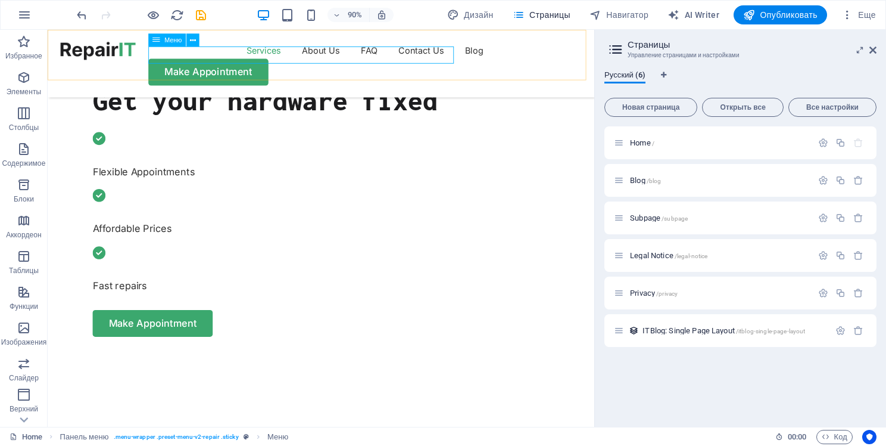
click at [335, 61] on nav "Services About Us FAQ Contact Us Blog" at bounding box center [351, 52] width 579 height 19
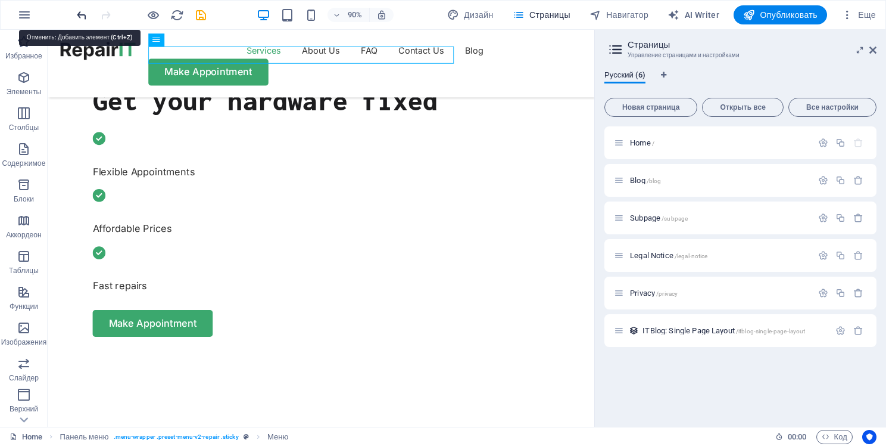
click at [85, 15] on icon "undo" at bounding box center [82, 15] width 14 height 14
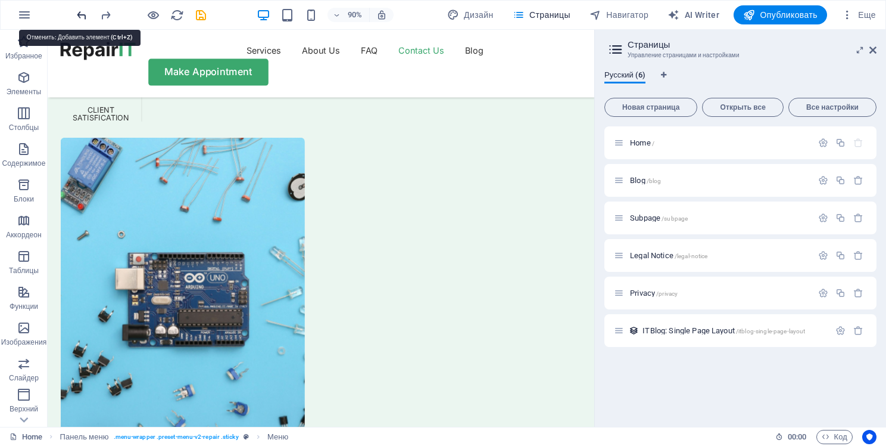
scroll to position [3991, 0]
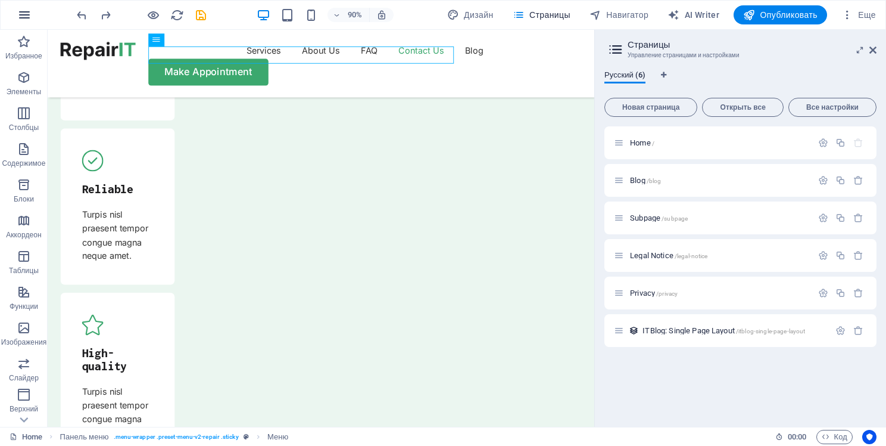
click at [24, 11] on icon "button" at bounding box center [24, 15] width 14 height 14
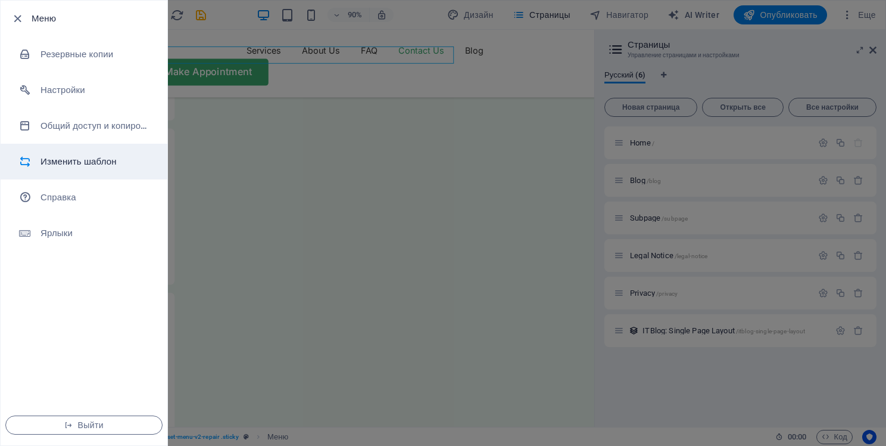
click at [122, 155] on h6 "Изменить шаблон" at bounding box center [96, 161] width 110 height 14
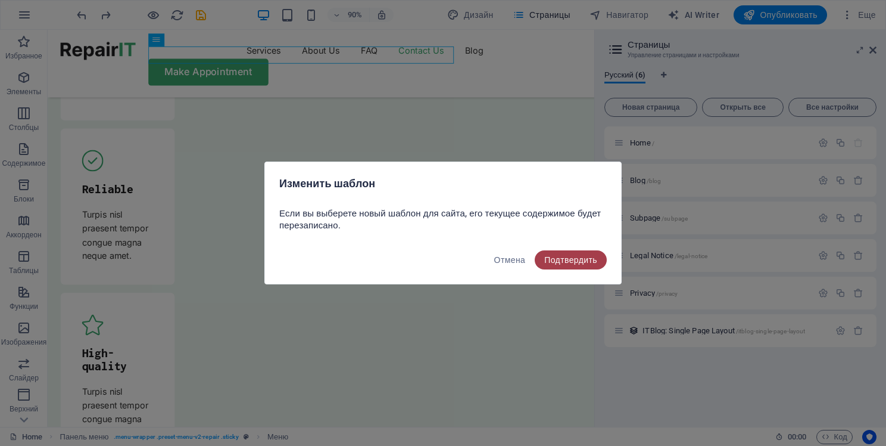
click at [588, 263] on span "Подтвердить" at bounding box center [570, 260] width 53 height 10
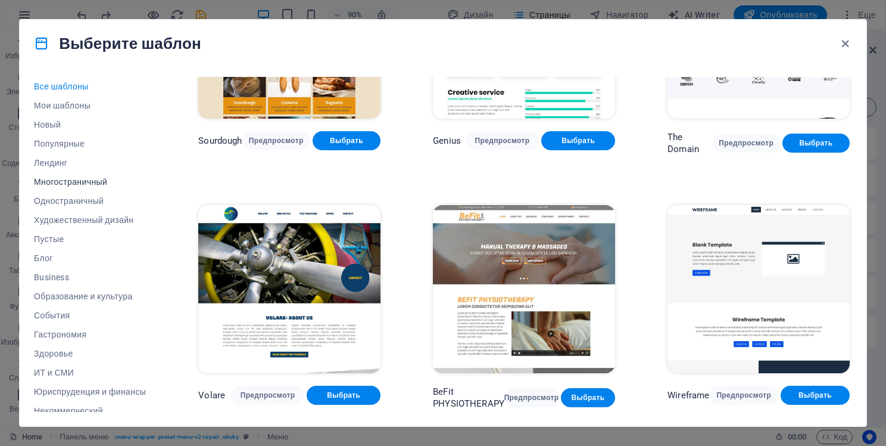
scroll to position [141, 0]
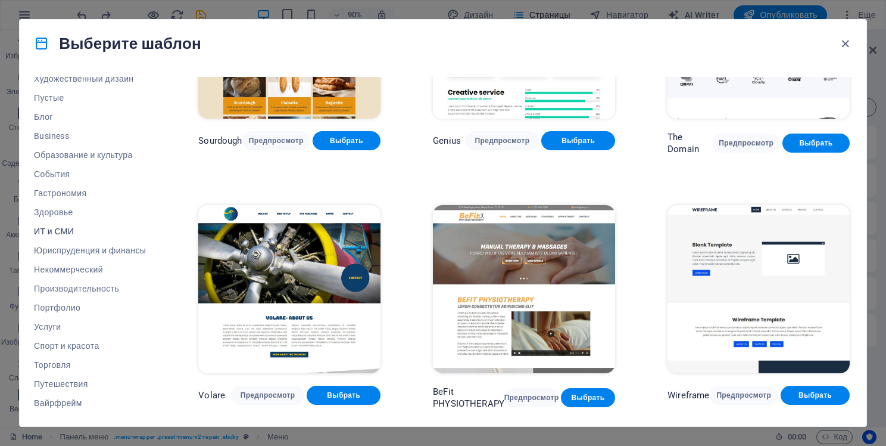
click at [63, 235] on button "ИТ и СМИ" at bounding box center [90, 231] width 112 height 19
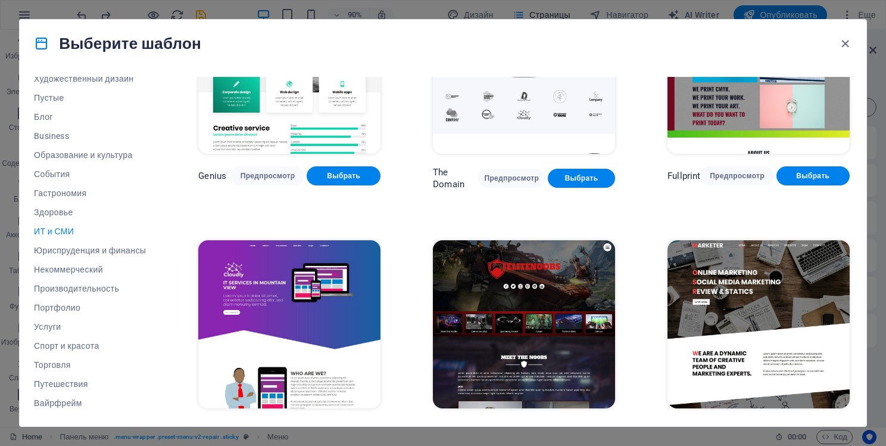
scroll to position [622, 0]
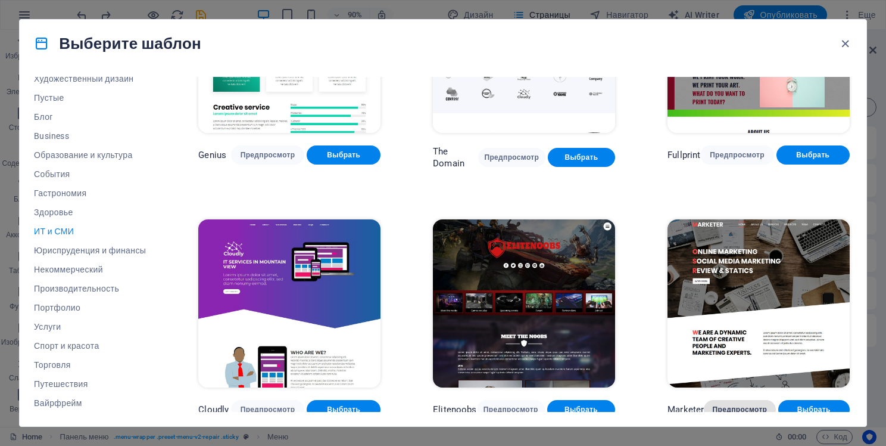
click at [745, 404] on span "Предпросмотр" at bounding box center [740, 409] width 52 height 10
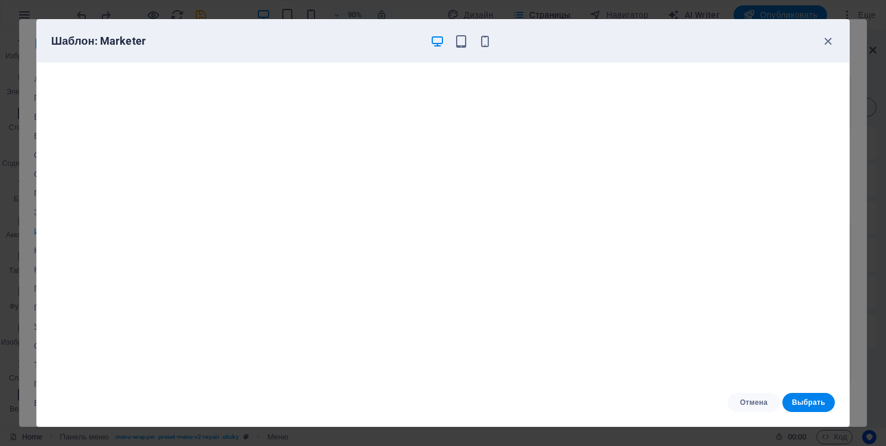
scroll to position [0, 0]
click at [755, 398] on span "Отмена" at bounding box center [753, 402] width 33 height 10
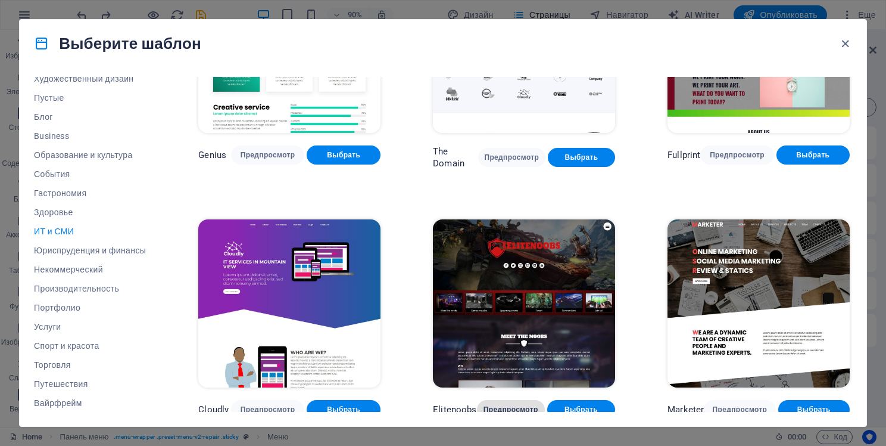
click at [514, 404] on span "Предпросмотр" at bounding box center [511, 409] width 49 height 10
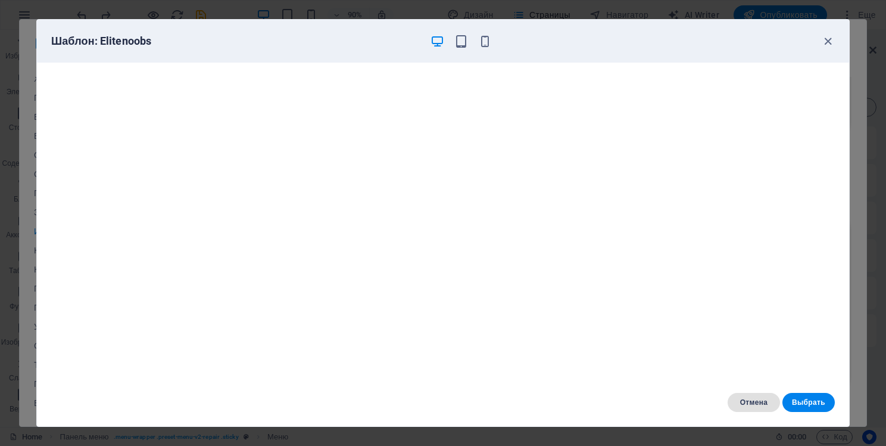
click at [766, 399] on span "Отмена" at bounding box center [753, 402] width 33 height 10
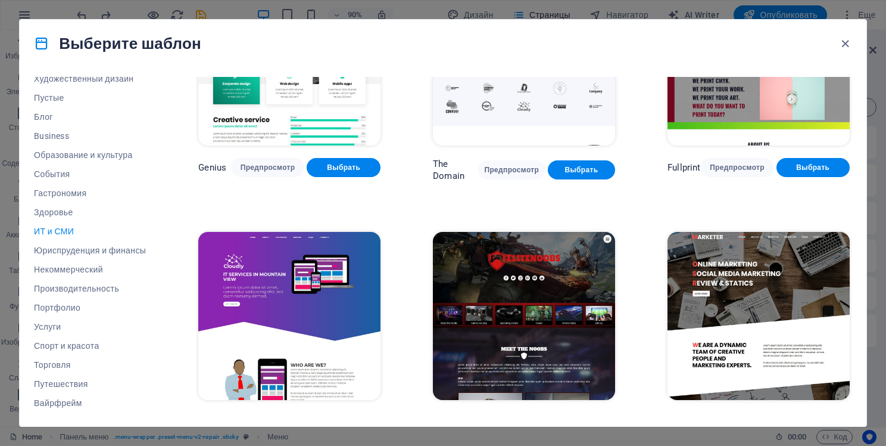
scroll to position [622, 0]
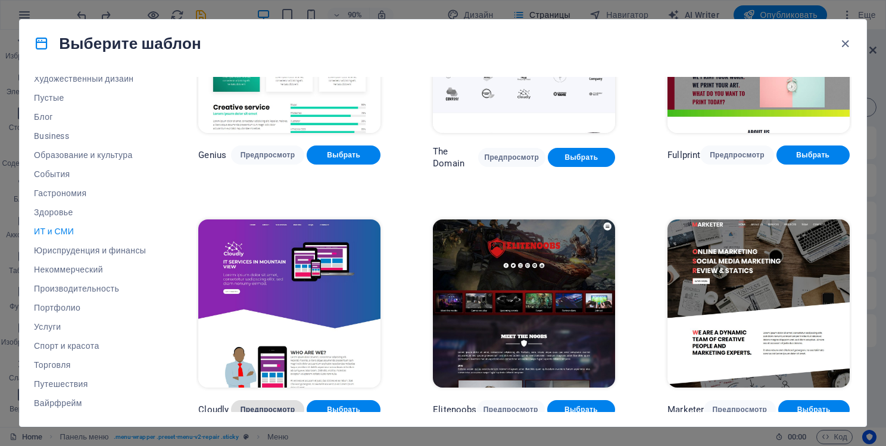
click at [273, 404] on span "Предпросмотр" at bounding box center [268, 409] width 55 height 10
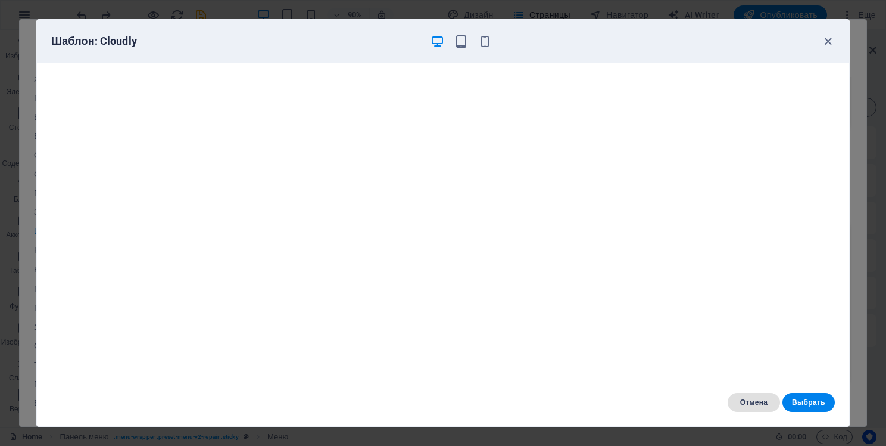
click at [739, 396] on button "Отмена" at bounding box center [754, 402] width 52 height 19
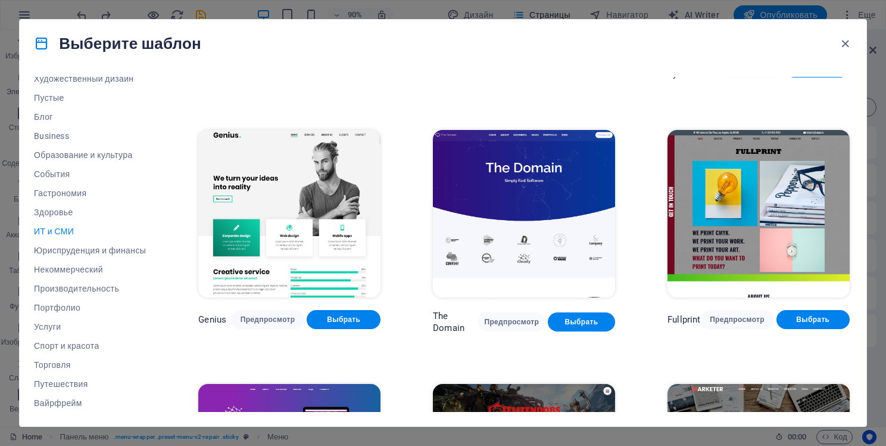
scroll to position [451, 0]
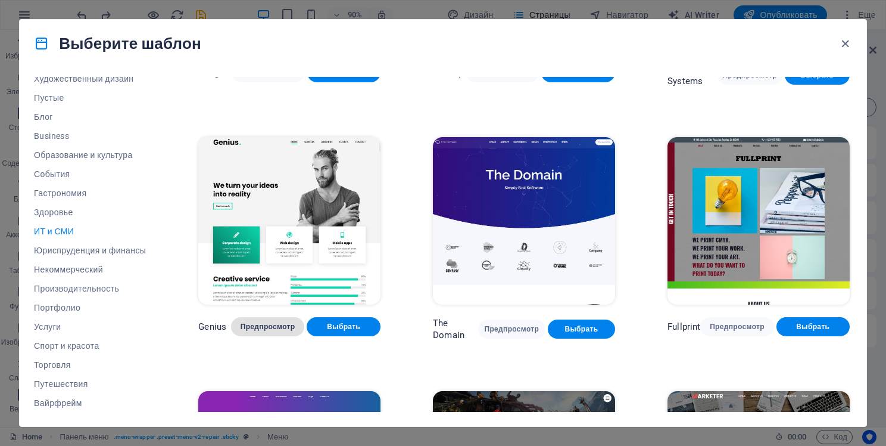
click at [292, 322] on span "Предпросмотр" at bounding box center [268, 327] width 55 height 10
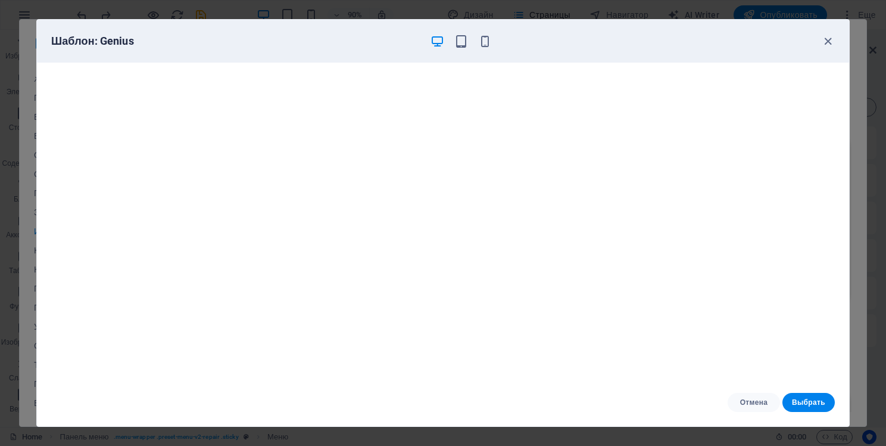
scroll to position [0, 0]
click at [757, 407] on button "Отмена" at bounding box center [754, 402] width 52 height 19
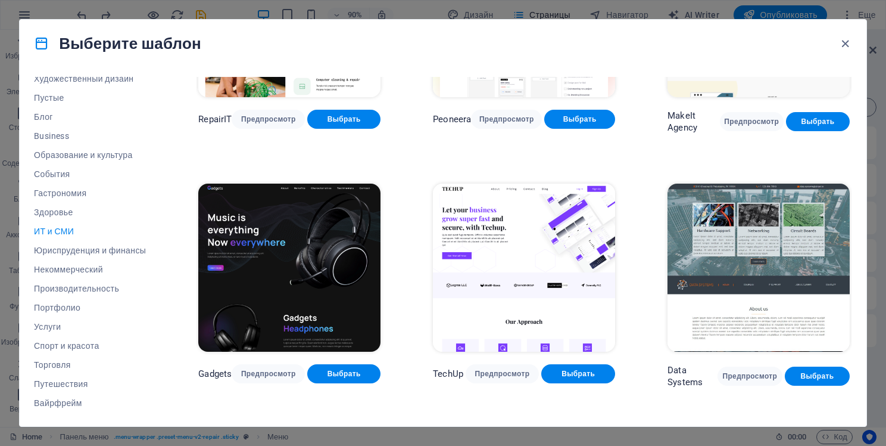
scroll to position [150, 0]
click at [732, 367] on button "Предпросмотр" at bounding box center [750, 375] width 65 height 19
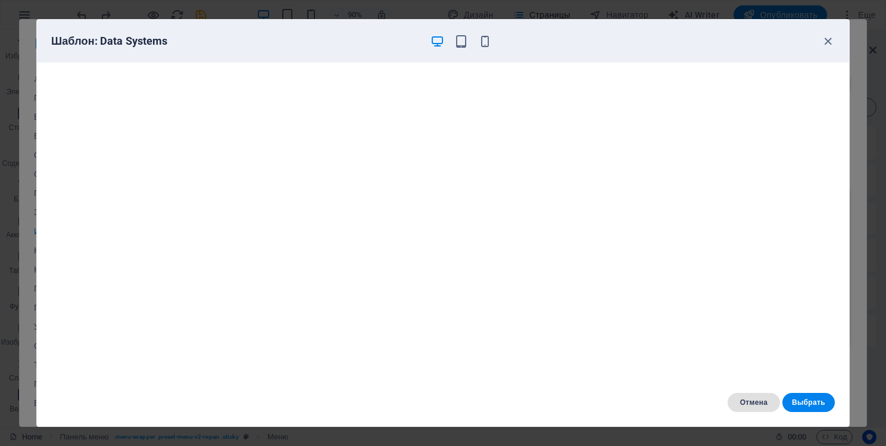
click at [740, 400] on button "Отмена" at bounding box center [754, 402] width 52 height 19
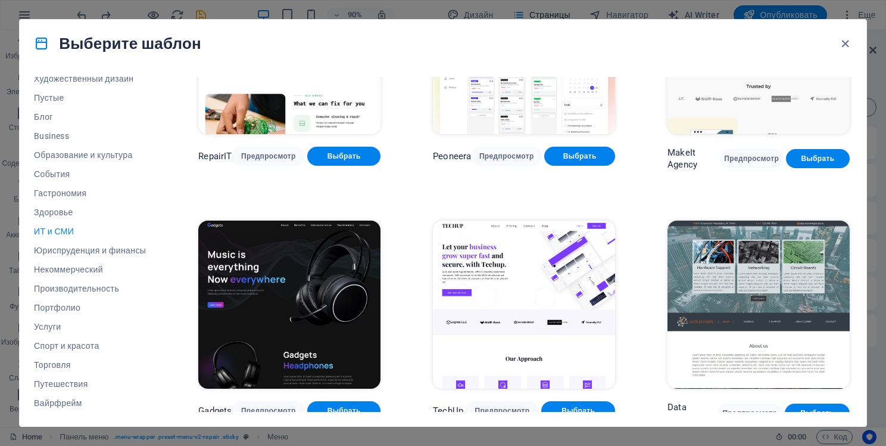
scroll to position [0, 0]
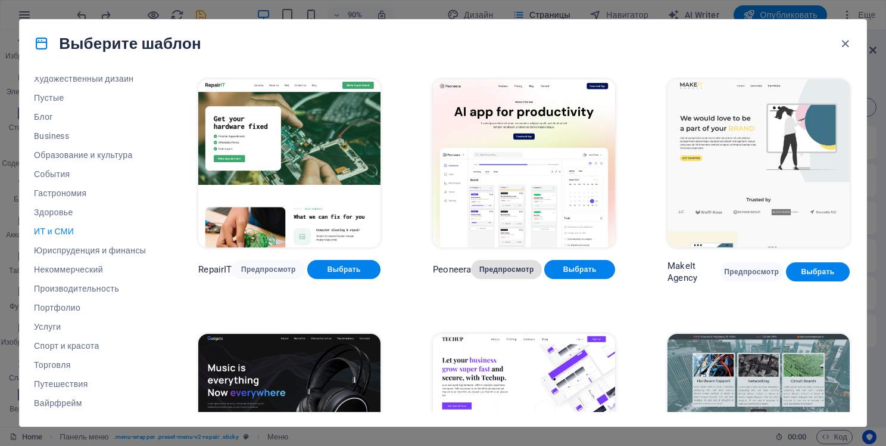
click at [519, 264] on span "Предпросмотр" at bounding box center [507, 269] width 52 height 10
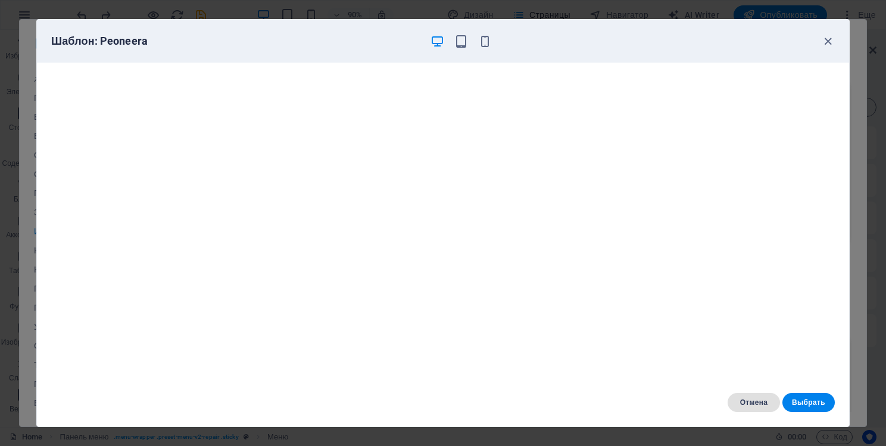
click at [759, 400] on span "Отмена" at bounding box center [753, 402] width 33 height 10
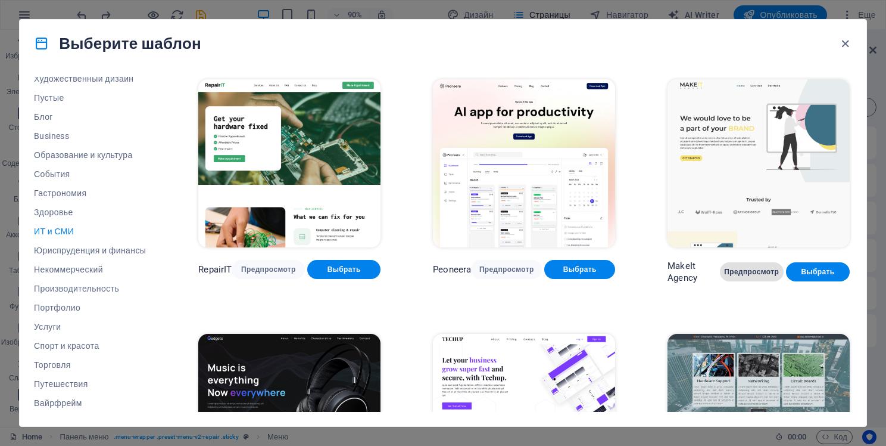
click at [735, 270] on span "Предпросмотр" at bounding box center [752, 272] width 45 height 10
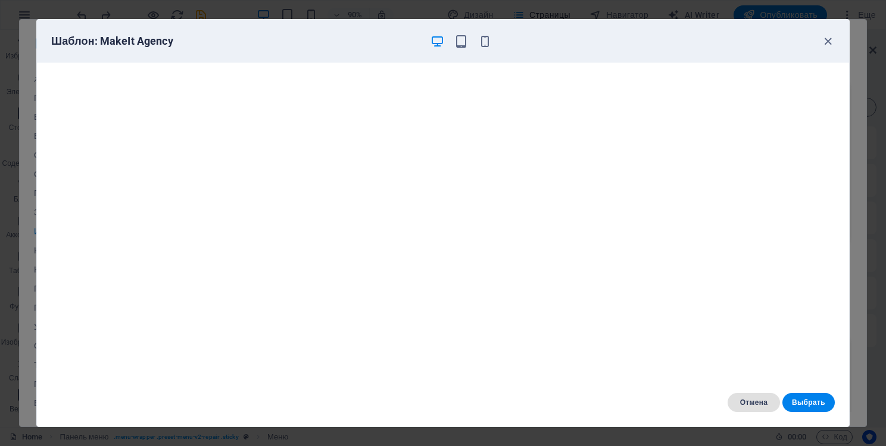
click at [762, 398] on span "Отмена" at bounding box center [753, 402] width 33 height 10
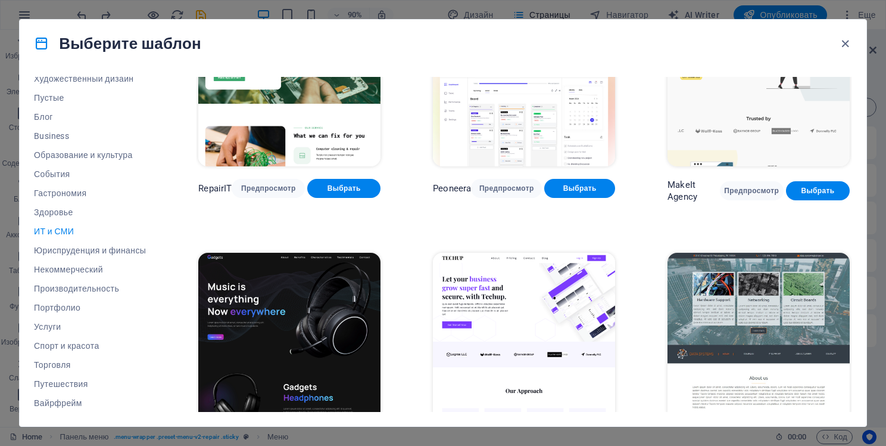
scroll to position [154, 0]
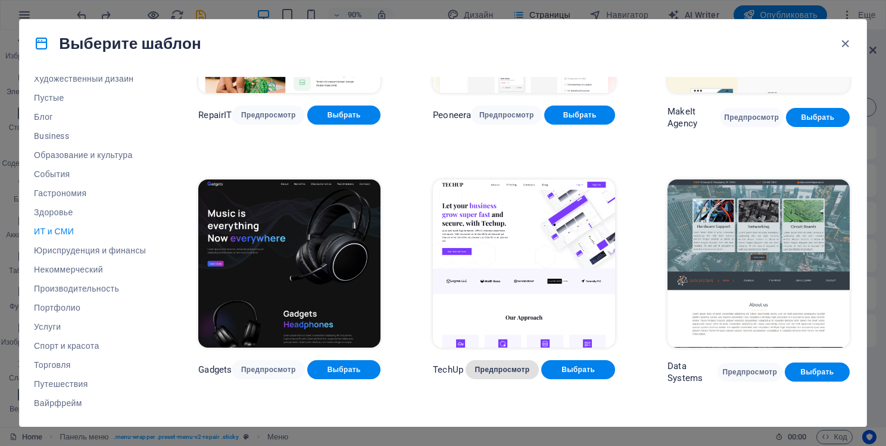
click at [520, 370] on span "Предпросмотр" at bounding box center [502, 370] width 55 height 10
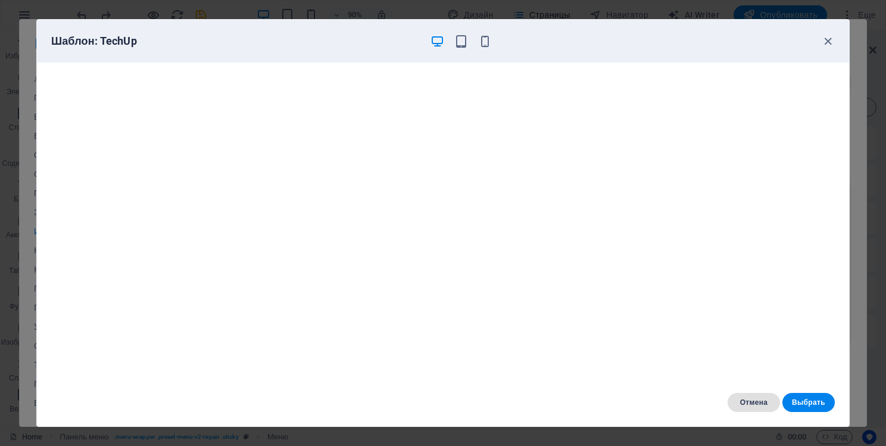
click at [754, 407] on button "Отмена" at bounding box center [754, 402] width 52 height 19
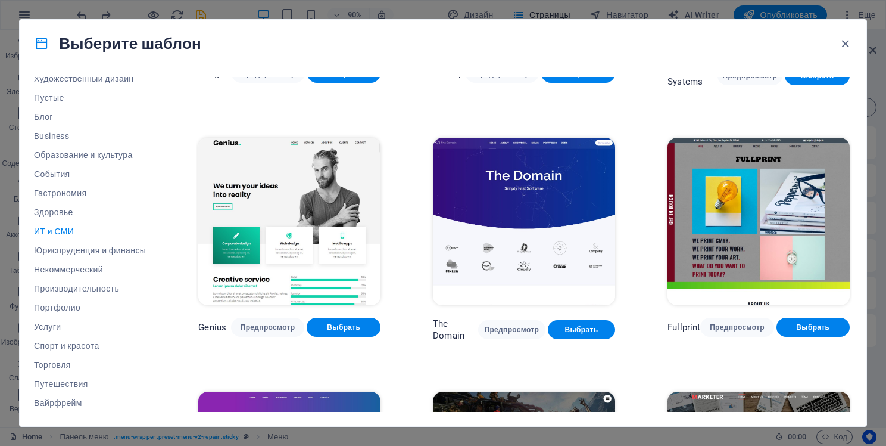
scroll to position [450, 0]
click at [508, 325] on span "Предпросмотр" at bounding box center [512, 330] width 48 height 10
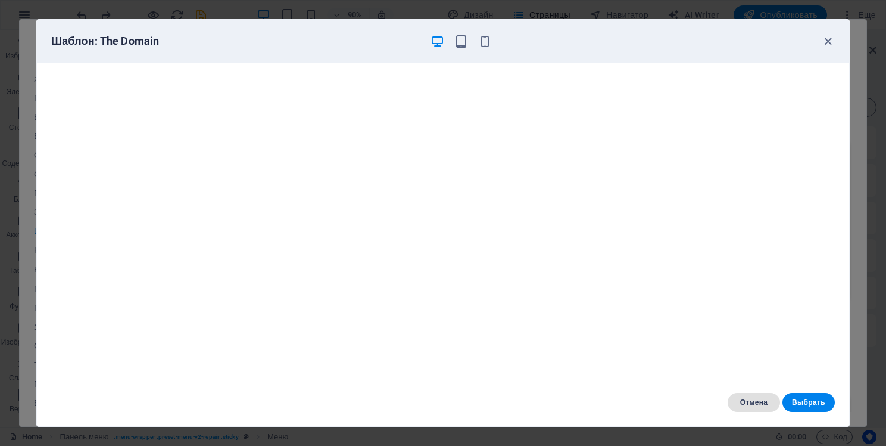
click at [748, 404] on span "Отмена" at bounding box center [753, 402] width 33 height 10
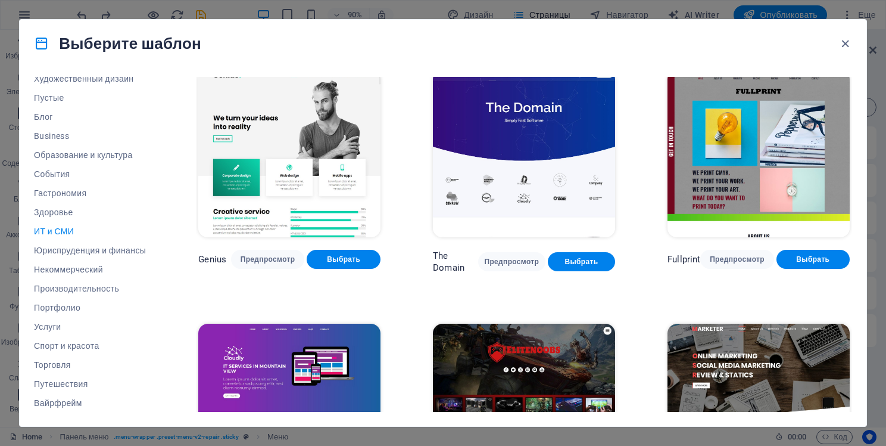
scroll to position [519, 0]
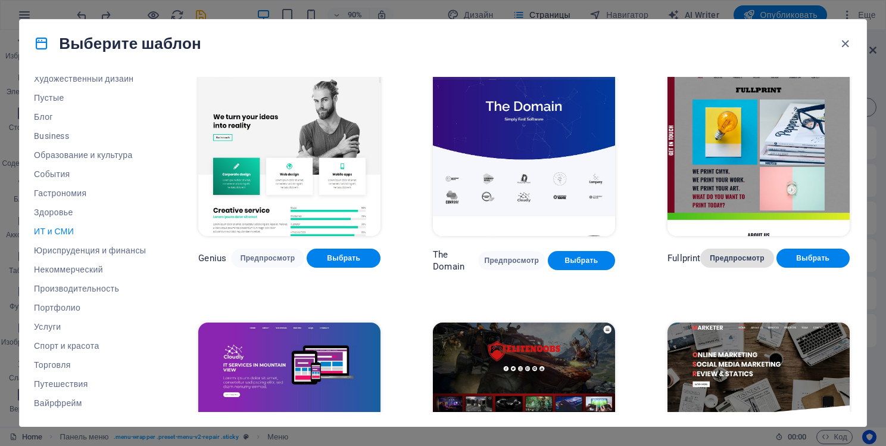
click at [742, 254] on span "Предпросмотр" at bounding box center [737, 258] width 54 height 10
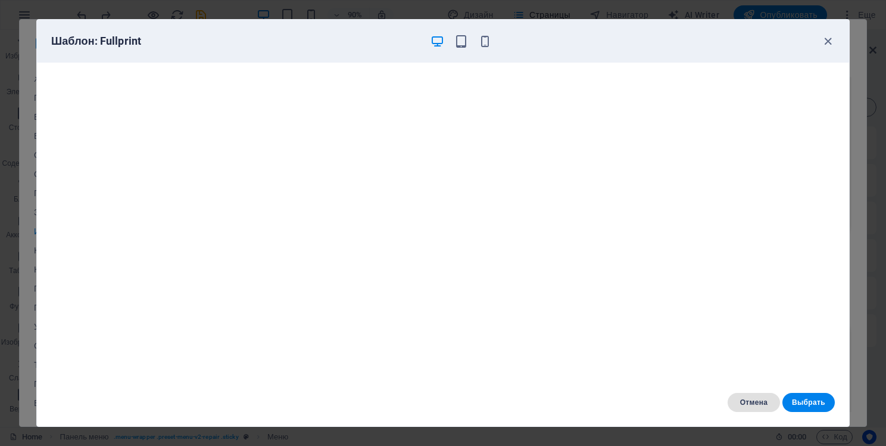
click at [757, 400] on span "Отмена" at bounding box center [753, 402] width 33 height 10
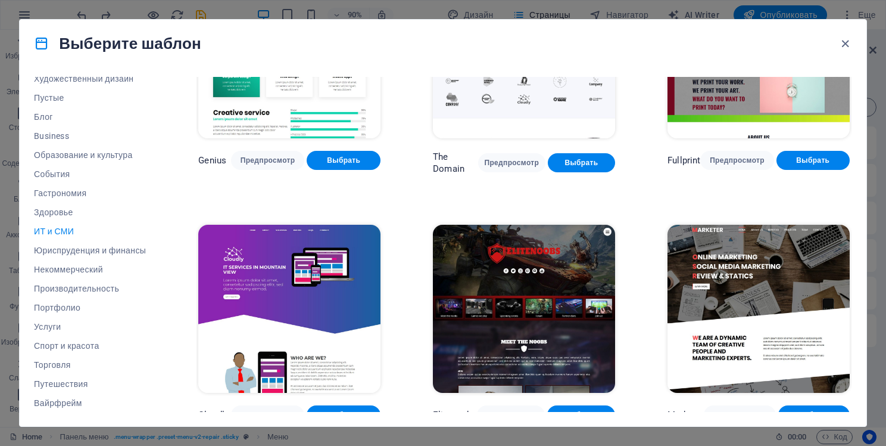
scroll to position [622, 0]
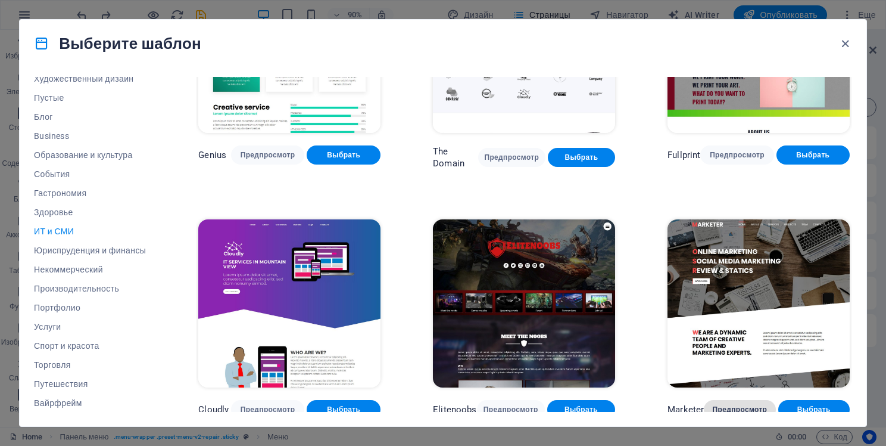
click at [754, 404] on span "Предпросмотр" at bounding box center [740, 409] width 52 height 10
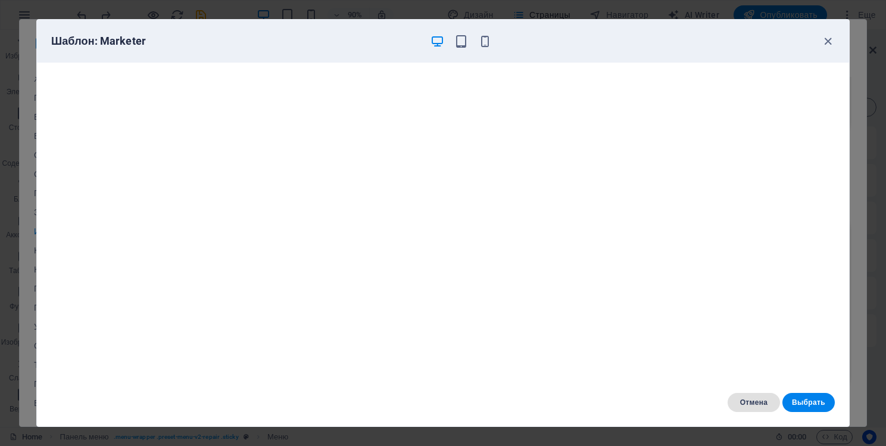
click at [738, 393] on button "Отмена" at bounding box center [754, 402] width 52 height 19
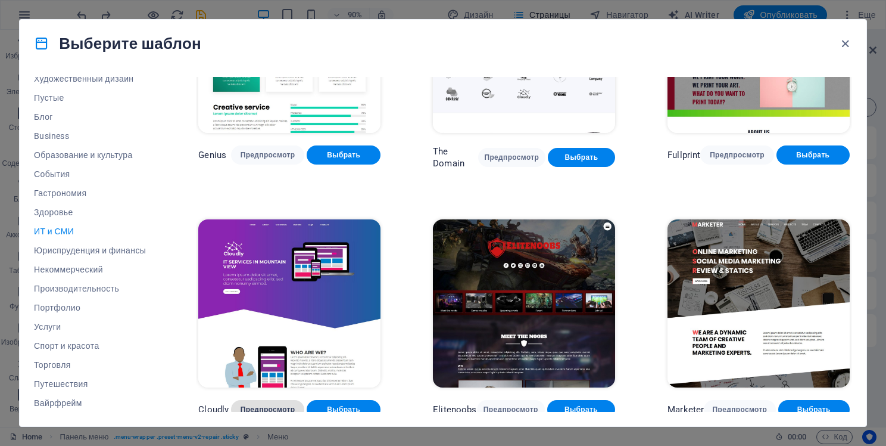
click at [277, 404] on span "Предпросмотр" at bounding box center [268, 409] width 55 height 10
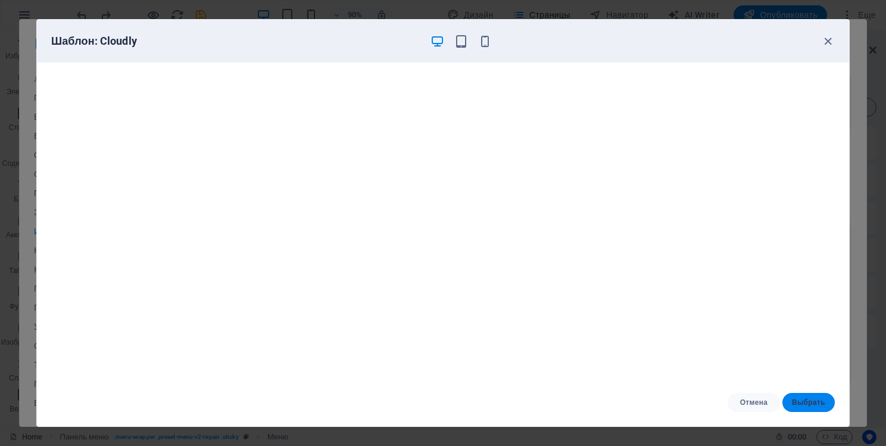
click at [796, 399] on span "Выбрать" at bounding box center [808, 402] width 33 height 10
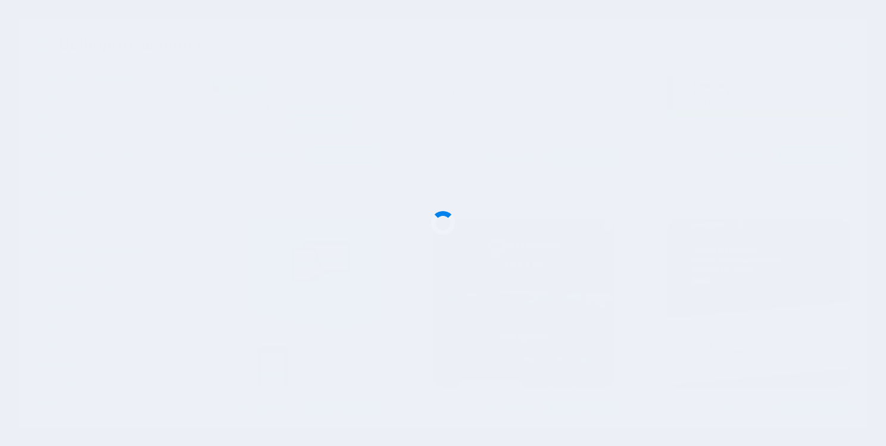
scroll to position [3840, 0]
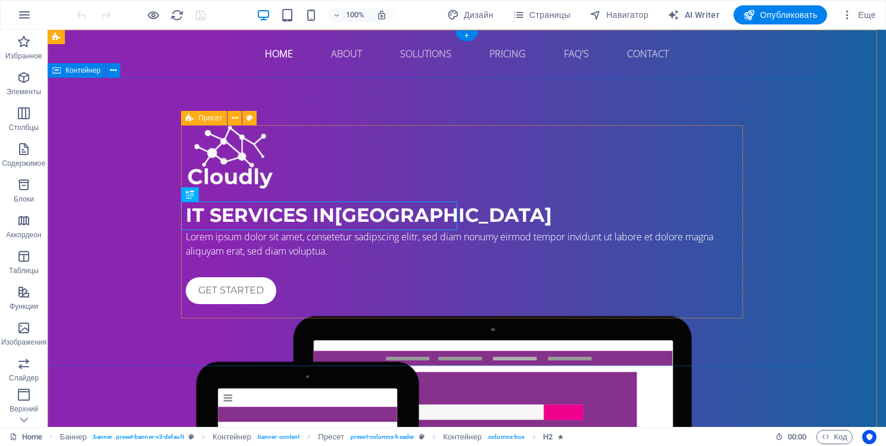
click at [110, 168] on div "IT Services in [GEOGRAPHIC_DATA] Lorem ipsum dolor sit amet, consetetur sadipsc…" at bounding box center [467, 390] width 839 height 627
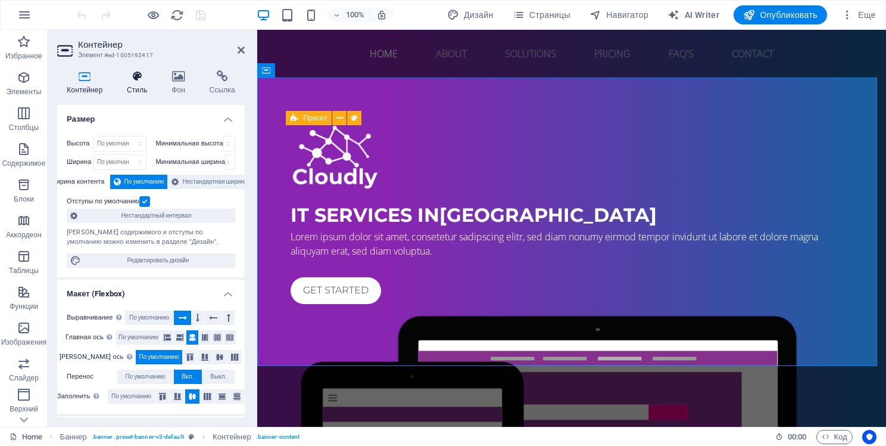
click at [142, 82] on icon at bounding box center [137, 76] width 40 height 12
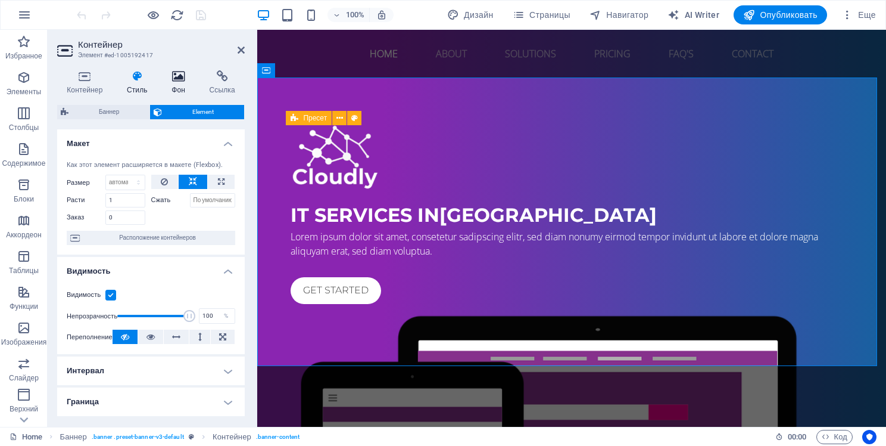
click at [178, 80] on icon at bounding box center [178, 76] width 33 height 12
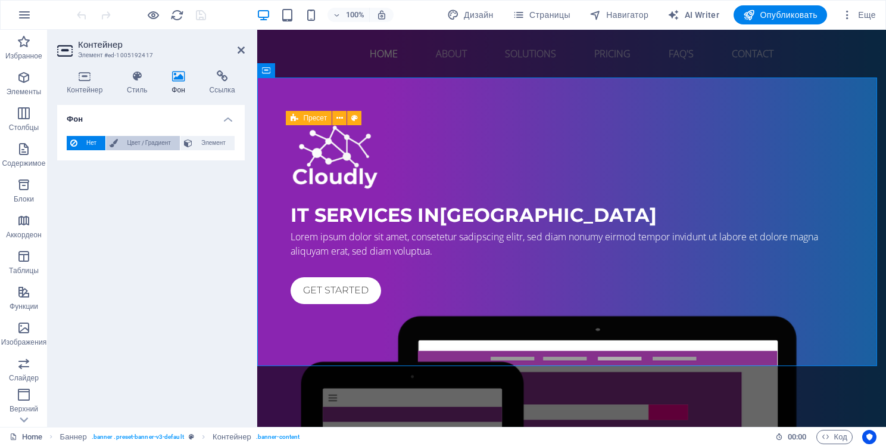
click at [150, 140] on span "Цвет / Градиент" at bounding box center [149, 143] width 55 height 14
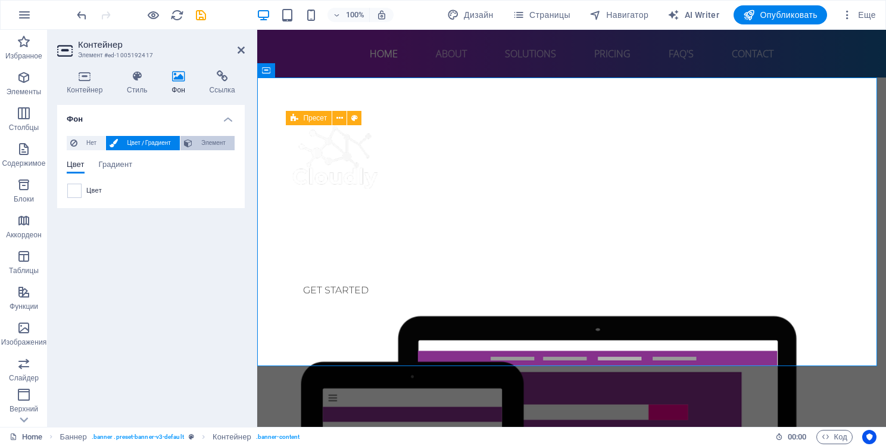
click at [197, 143] on span "Элемент" at bounding box center [213, 143] width 35 height 14
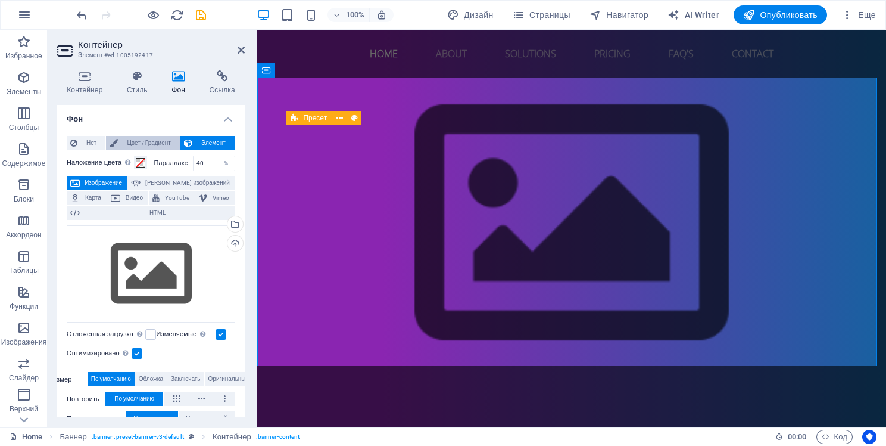
click at [145, 145] on span "Цвет / Градиент" at bounding box center [149, 143] width 55 height 14
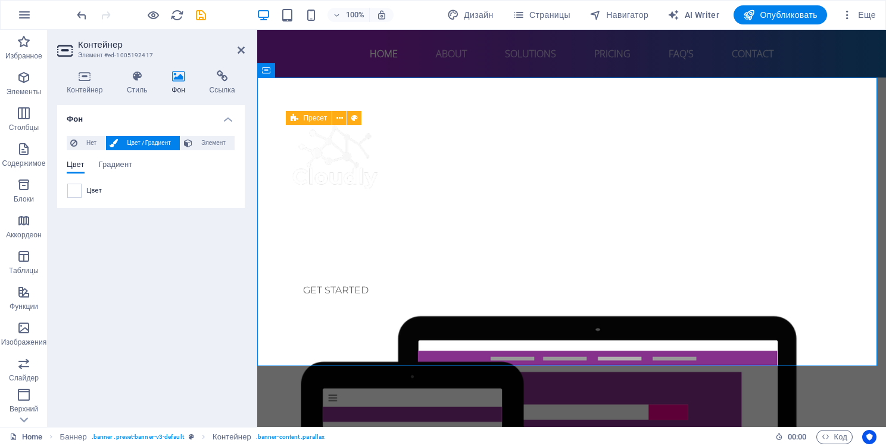
click at [88, 191] on span "Цвет" at bounding box center [93, 191] width 15 height 10
click at [74, 191] on span at bounding box center [74, 190] width 13 height 13
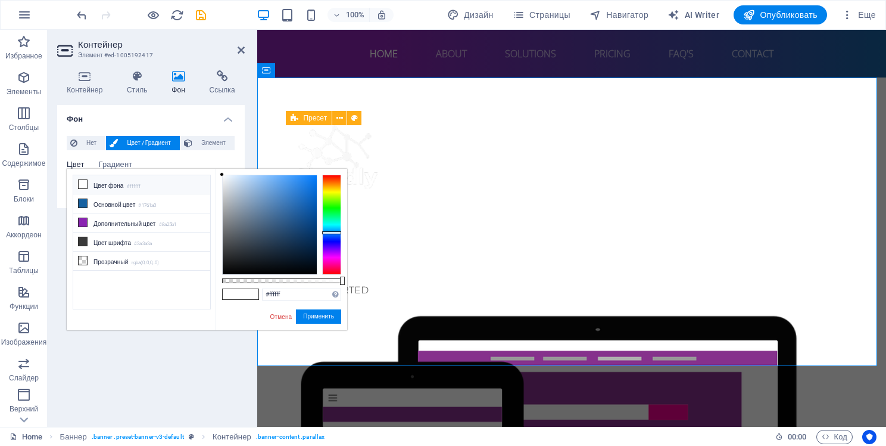
drag, startPoint x: 335, startPoint y: 197, endPoint x: 335, endPoint y: 232, distance: 35.2
click at [335, 232] on div at bounding box center [331, 225] width 19 height 100
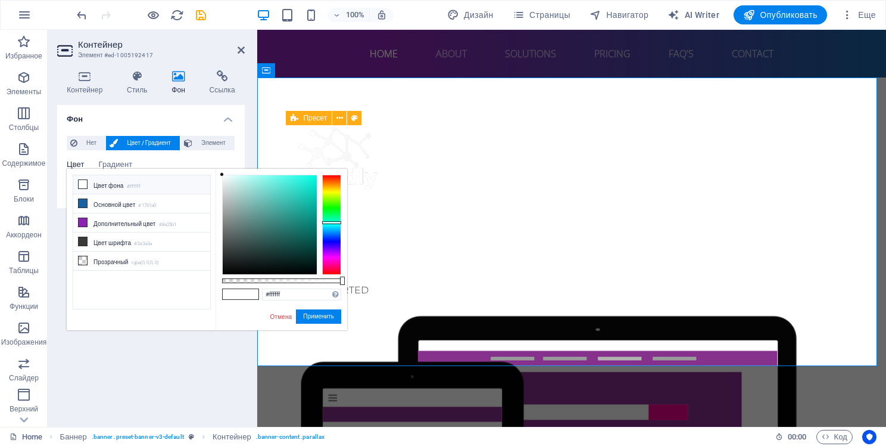
drag, startPoint x: 335, startPoint y: 232, endPoint x: 334, endPoint y: 222, distance: 10.3
click at [334, 222] on div at bounding box center [331, 222] width 19 height 3
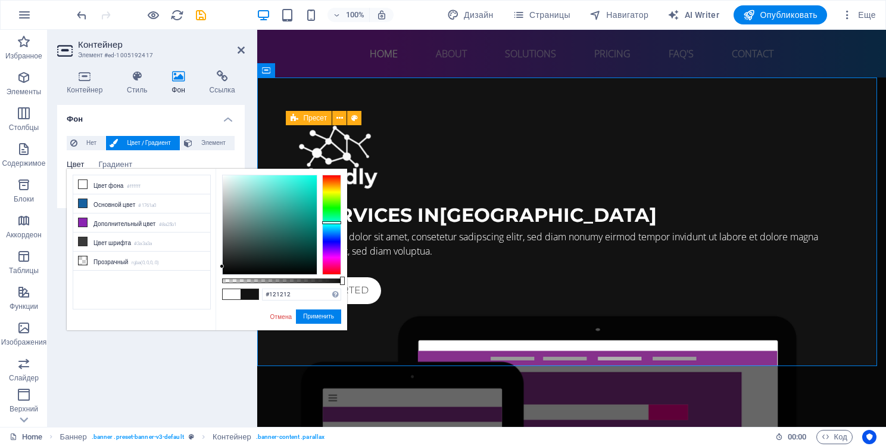
type input "#111111"
drag, startPoint x: 262, startPoint y: 227, endPoint x: 217, endPoint y: 267, distance: 60.4
click at [217, 267] on div "#111111 Поддерживаемые форматы #0852ed rgb(8, 82, 237) rgba(8, 82, 237, 90%) hs…" at bounding box center [282, 336] width 132 height 334
click at [306, 313] on button "Применить" at bounding box center [318, 316] width 45 height 14
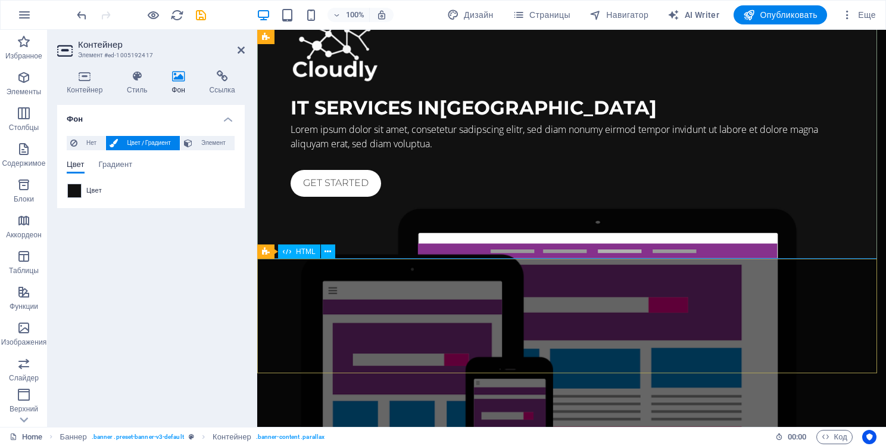
scroll to position [117, 0]
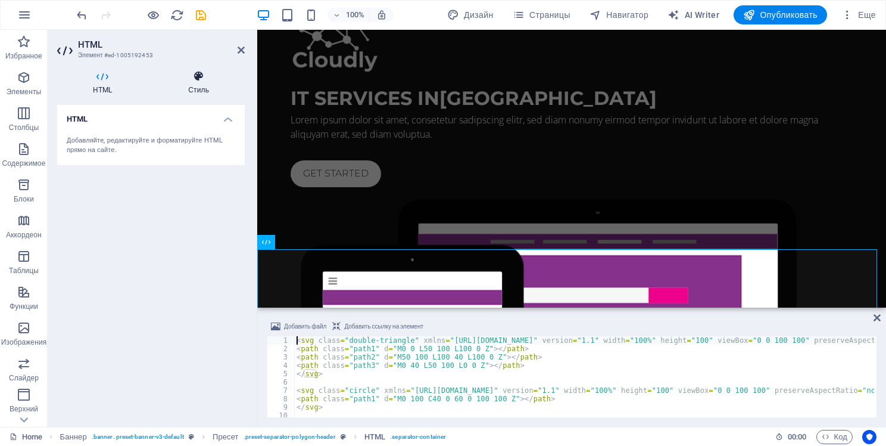
click at [186, 86] on h4 "Стиль" at bounding box center [198, 82] width 92 height 25
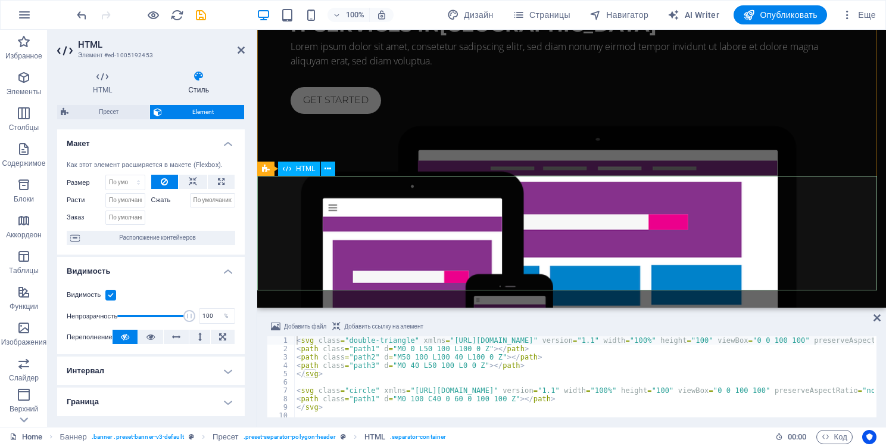
scroll to position [276, 0]
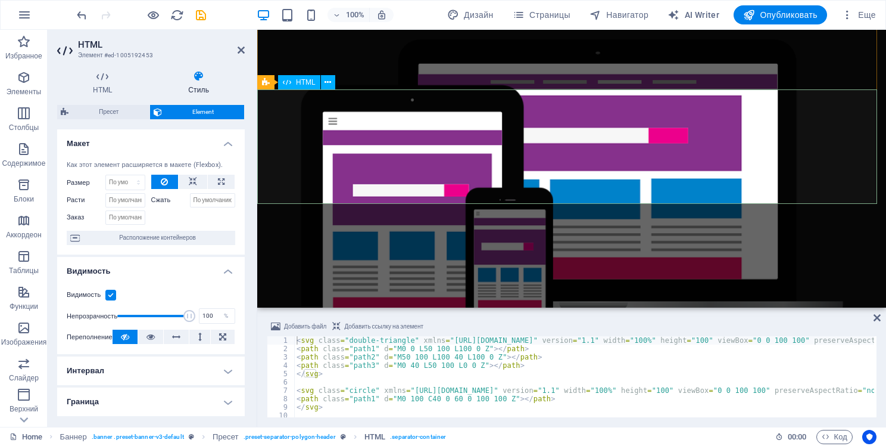
click at [874, 315] on icon at bounding box center [877, 318] width 7 height 10
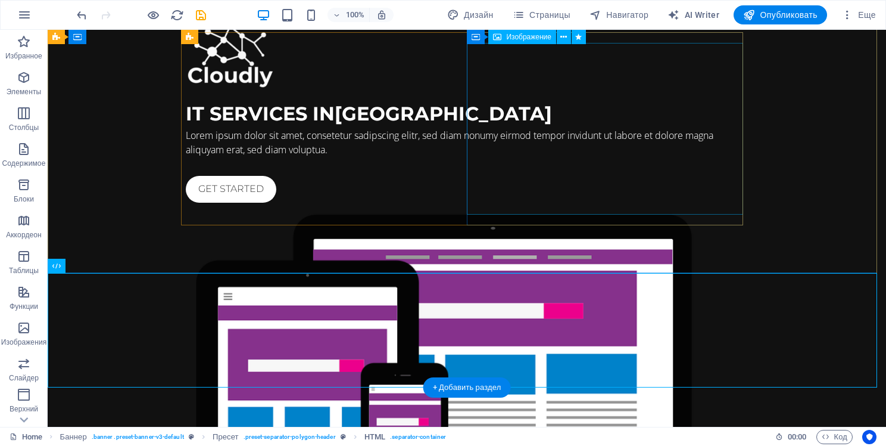
scroll to position [93, 0]
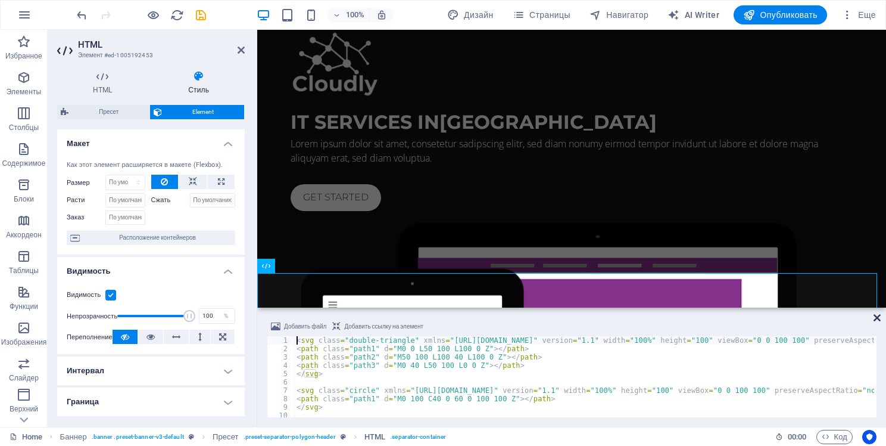
click at [879, 313] on icon at bounding box center [877, 318] width 7 height 10
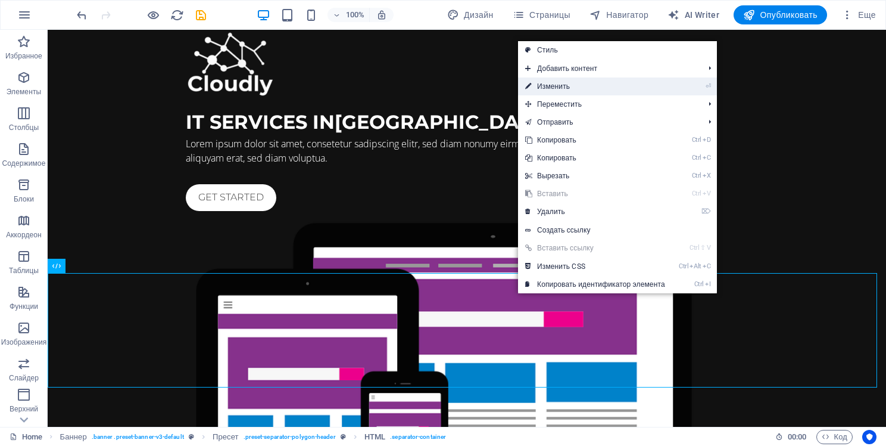
click at [615, 92] on link "⏎ Изменить" at bounding box center [595, 86] width 154 height 18
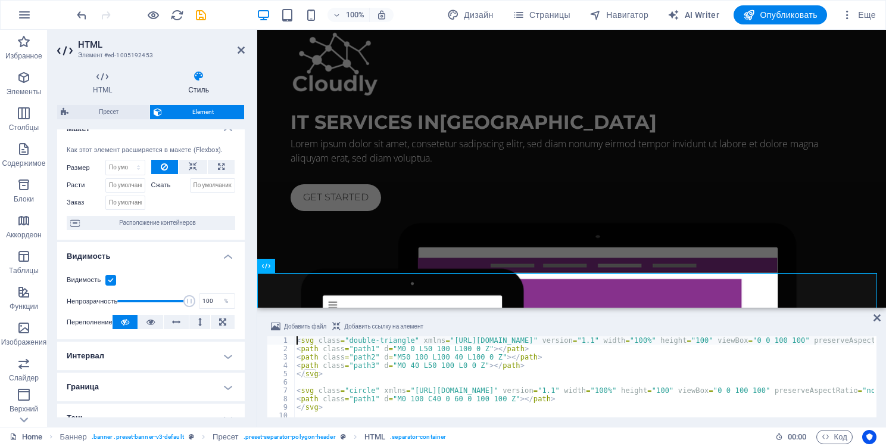
scroll to position [0, 0]
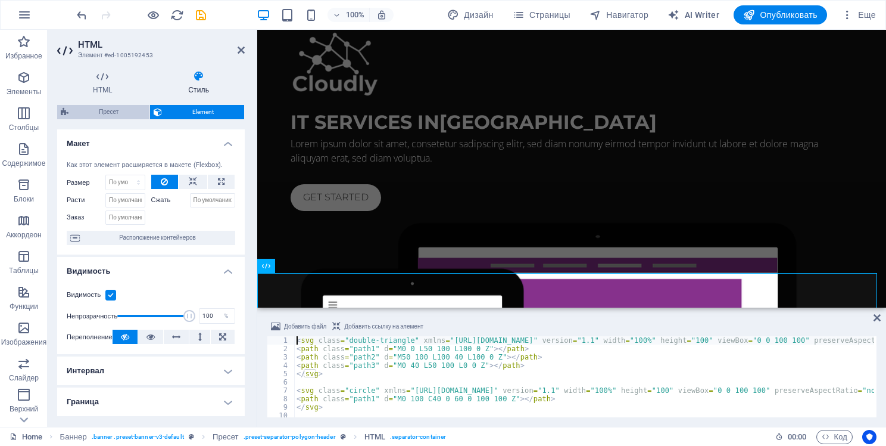
click at [119, 107] on span "Пресет" at bounding box center [109, 112] width 74 height 14
select select "rem"
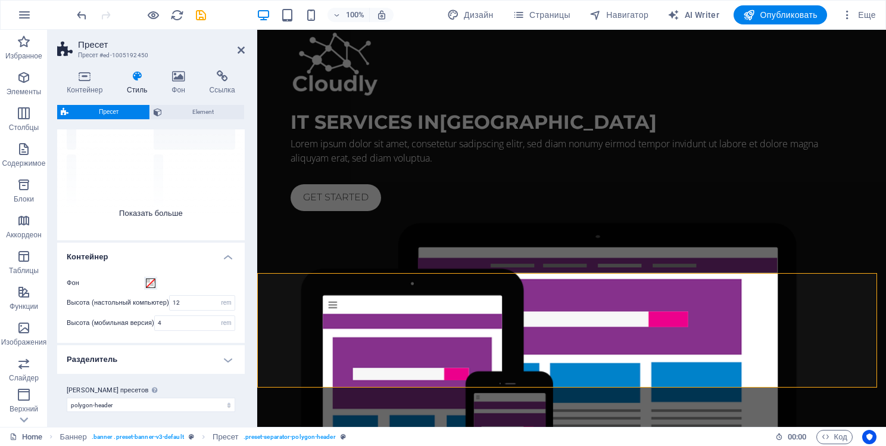
scroll to position [90, 0]
click at [154, 284] on span at bounding box center [151, 283] width 10 height 10
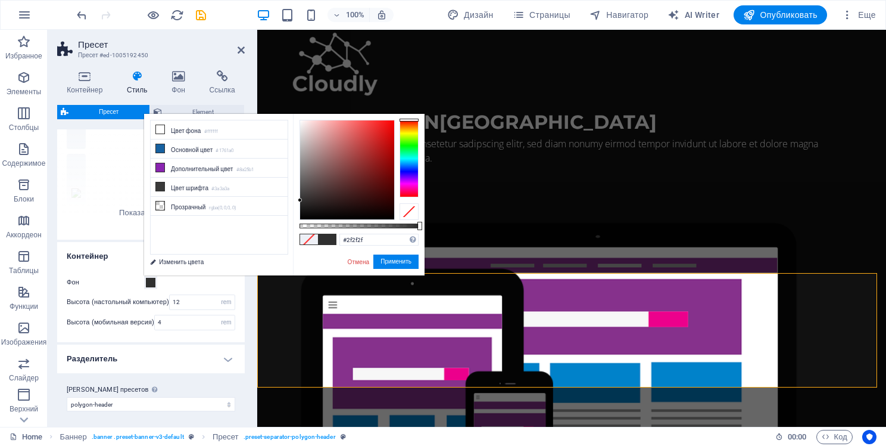
drag, startPoint x: 324, startPoint y: 181, endPoint x: 300, endPoint y: 202, distance: 31.7
click at [300, 202] on div at bounding box center [347, 169] width 94 height 99
type input "#2c2b2b"
click at [382, 260] on button "Применить" at bounding box center [395, 261] width 45 height 14
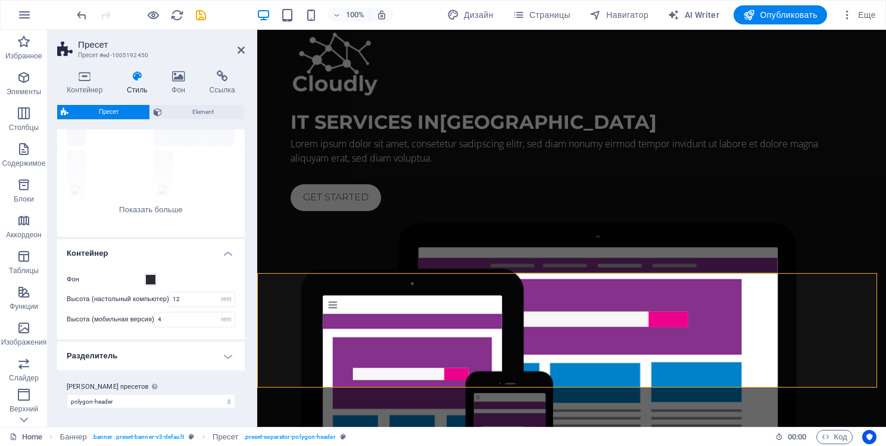
scroll to position [0, 0]
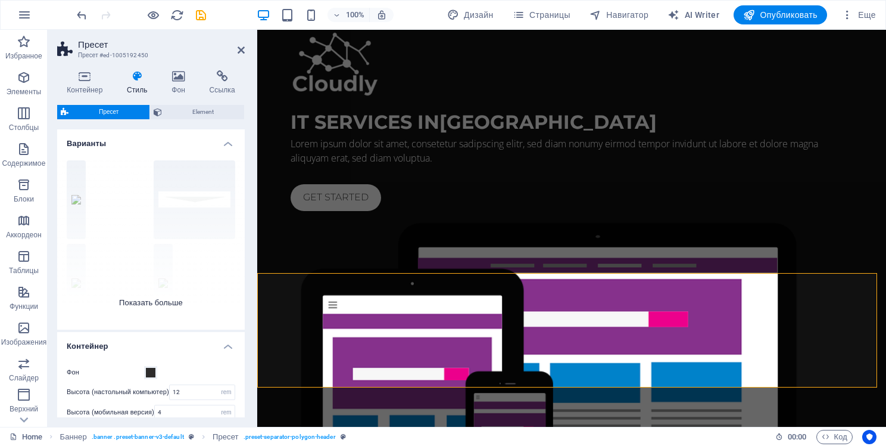
click at [185, 214] on div "Круг [PERSON_NAME] умолчанию Диагонально Многоугольник 1 Многоугольник 2 Квадра…" at bounding box center [151, 240] width 188 height 179
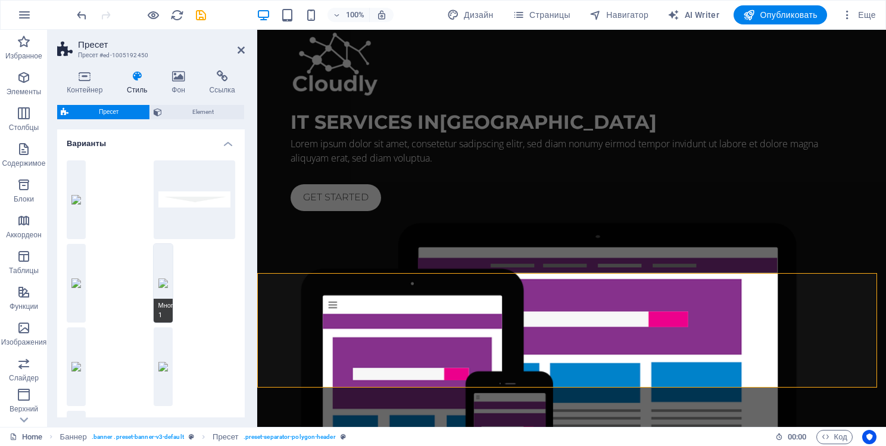
click at [161, 272] on button "Многоугольник 1" at bounding box center [163, 283] width 19 height 79
type input "5"
type input "2"
click at [190, 203] on button "По умолчанию" at bounding box center [195, 199] width 82 height 79
click at [98, 203] on div "Круг" at bounding box center [108, 199] width 82 height 79
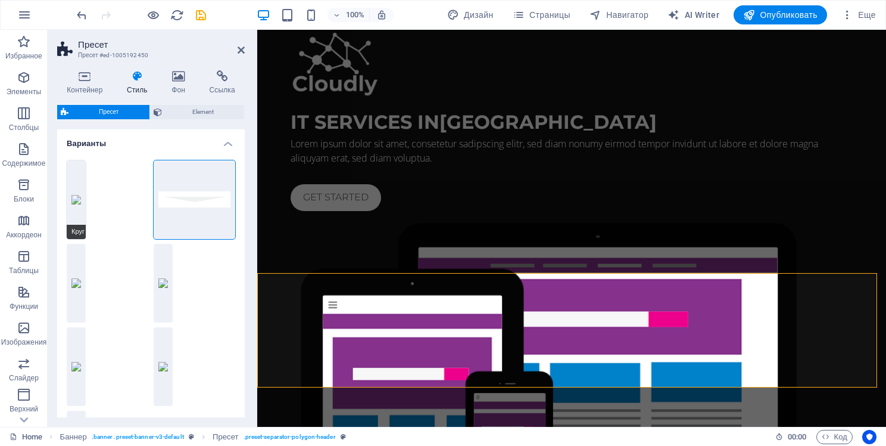
click at [73, 203] on button "Круг" at bounding box center [76, 199] width 19 height 79
click at [179, 202] on button "По умолчанию" at bounding box center [195, 199] width 82 height 79
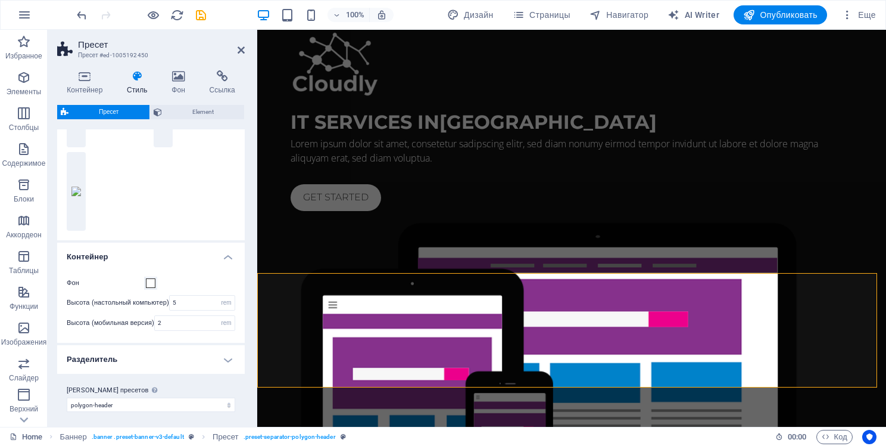
scroll to position [262, 0]
click at [148, 277] on span at bounding box center [151, 280] width 10 height 10
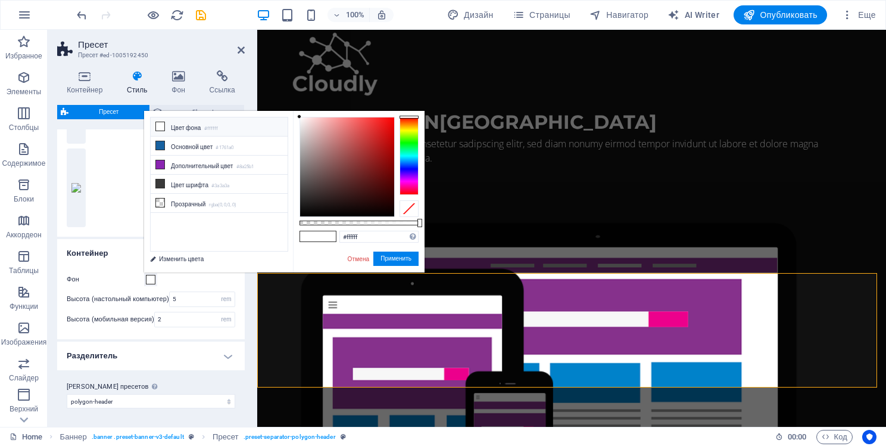
click at [291, 197] on div "less Цвет фона #ffffff Основной цвет #1761a0 Дополнительный цвет #8a25b1 Цвет ш…" at bounding box center [284, 191] width 281 height 161
type input "#000000"
drag, startPoint x: 308, startPoint y: 198, endPoint x: 294, endPoint y: 216, distance: 22.9
click at [294, 216] on div "#000000 Поддерживаемые форматы #0852ed rgb(8, 82, 237) rgba(8, 82, 237, 90%) hs…" at bounding box center [359, 278] width 132 height 334
click at [381, 259] on button "Применить" at bounding box center [395, 258] width 45 height 14
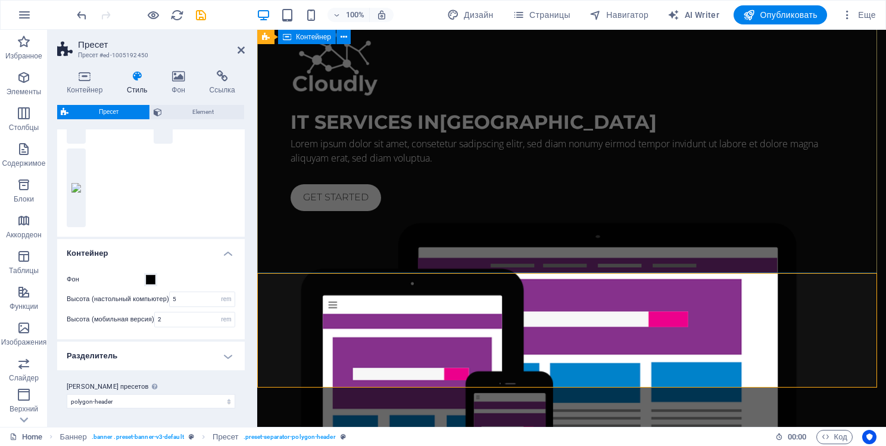
click at [495, 248] on div "IT Services in [GEOGRAPHIC_DATA] Lorem ipsum dolor sit amet, consetetur sadipsc…" at bounding box center [571, 298] width 629 height 627
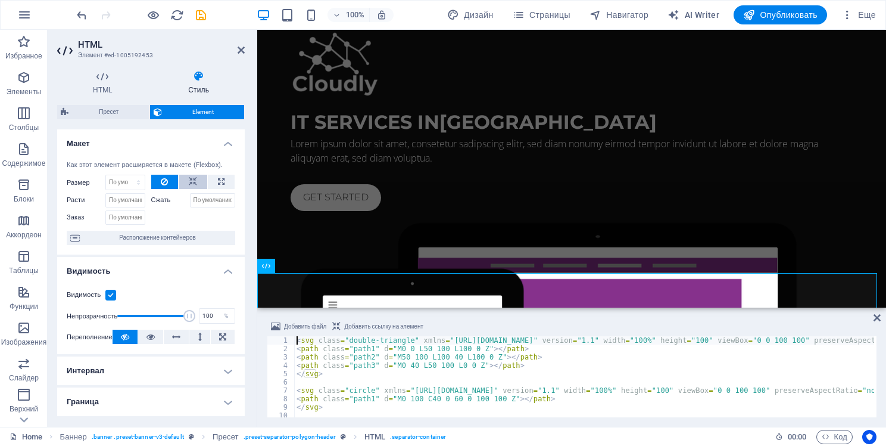
click at [193, 180] on icon at bounding box center [193, 182] width 8 height 14
click at [218, 186] on icon at bounding box center [221, 182] width 7 height 14
type input "100"
select select "%"
click at [198, 186] on button at bounding box center [193, 182] width 29 height 14
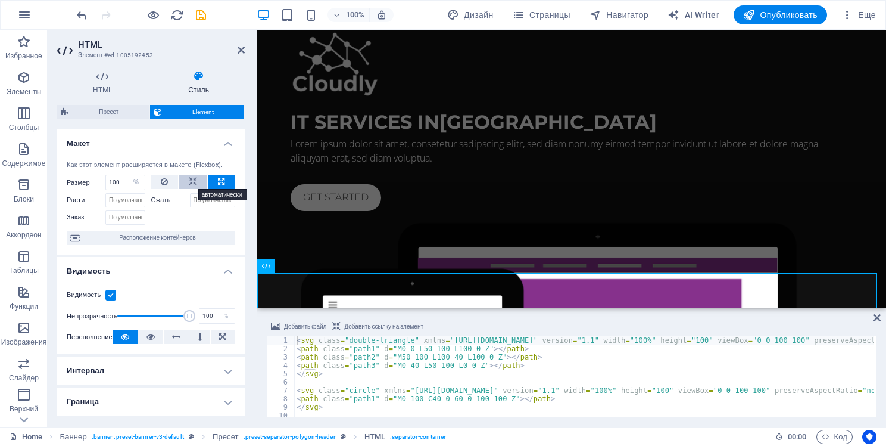
select select "DISABLED_OPTION_VALUE"
click at [176, 185] on button at bounding box center [164, 182] width 27 height 14
click at [128, 117] on span "Пресет" at bounding box center [109, 112] width 74 height 14
select select "rem"
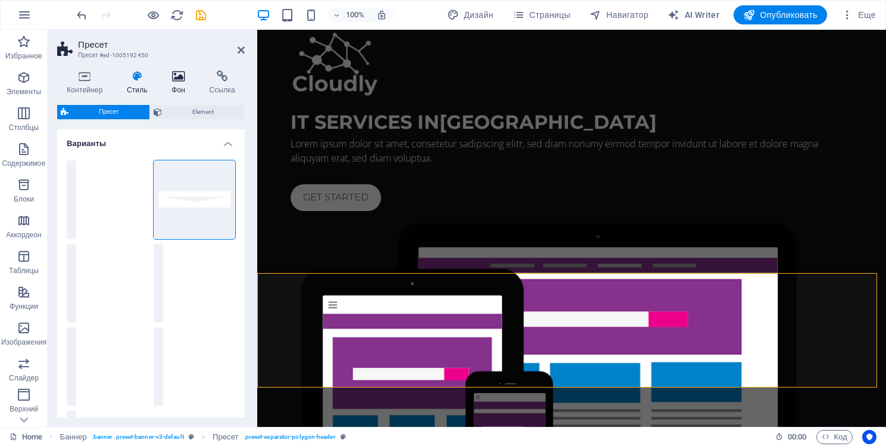
click at [179, 85] on h4 "Фон" at bounding box center [181, 82] width 38 height 25
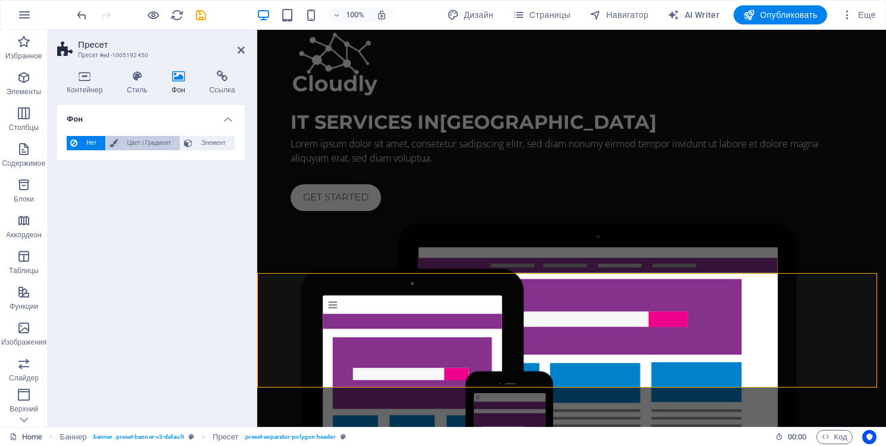
click at [126, 141] on span "Цвет / Градиент" at bounding box center [149, 143] width 55 height 14
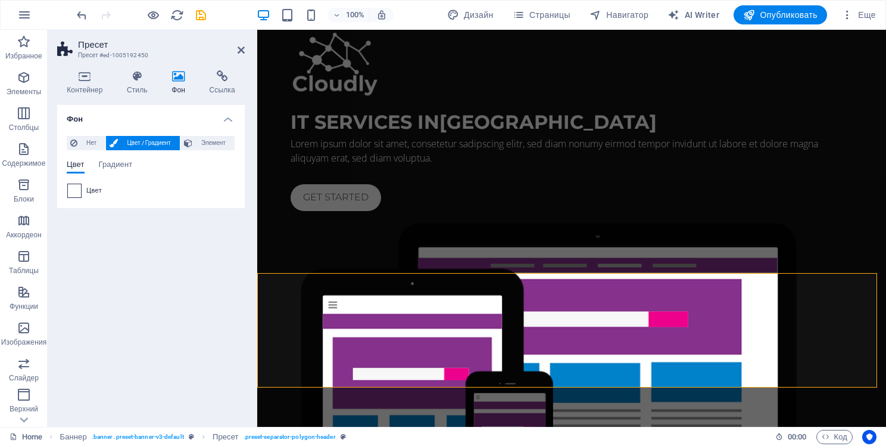
click at [69, 186] on span at bounding box center [74, 190] width 13 height 13
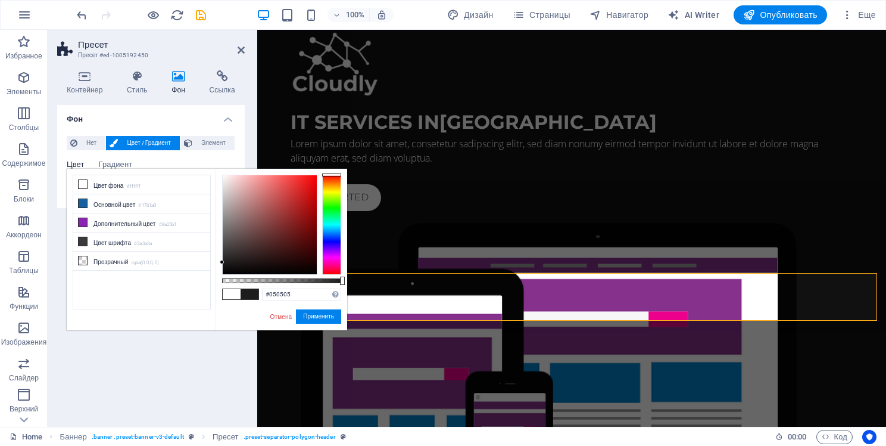
drag, startPoint x: 235, startPoint y: 251, endPoint x: 208, endPoint y: 273, distance: 34.8
click at [208, 273] on div "less Цвет фона #ffffff Основной цвет #1761a0 Дополнительный цвет #8a25b1 Цвет ш…" at bounding box center [207, 249] width 281 height 161
type input "#020202"
click at [138, 350] on div "Фон Нет Цвет / Градиент Элемент Растянуть фон на всю ширину Наложение цвета Пом…" at bounding box center [151, 261] width 188 height 312
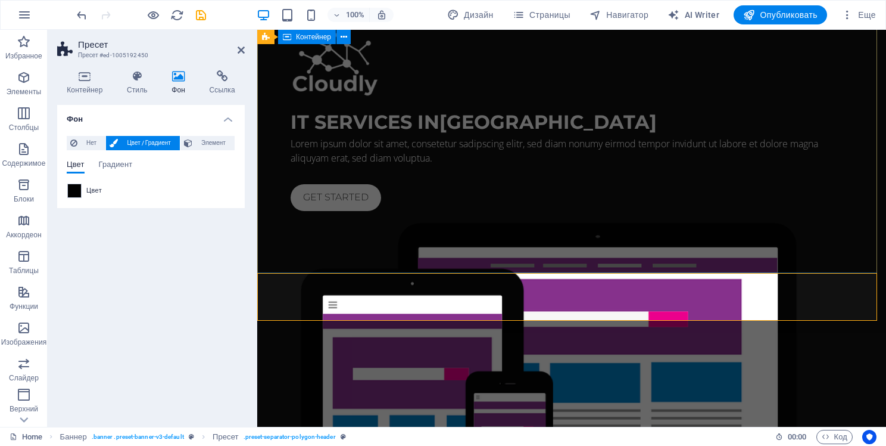
scroll to position [0, 0]
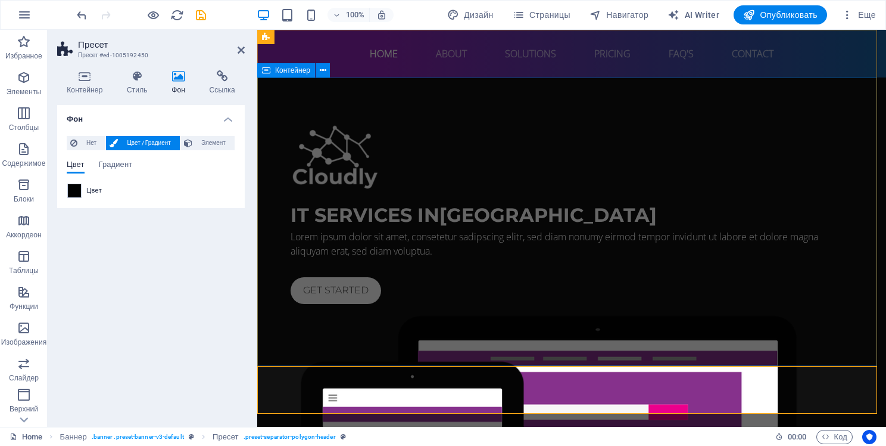
click at [589, 101] on div "IT Services in [GEOGRAPHIC_DATA] Lorem ipsum dolor sit amet, consetetur sadipsc…" at bounding box center [571, 390] width 629 height 627
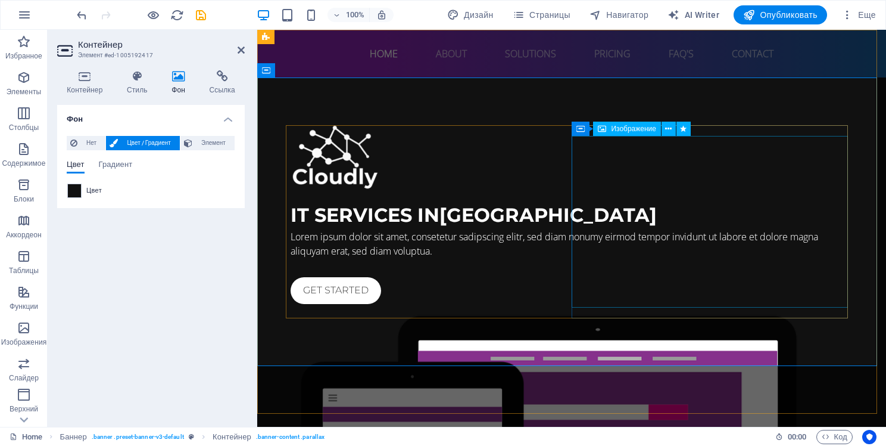
click at [665, 134] on icon at bounding box center [668, 129] width 7 height 13
